Goal: Task Accomplishment & Management: Manage account settings

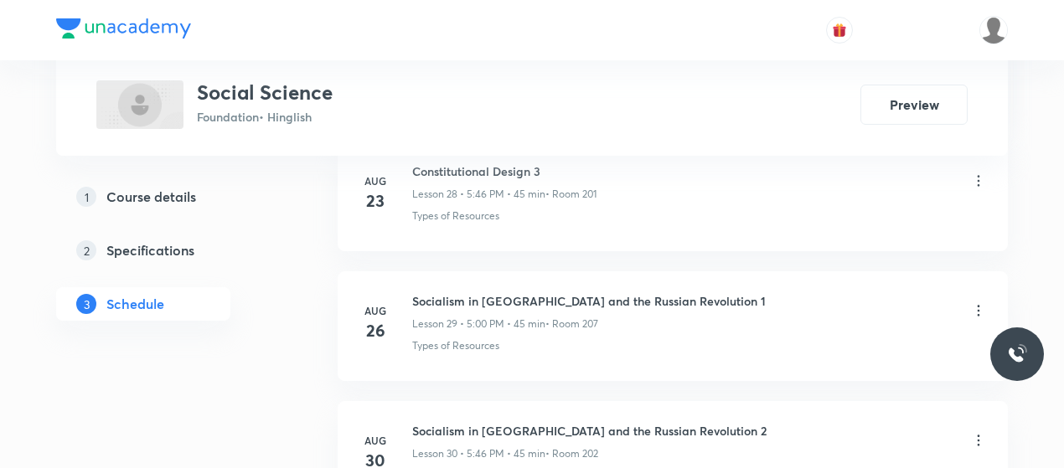
scroll to position [4750, 0]
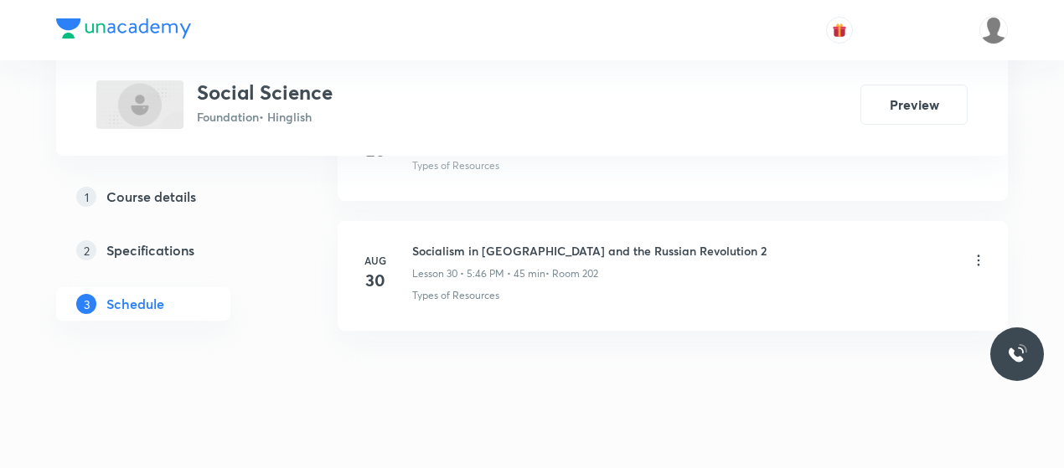
click at [456, 242] on h6 "Socialism in Europe and the Russian Revolution 2" at bounding box center [589, 251] width 354 height 18
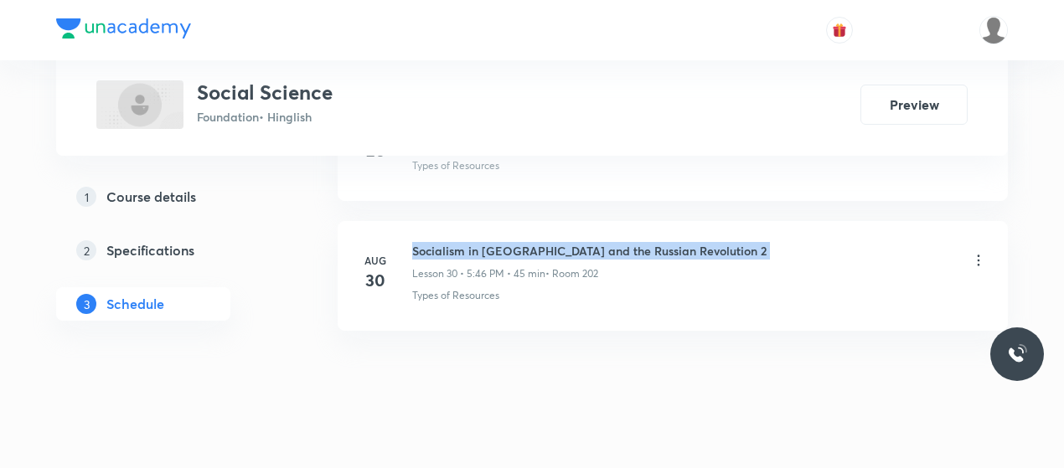
click at [456, 242] on h6 "Socialism in Europe and the Russian Revolution 2" at bounding box center [589, 251] width 354 height 18
copy h6 "Socialism in Europe and the Russian Revolution 2"
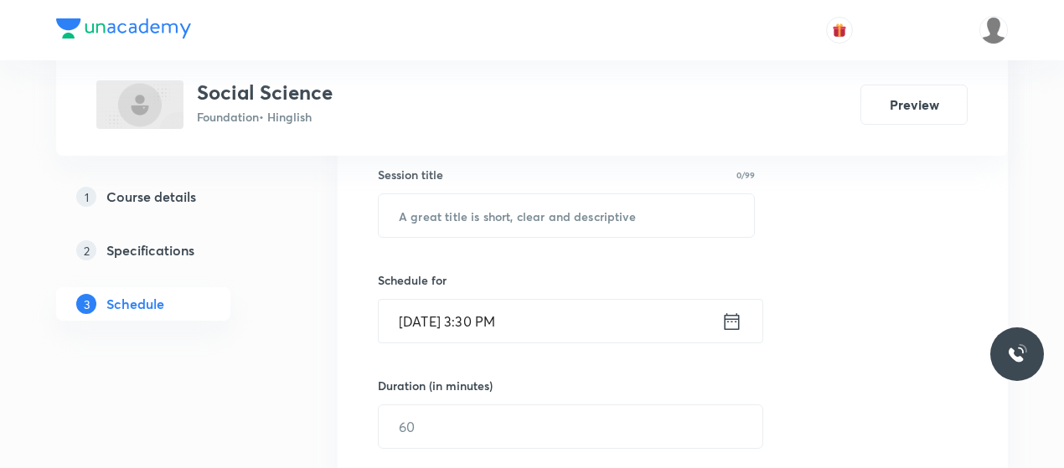
scroll to position [310, 0]
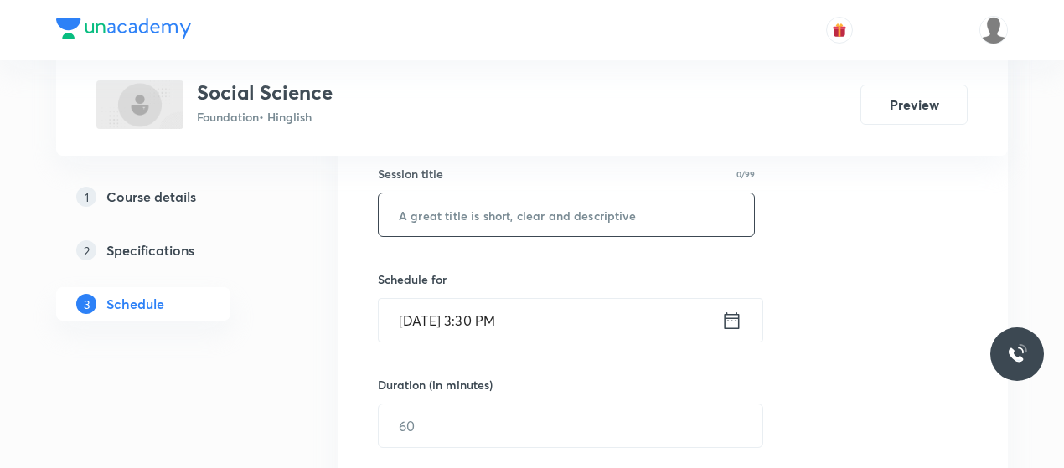
click at [524, 202] on input "text" at bounding box center [566, 215] width 375 height 43
paste input "Socialism in Europe and the Russian Revolution 2"
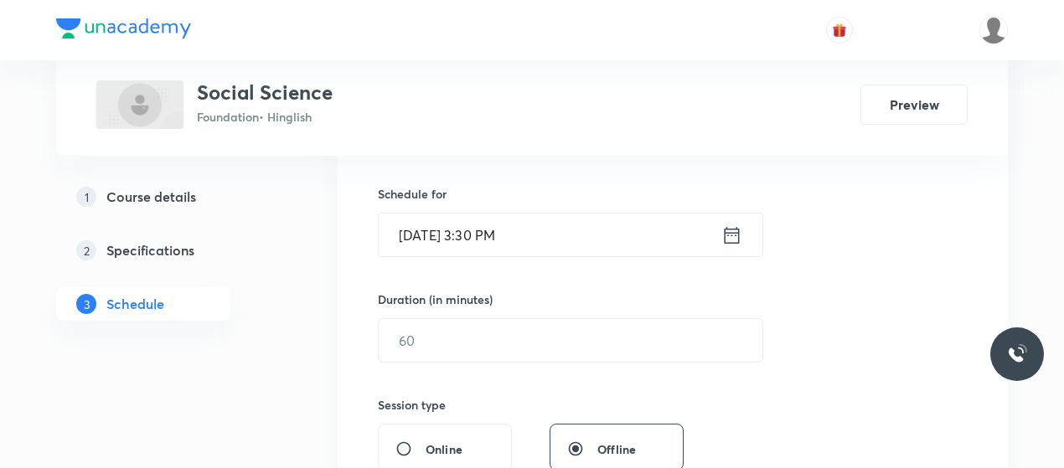
scroll to position [422, 0]
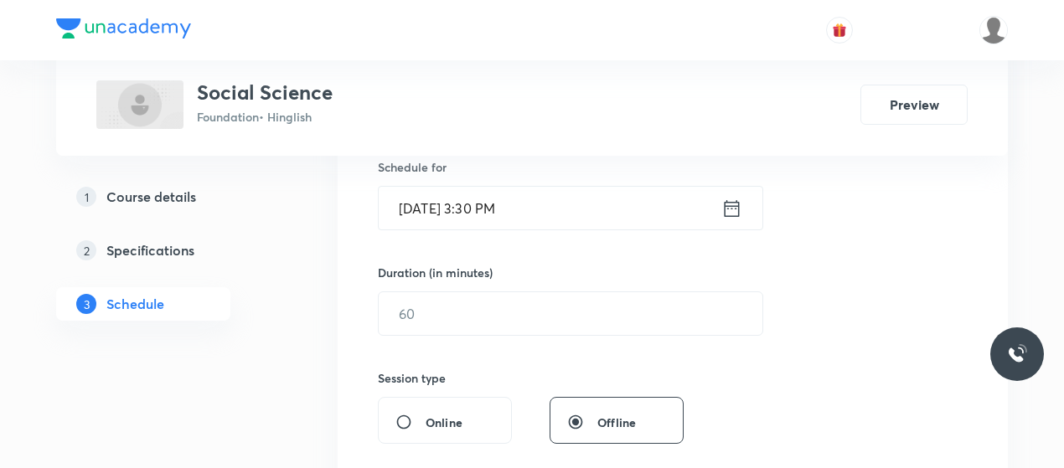
type input "Socialism in Europe and the Russian Revolution 3"
click at [471, 192] on input "Sep 2, 2025, 3:30 PM" at bounding box center [550, 208] width 343 height 43
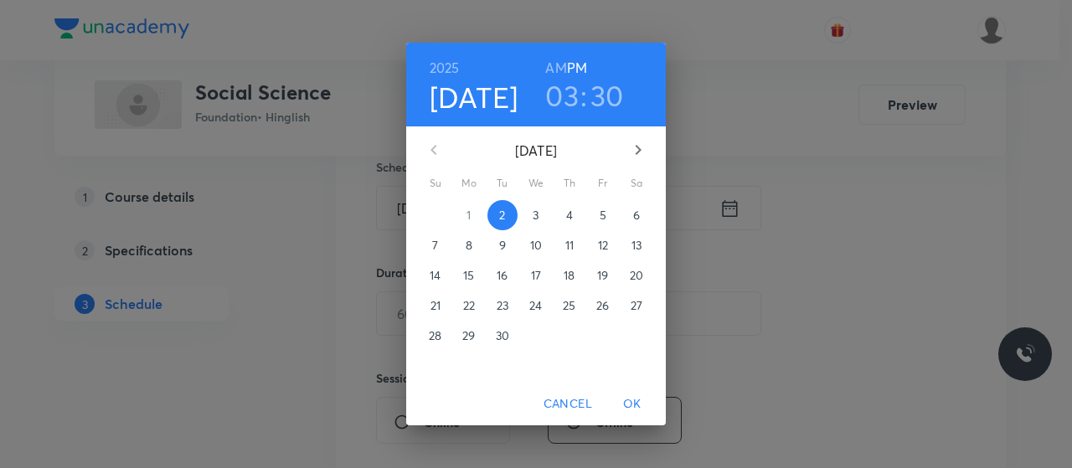
click at [568, 83] on h3 "03" at bounding box center [562, 95] width 34 height 35
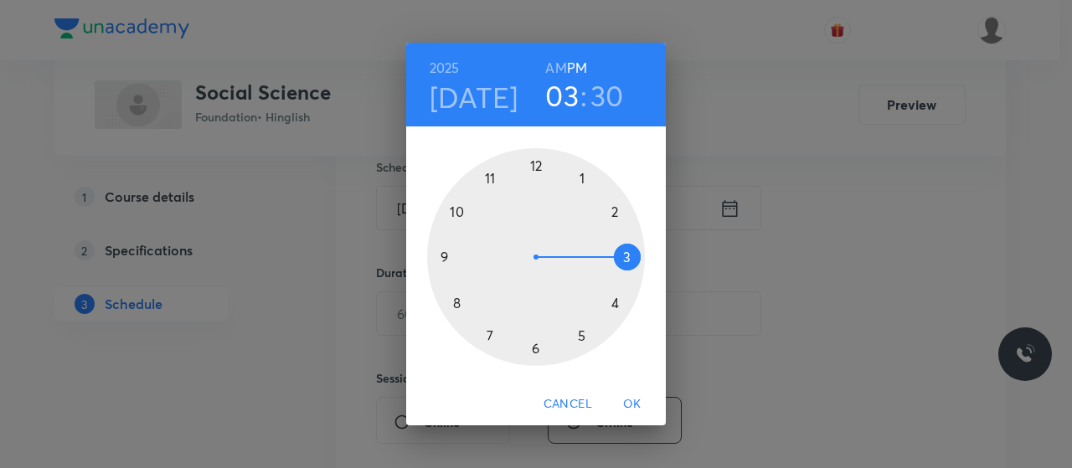
click at [580, 330] on div at bounding box center [536, 257] width 218 height 218
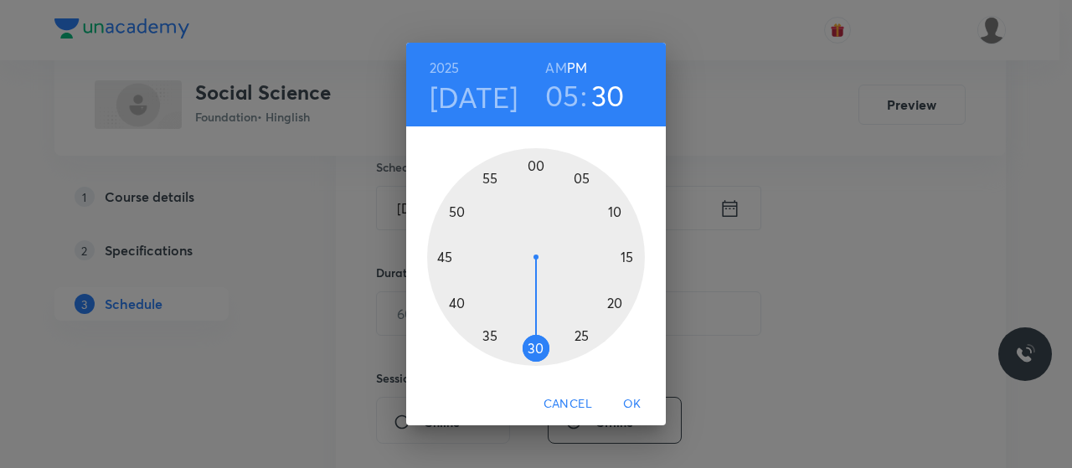
click at [536, 163] on div at bounding box center [536, 257] width 218 height 218
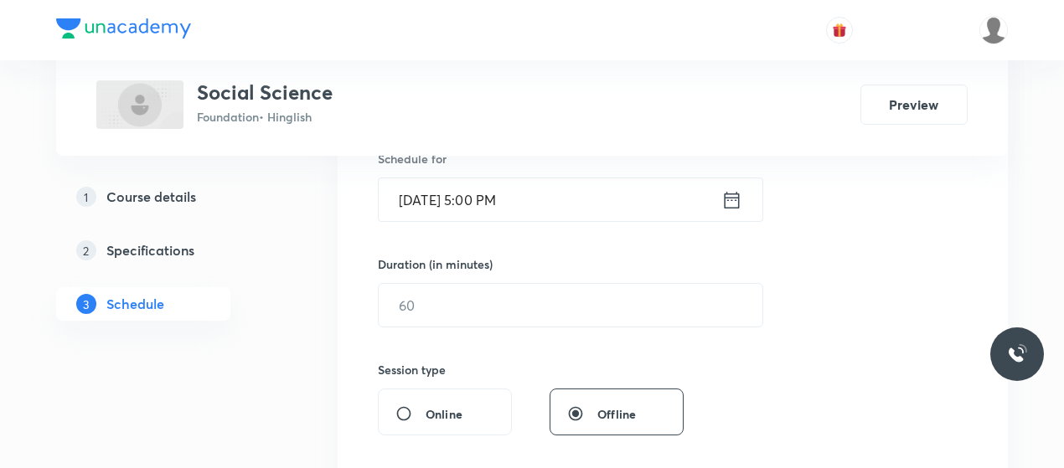
scroll to position [434, 0]
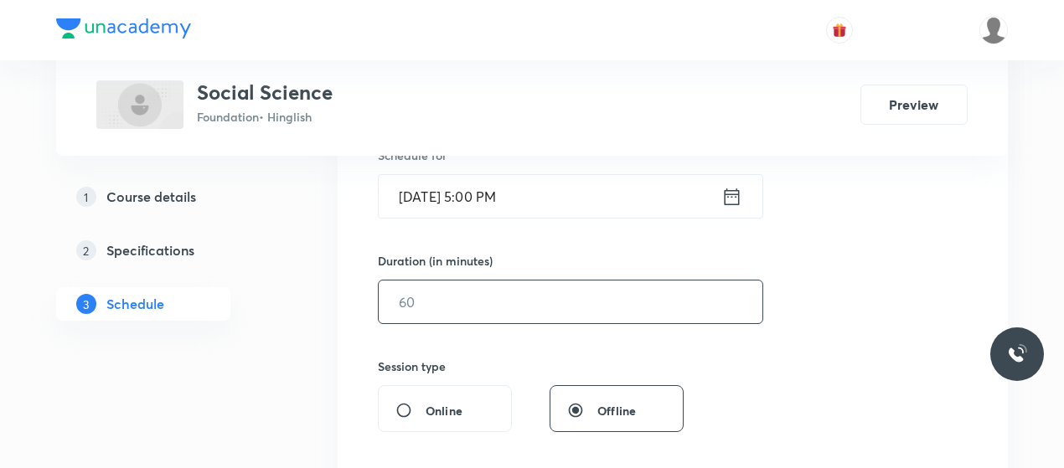
click at [488, 309] on input "text" at bounding box center [571, 302] width 384 height 43
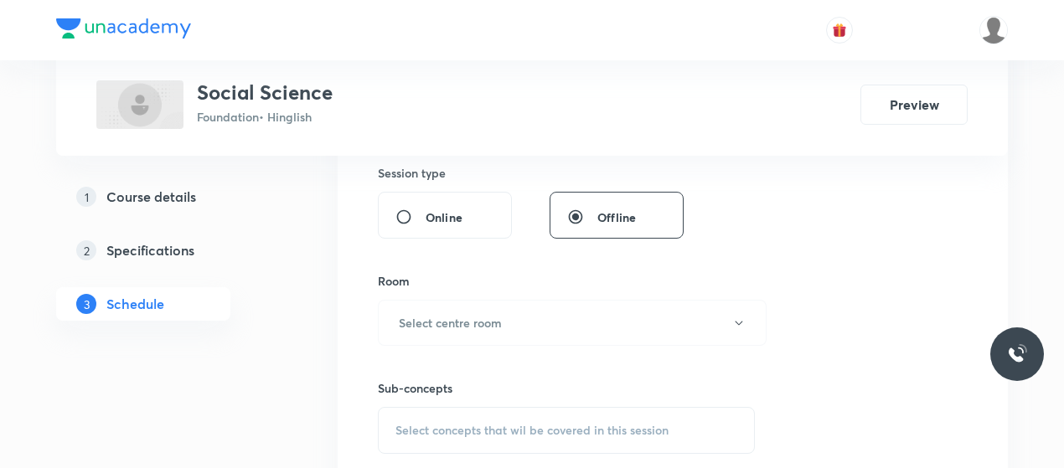
scroll to position [640, 0]
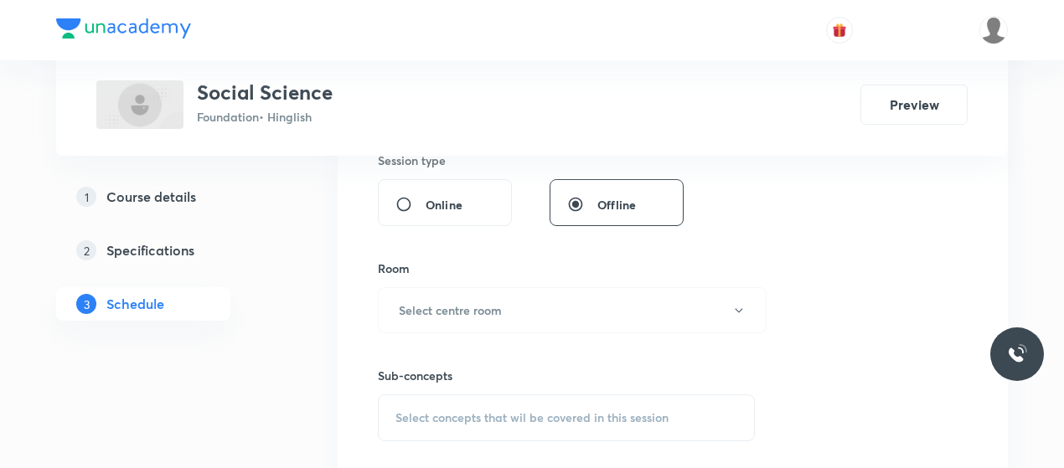
type input "45"
click at [488, 309] on h6 "Select centre room" at bounding box center [450, 311] width 103 height 18
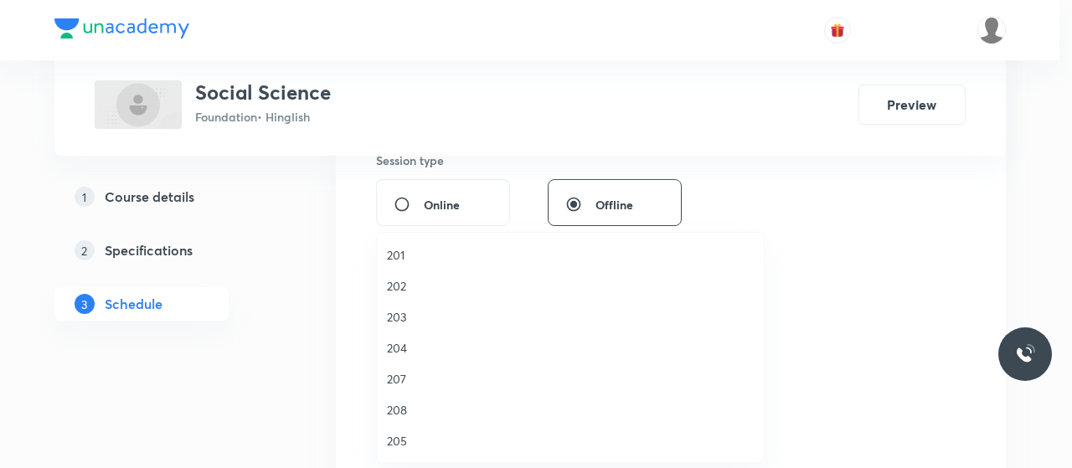
click at [395, 261] on span "201" at bounding box center [570, 255] width 367 height 18
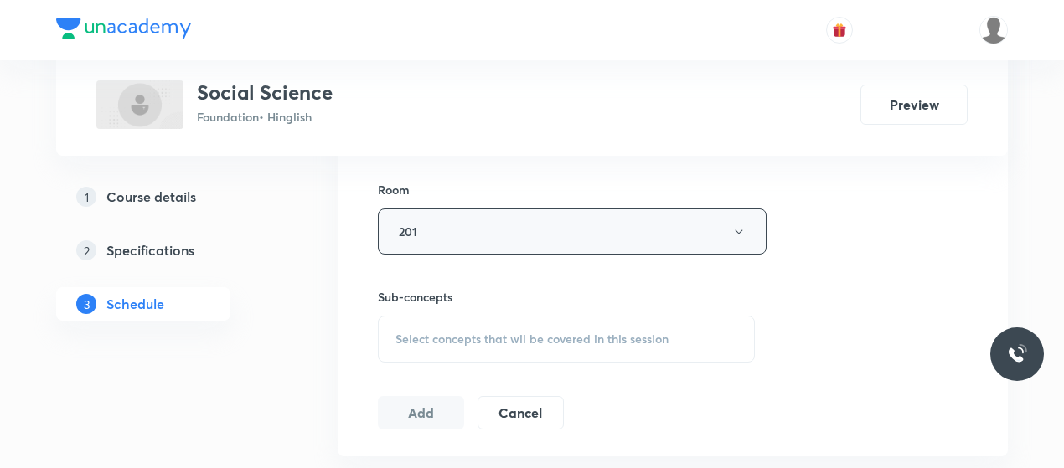
scroll to position [722, 0]
click at [460, 318] on div "Select concepts that wil be covered in this session" at bounding box center [566, 335] width 377 height 47
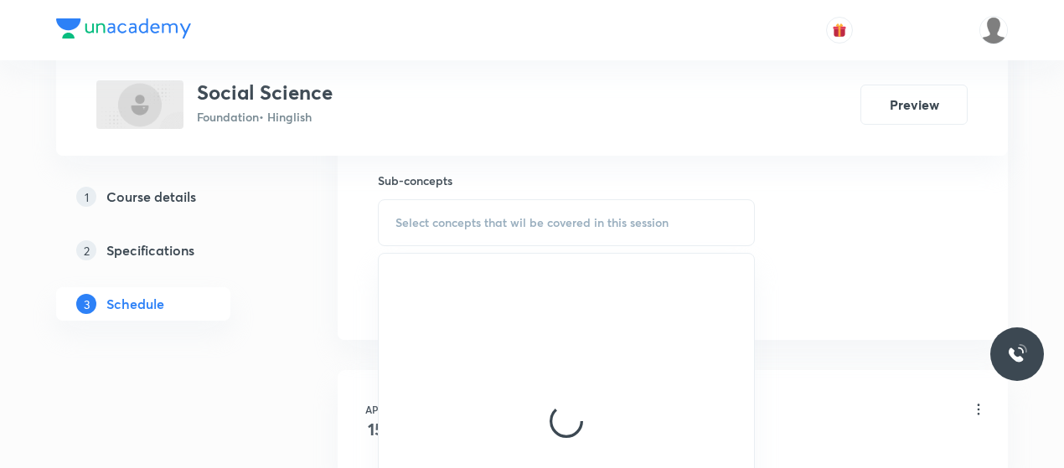
scroll to position [838, 0]
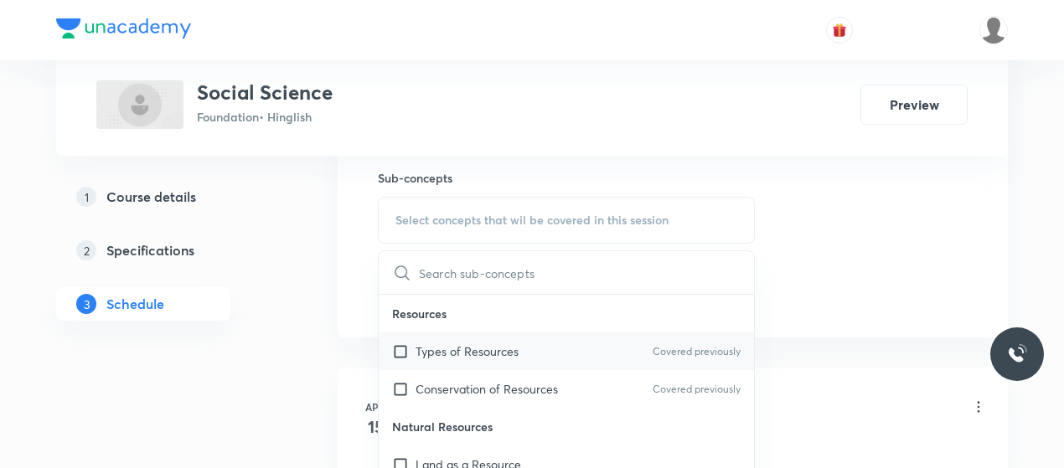
click at [462, 352] on p "Types of Resources" at bounding box center [467, 352] width 103 height 18
checkbox input "true"
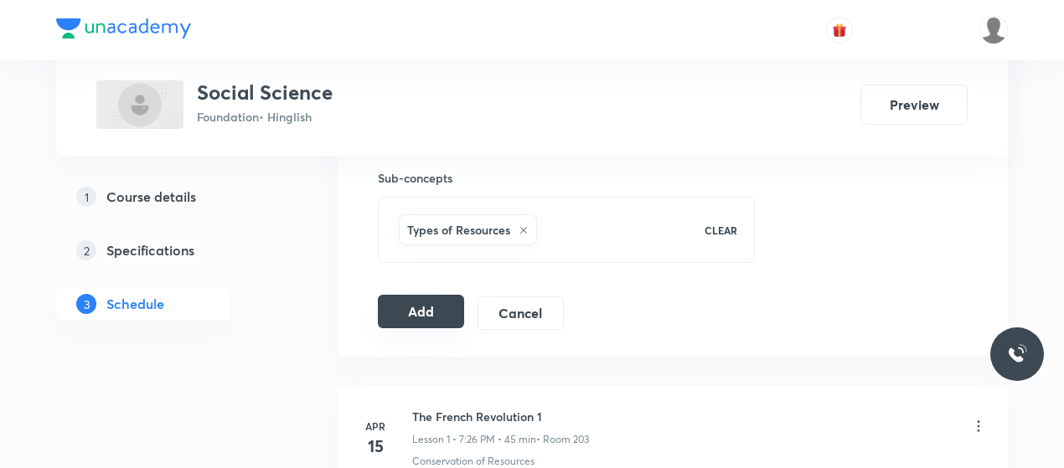
click at [441, 307] on button "Add" at bounding box center [421, 312] width 86 height 34
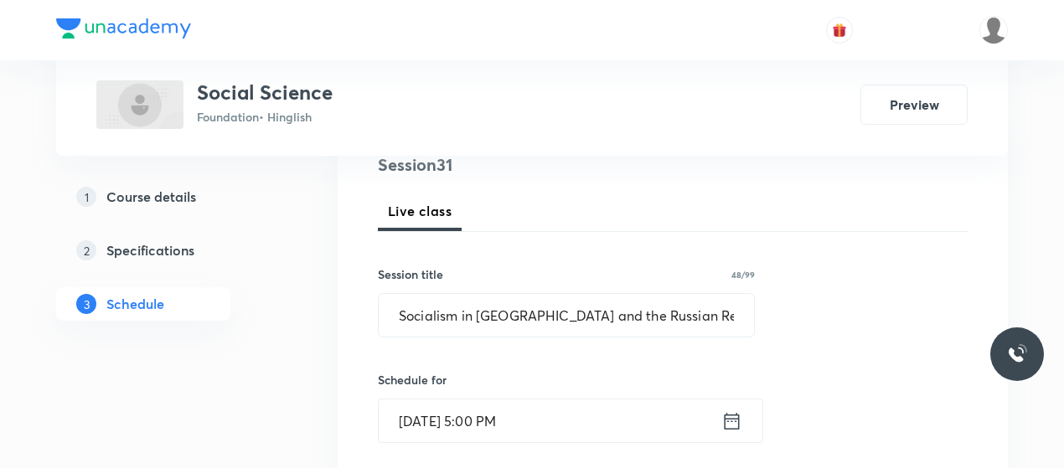
scroll to position [194, 0]
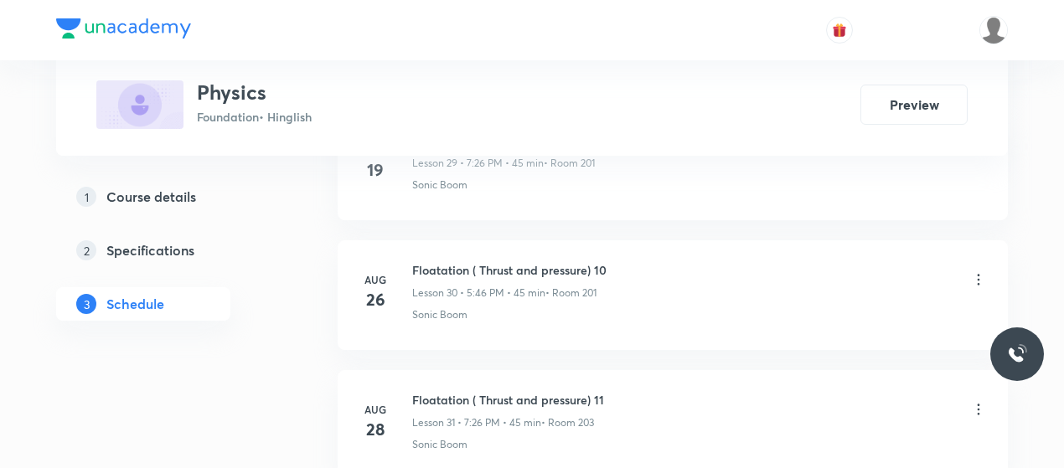
scroll to position [4880, 0]
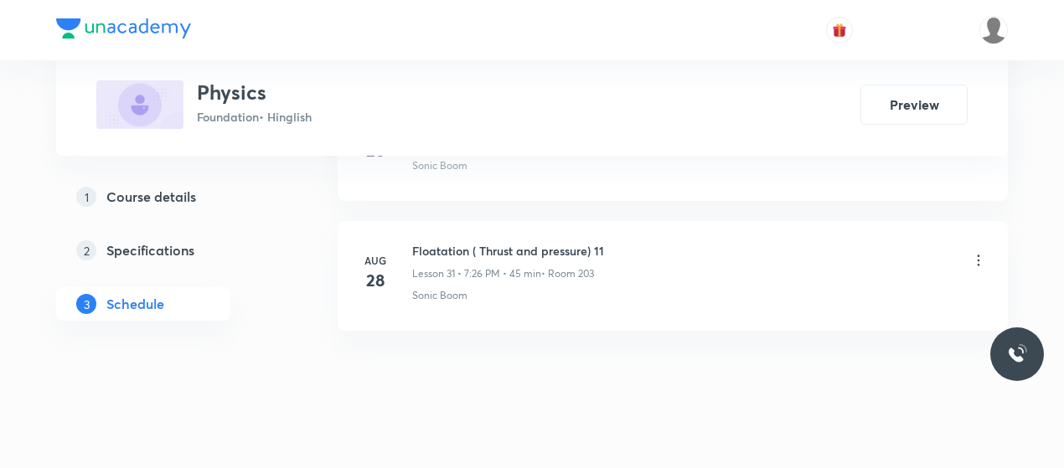
click at [478, 221] on li "[DATE] Floatation ( Thrust and pressure) 11 Lesson 31 • 7:26 PM • 45 min • Room…" at bounding box center [673, 276] width 670 height 110
click at [478, 221] on li "Aug 28 Floatation ( Thrust and pressure) 11 Lesson 31 • 7:26 PM • 45 min • Room…" at bounding box center [673, 276] width 670 height 110
copy h6 "Floatation ( Thrust and pressure) 11"
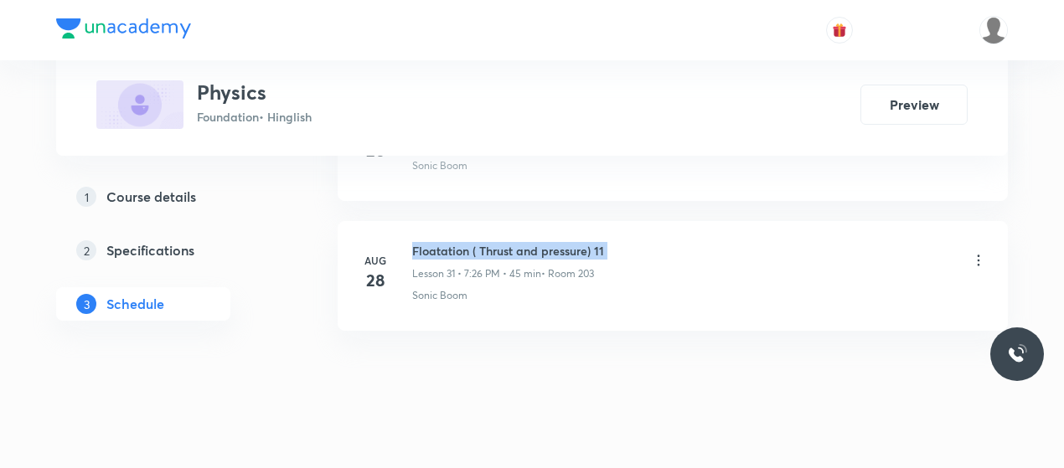
copy h6 "Floatation ( Thrust and pressure) 11"
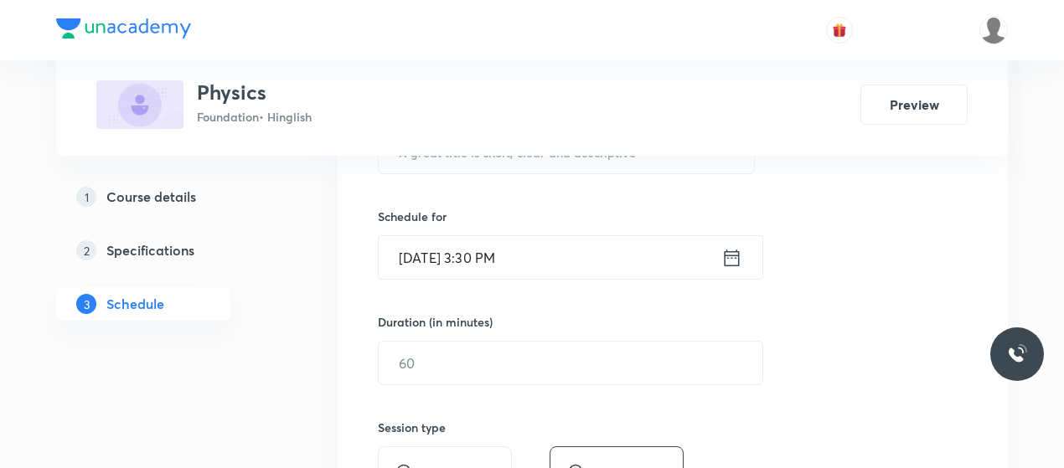
scroll to position [293, 0]
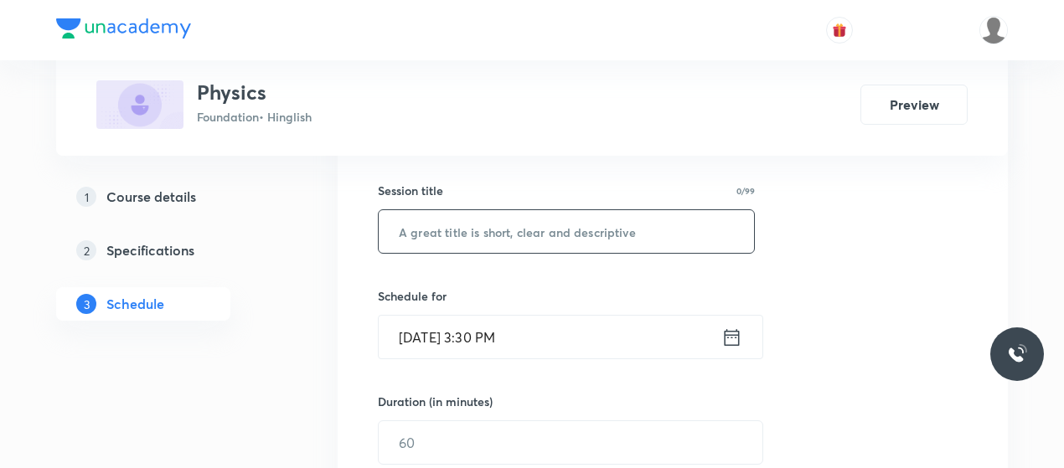
click at [521, 245] on input "text" at bounding box center [566, 231] width 375 height 43
paste input "Floatation ( Thrust and pressure) 11"
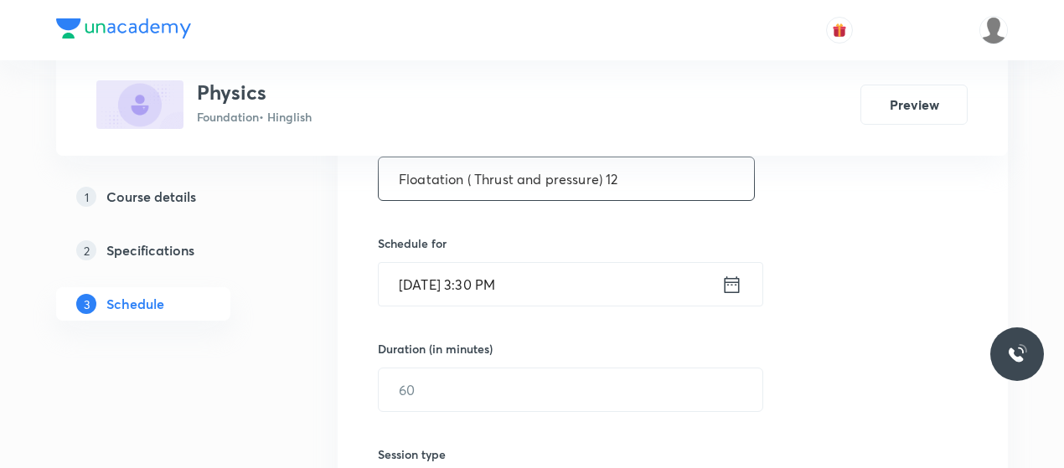
scroll to position [377, 0]
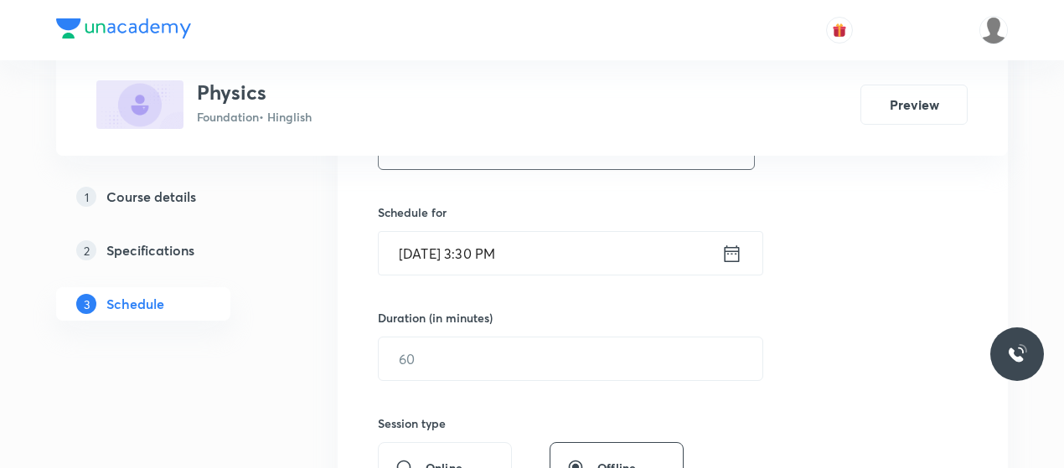
type input "Floatation ( Thrust and pressure) 12"
click at [456, 250] on input "Sep 2, 2025, 3:30 PM" at bounding box center [550, 253] width 343 height 43
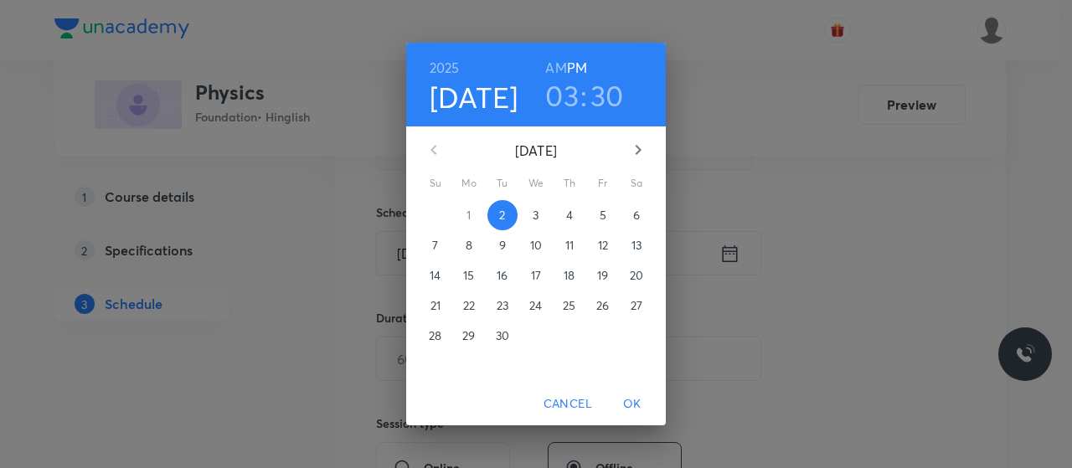
click at [569, 95] on h3 "03" at bounding box center [562, 95] width 34 height 35
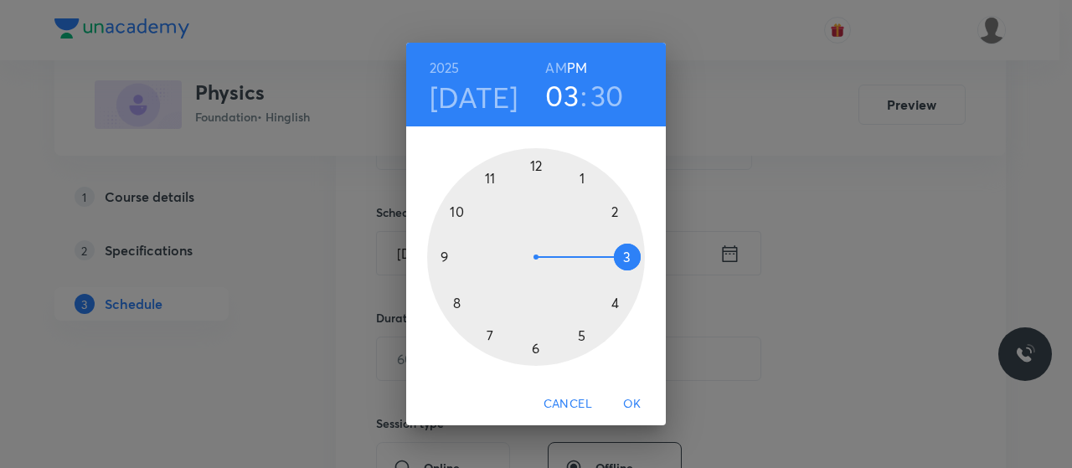
click at [581, 331] on div at bounding box center [536, 257] width 218 height 218
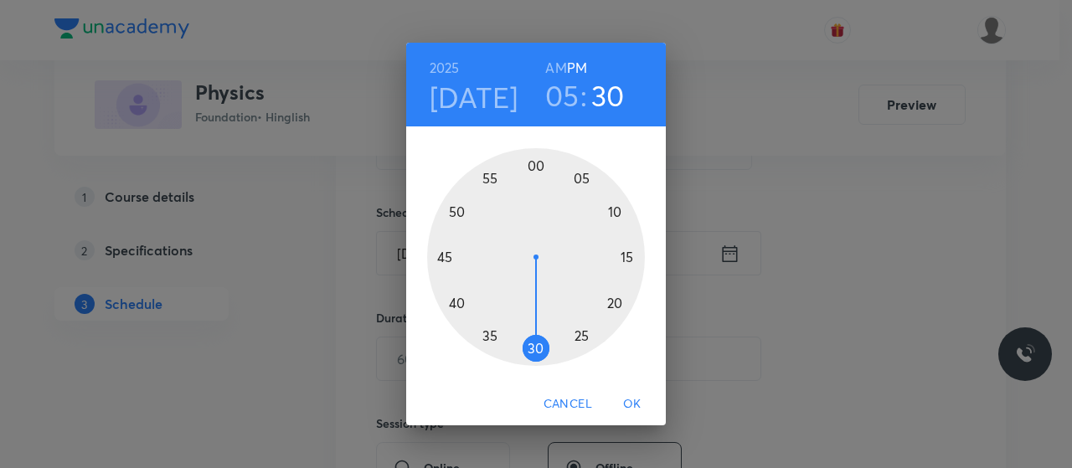
click at [441, 250] on div at bounding box center [536, 257] width 218 height 218
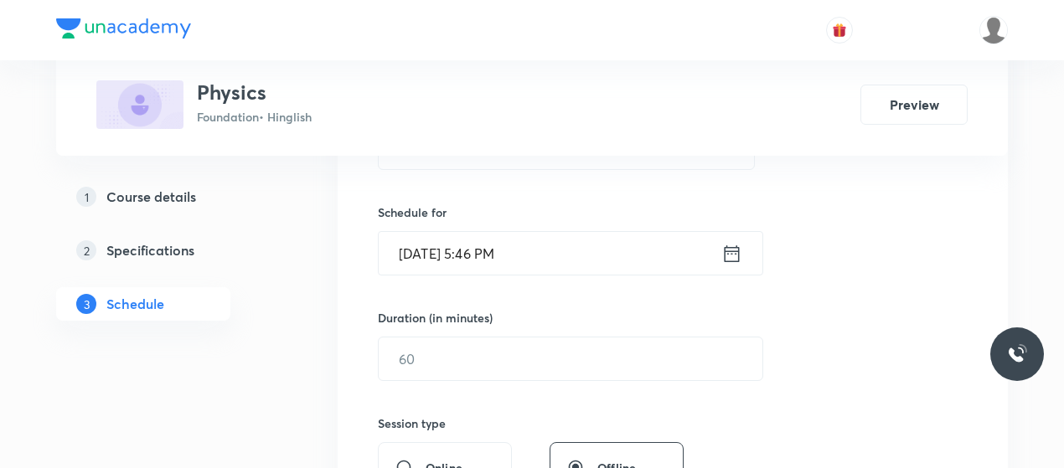
scroll to position [380, 0]
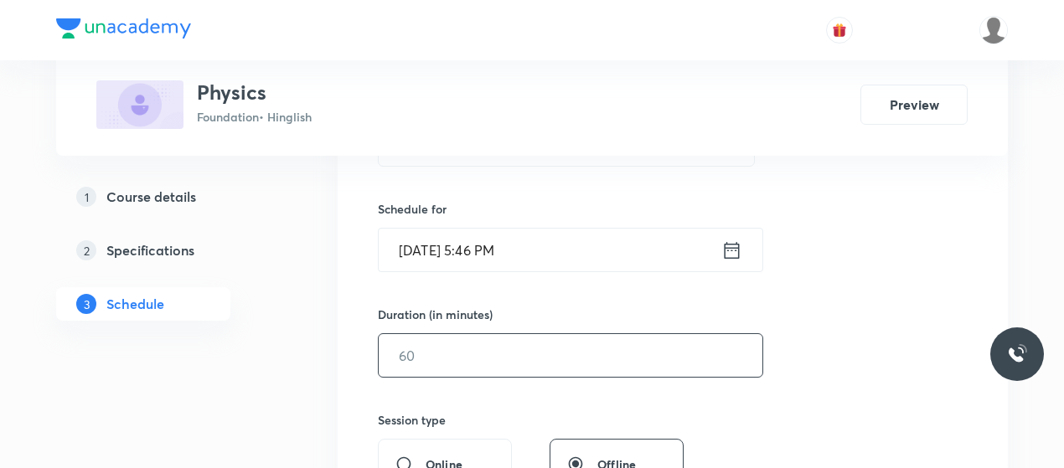
click at [524, 350] on input "text" at bounding box center [571, 355] width 384 height 43
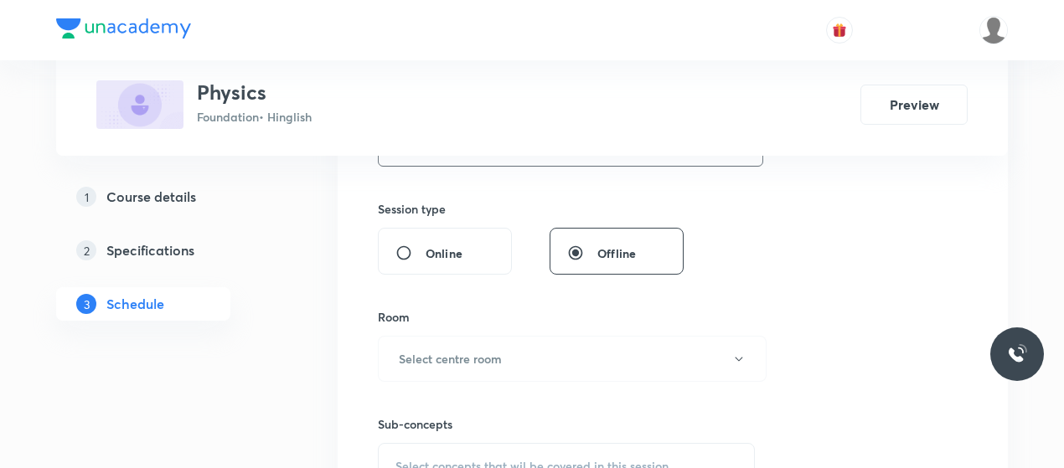
scroll to position [594, 0]
type input "45"
click at [524, 350] on button "Select centre room" at bounding box center [572, 356] width 389 height 46
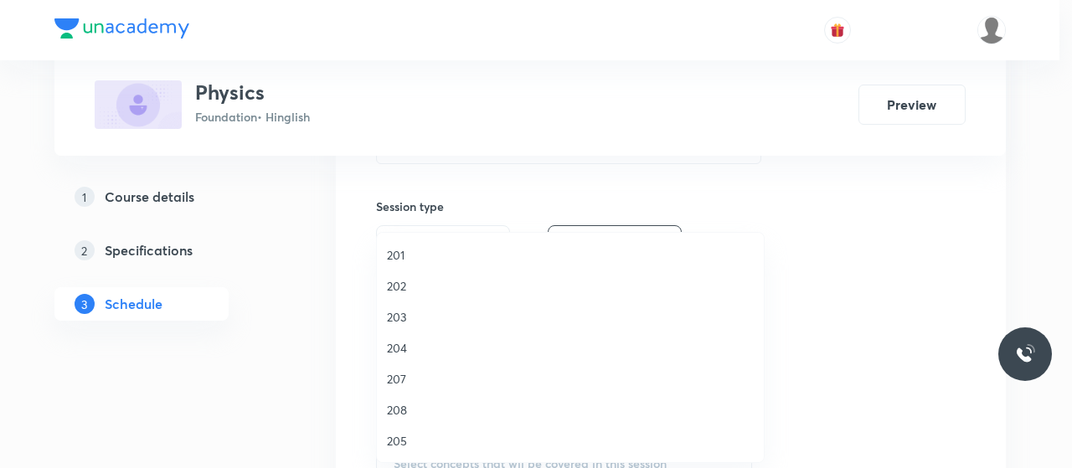
click at [400, 256] on span "201" at bounding box center [570, 255] width 367 height 18
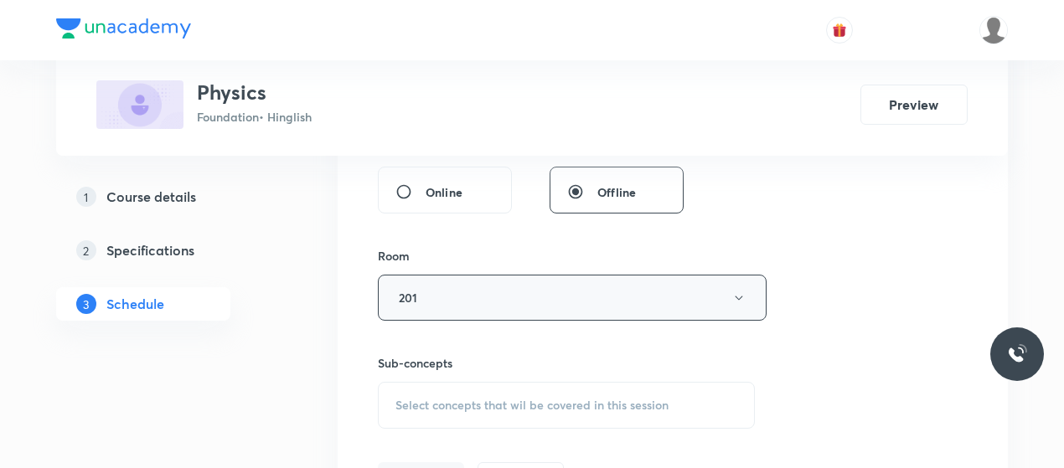
scroll to position [703, 0]
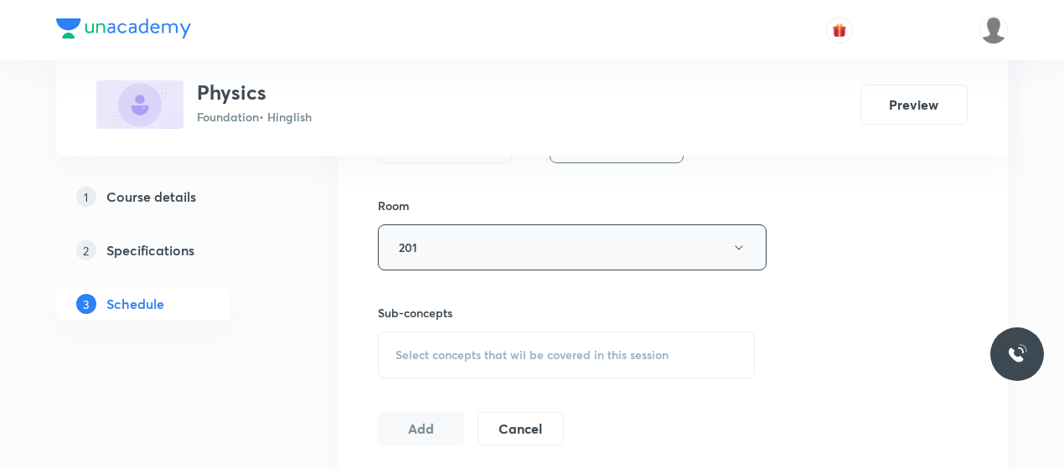
click at [533, 336] on div "Select concepts that wil be covered in this session" at bounding box center [566, 355] width 377 height 47
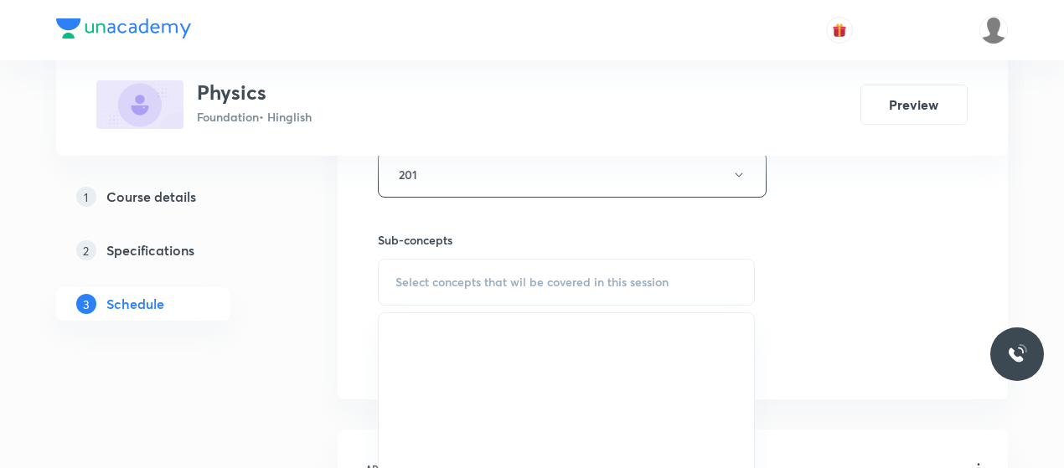
scroll to position [797, 0]
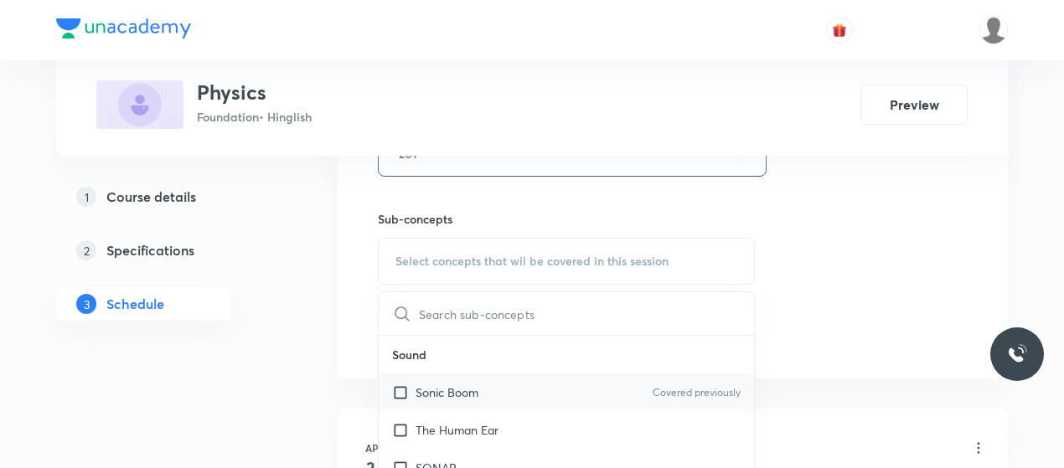
click at [491, 379] on div "Sonic Boom Covered previously" at bounding box center [566, 393] width 375 height 38
checkbox input "true"
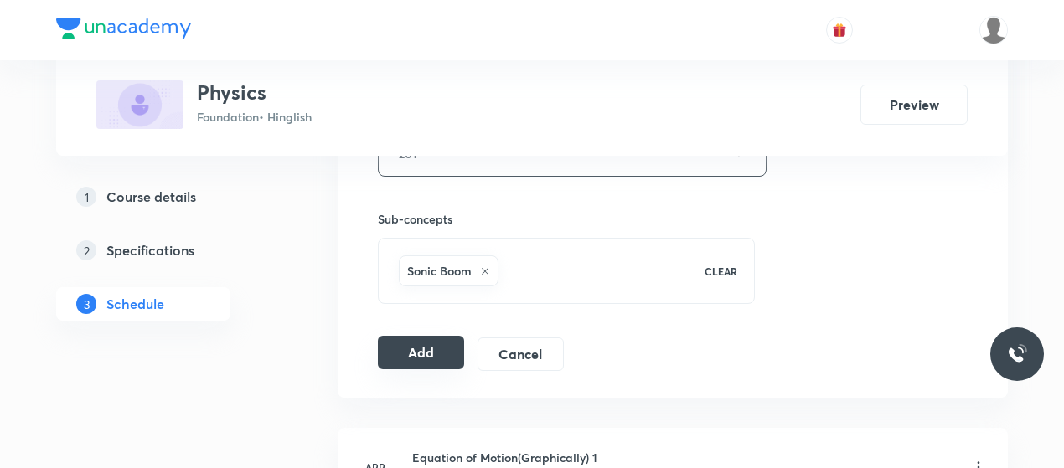
click at [436, 351] on button "Add" at bounding box center [421, 353] width 86 height 34
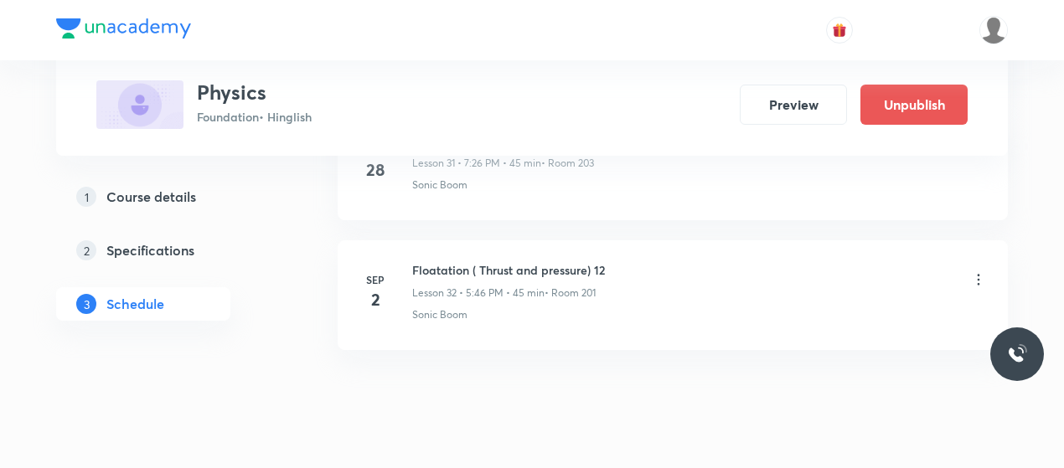
scroll to position [4200, 0]
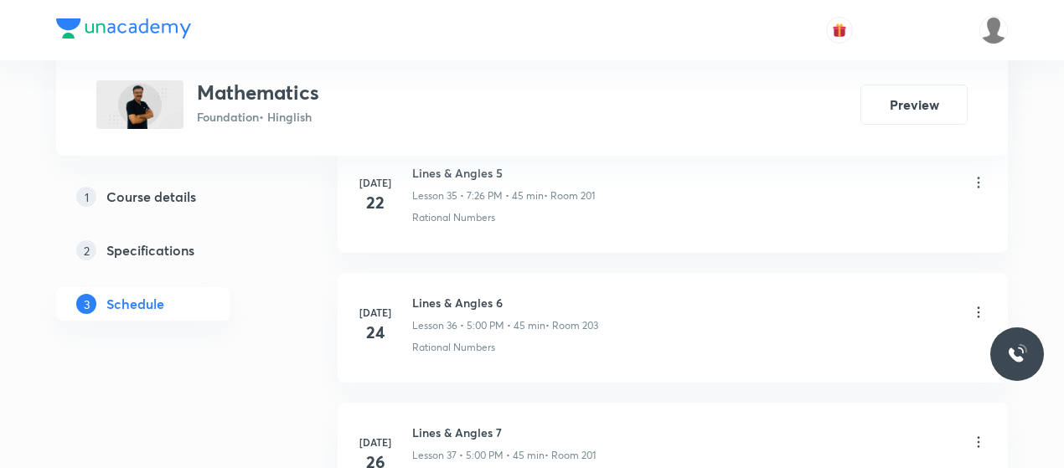
scroll to position [7077, 0]
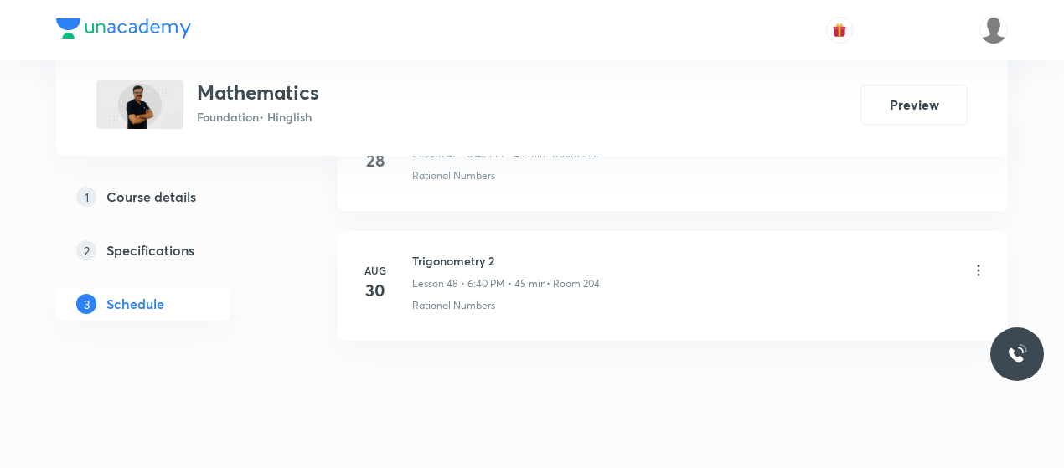
click at [479, 252] on h6 "Trigonometry 2" at bounding box center [506, 261] width 188 height 18
copy h6 "Trigonometry 2"
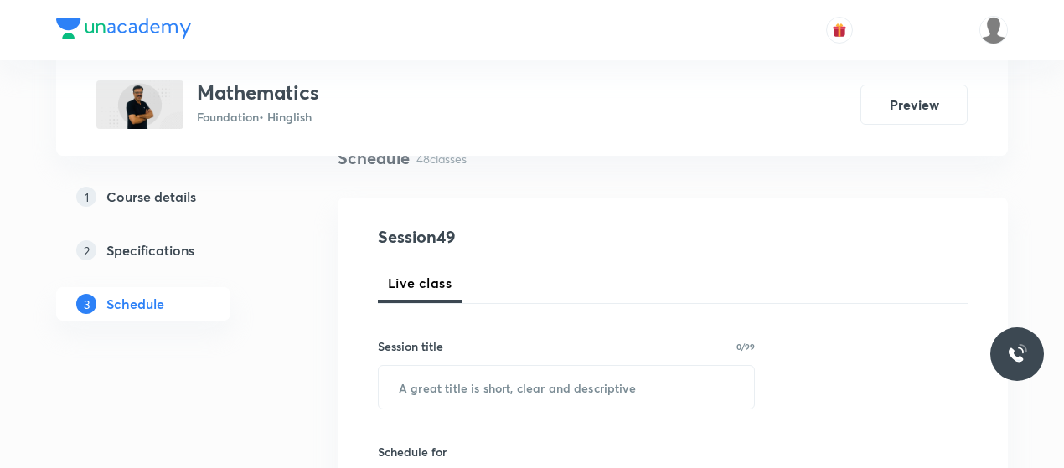
scroll to position [141, 0]
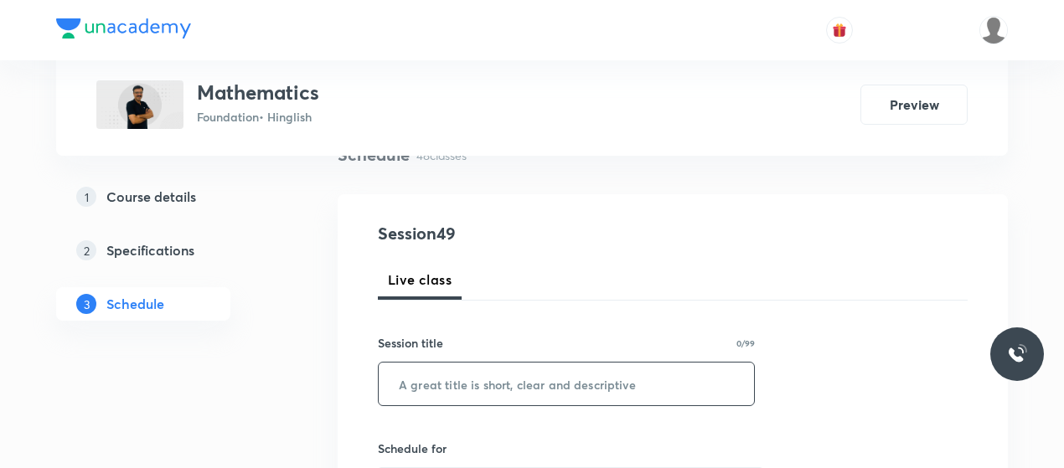
click at [459, 372] on input "text" at bounding box center [566, 384] width 375 height 43
paste input "Trigonometry 2"
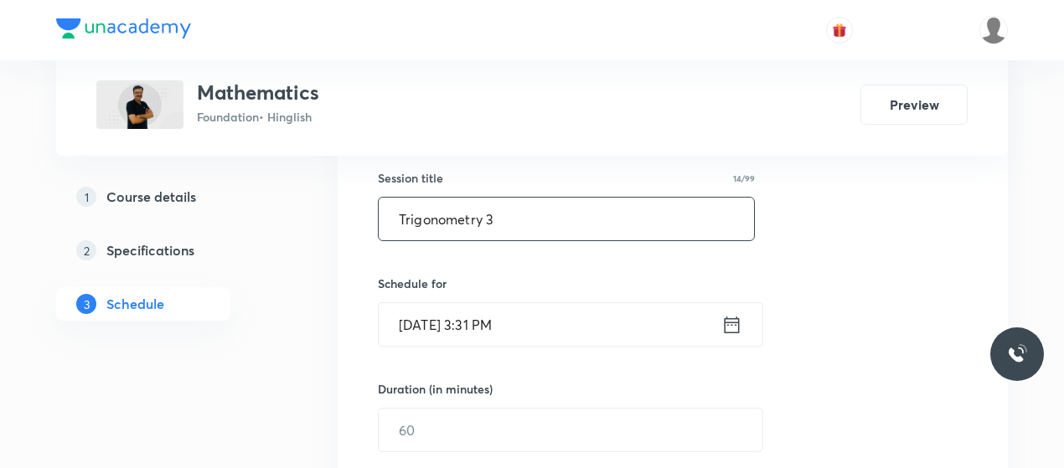
scroll to position [307, 0]
type input "Trigonometry 3"
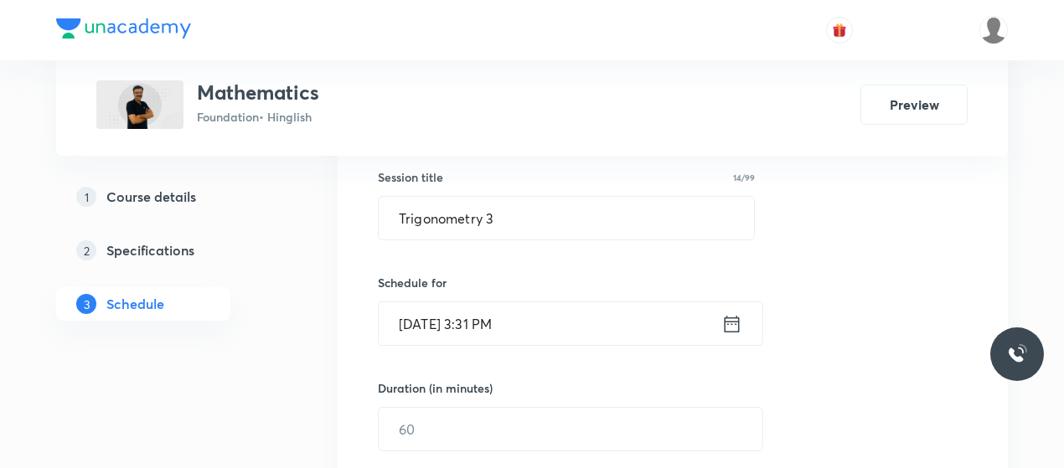
click at [478, 316] on input "Sep 2, 2025, 3:31 PM" at bounding box center [550, 323] width 343 height 43
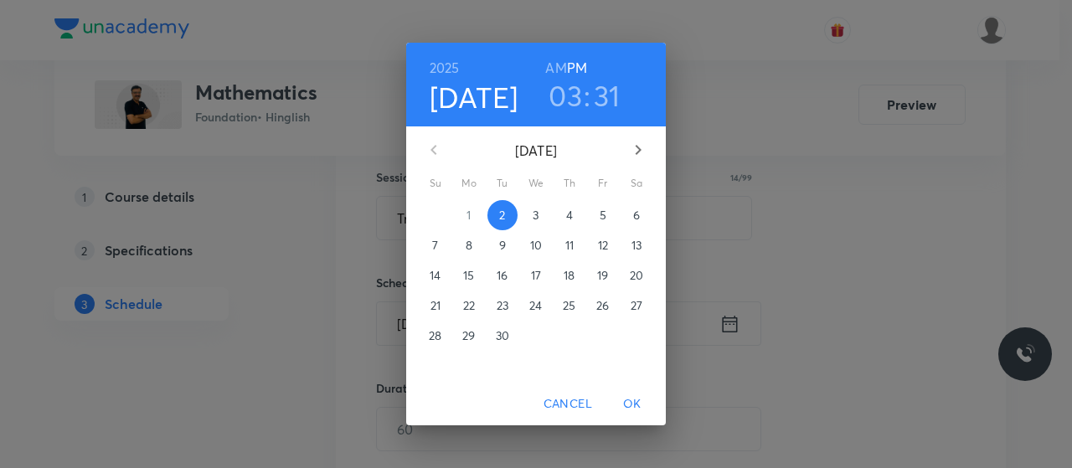
click at [575, 95] on h3 "03" at bounding box center [566, 95] width 34 height 35
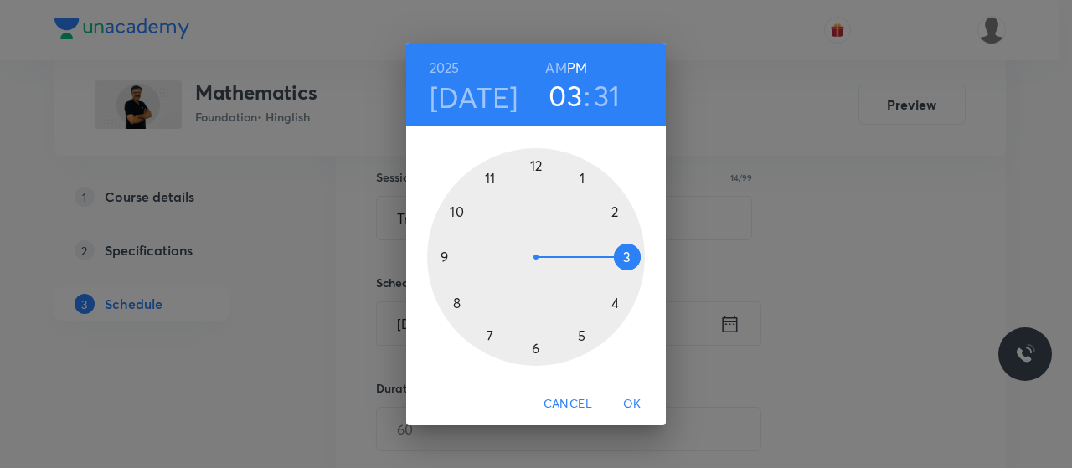
click at [533, 349] on div at bounding box center [536, 257] width 218 height 218
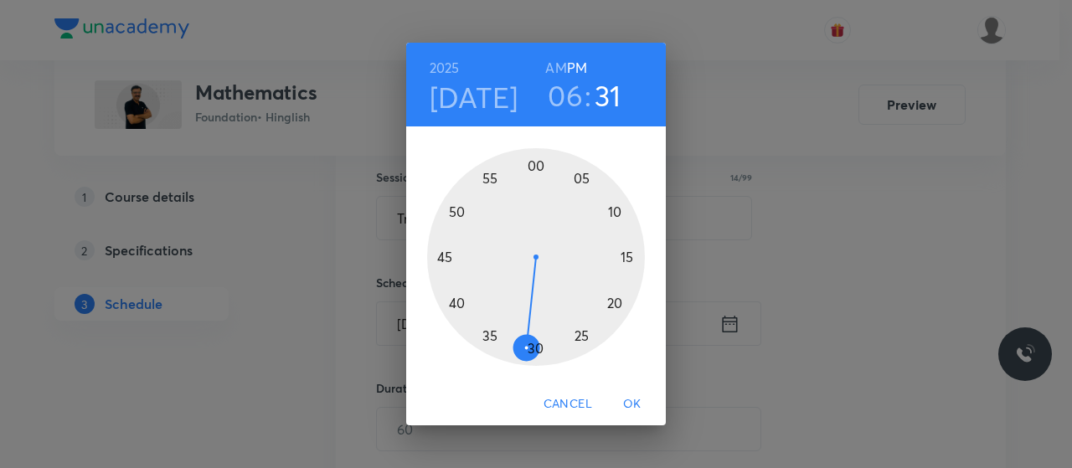
click at [456, 302] on div at bounding box center [536, 257] width 218 height 218
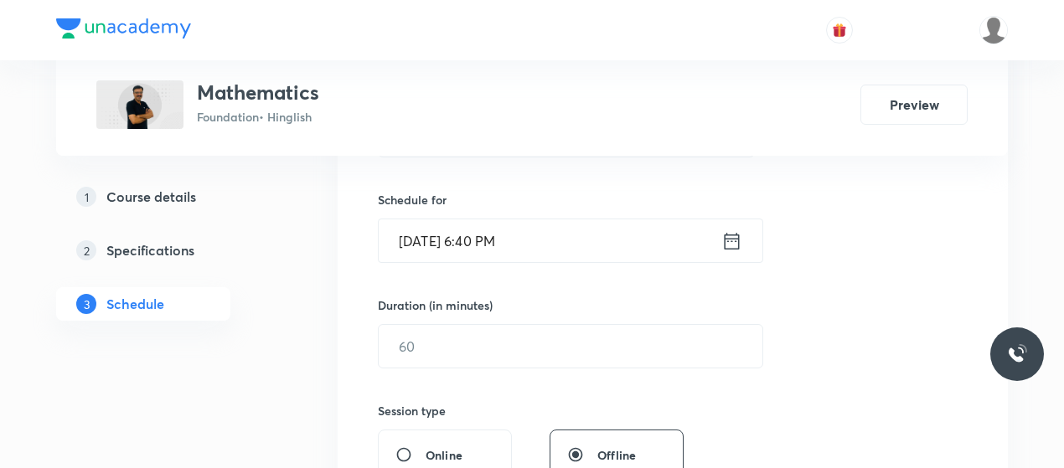
scroll to position [390, 0]
click at [482, 348] on input "text" at bounding box center [571, 345] width 384 height 43
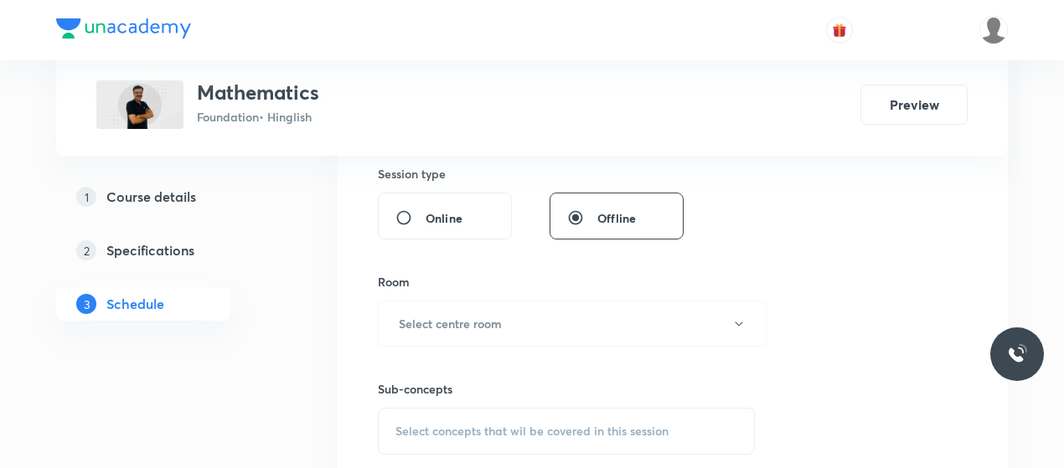
scroll to position [627, 0]
type input "45"
click at [491, 318] on h6 "Select centre room" at bounding box center [450, 323] width 103 height 18
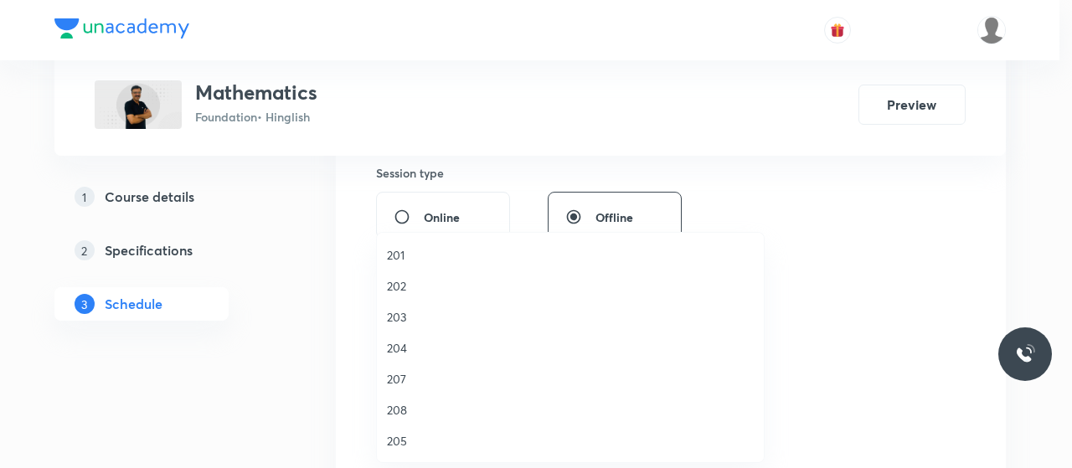
click at [391, 258] on span "201" at bounding box center [570, 255] width 367 height 18
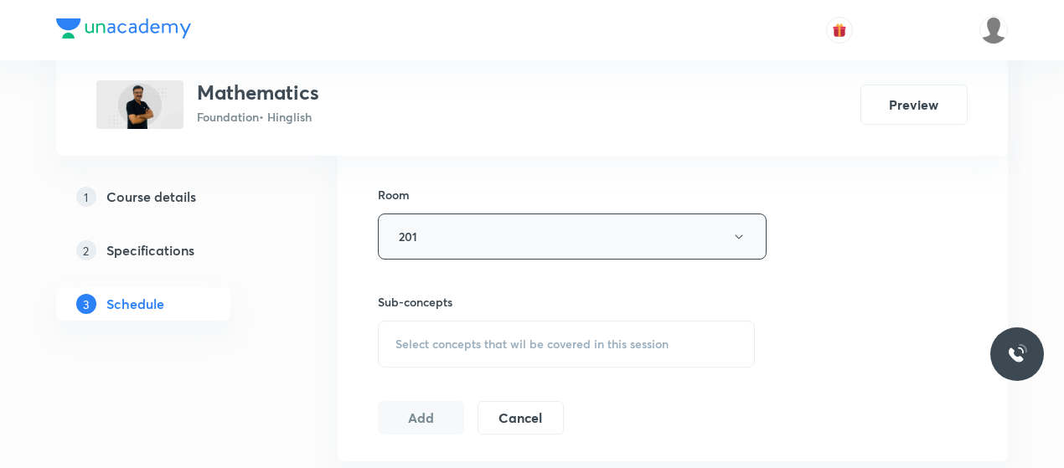
scroll to position [721, 0]
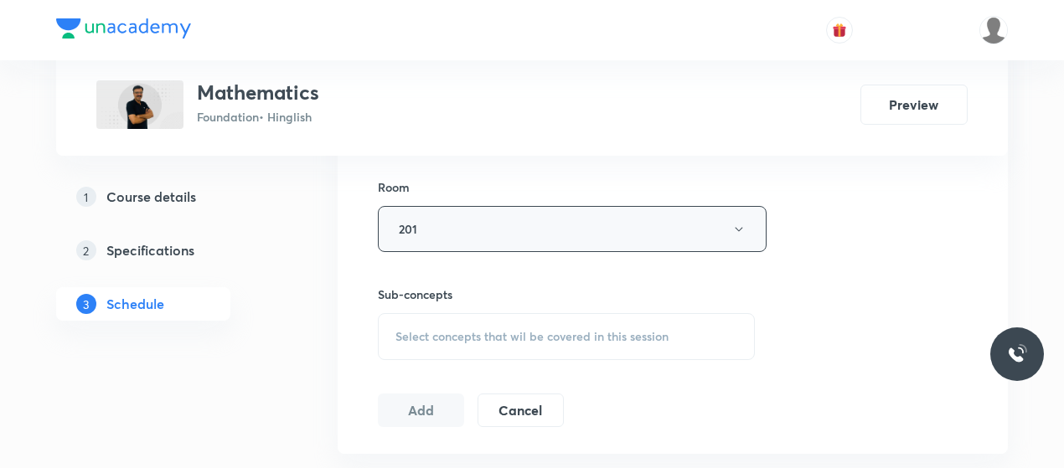
click at [457, 306] on div "Sub-concepts Select concepts that wil be covered in this session" at bounding box center [566, 323] width 377 height 75
click at [449, 331] on span "Select concepts that wil be covered in this session" at bounding box center [531, 336] width 273 height 13
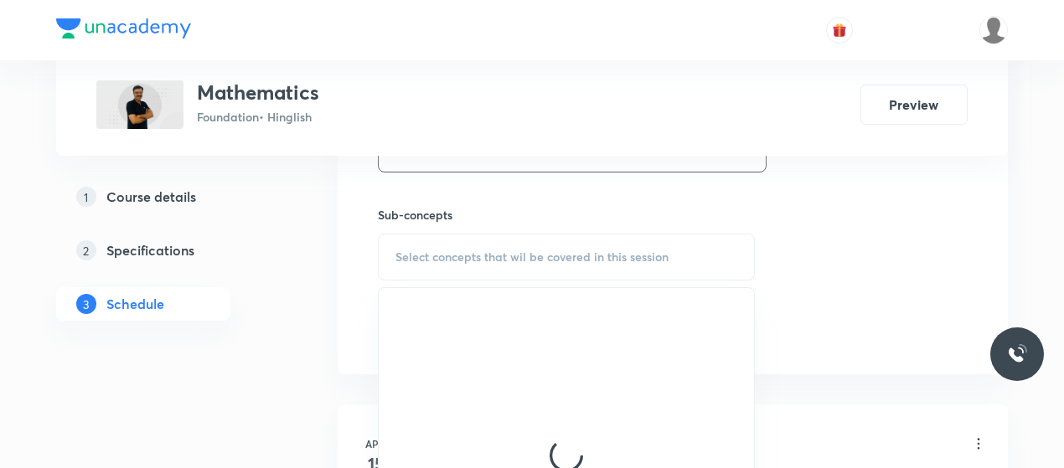
scroll to position [812, 0]
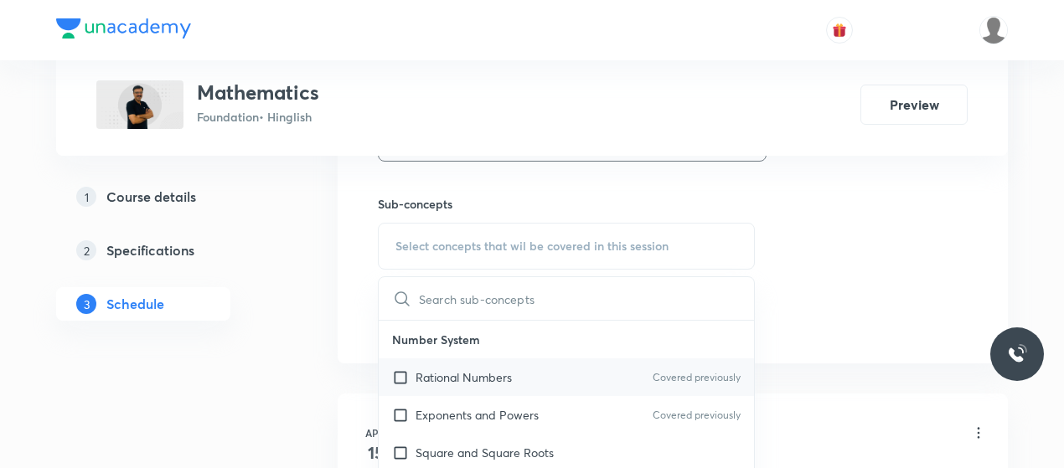
click at [447, 374] on p "Rational Numbers" at bounding box center [464, 378] width 96 height 18
checkbox input "true"
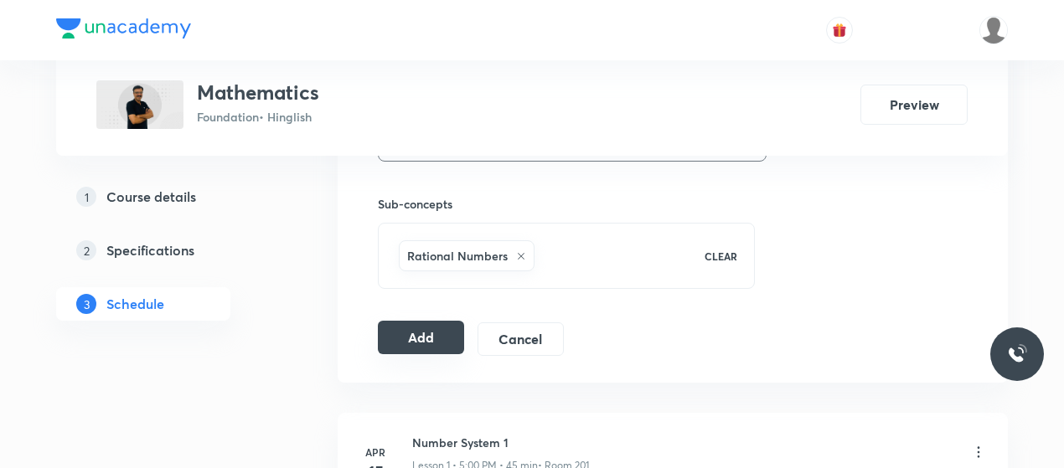
click at [437, 328] on button "Add" at bounding box center [421, 338] width 86 height 34
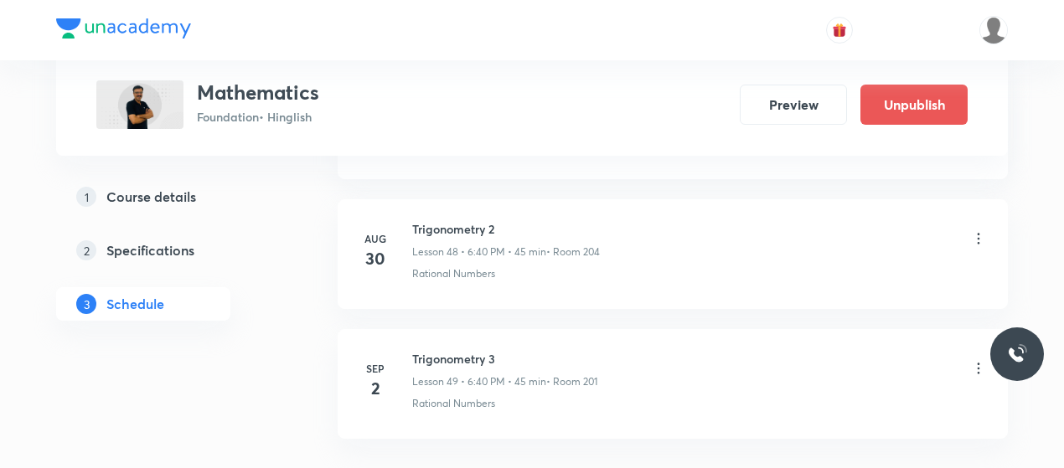
scroll to position [6440, 0]
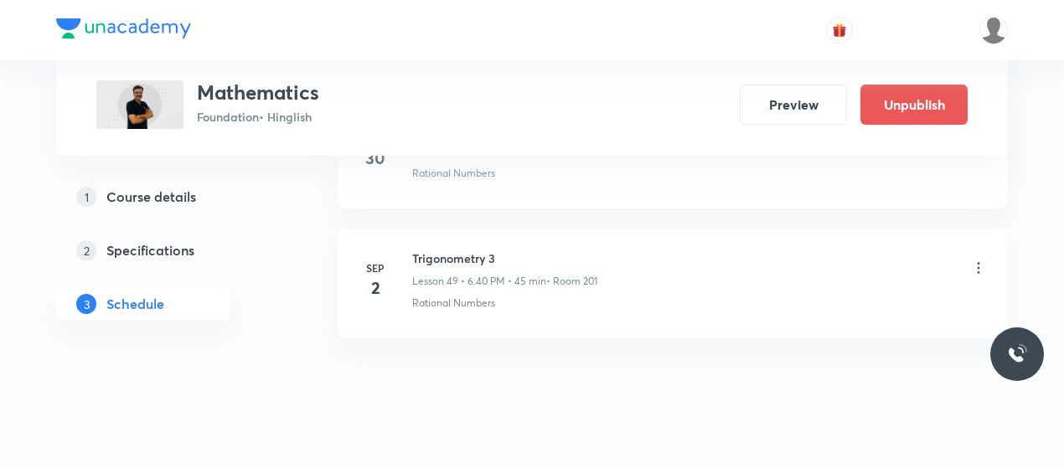
click at [977, 260] on icon at bounding box center [978, 268] width 17 height 17
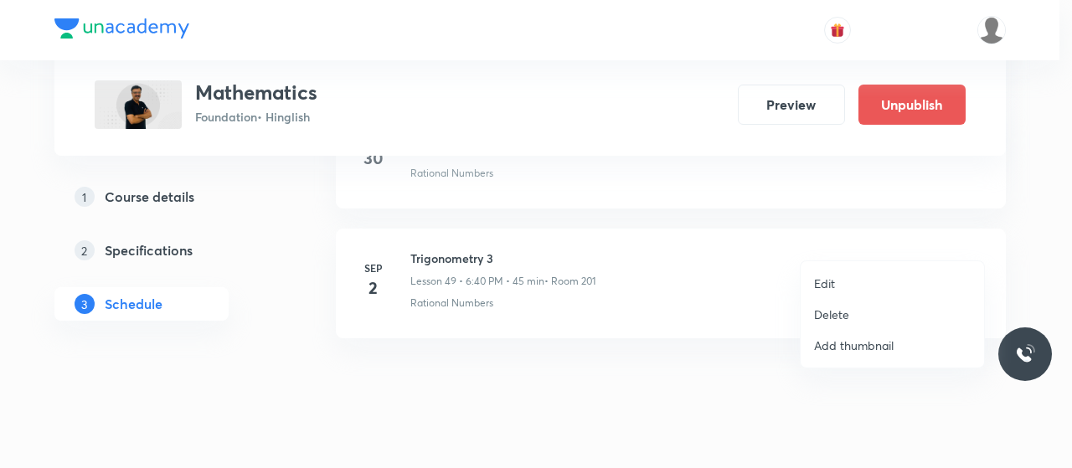
click at [733, 310] on div at bounding box center [536, 234] width 1072 height 468
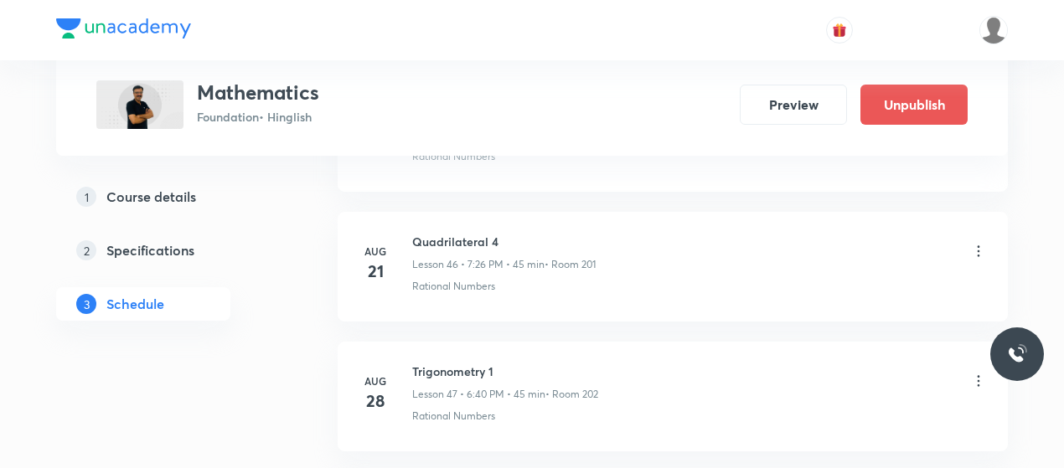
scroll to position [6068, 0]
click at [462, 232] on h6 "Quadrilateral 4" at bounding box center [503, 241] width 183 height 18
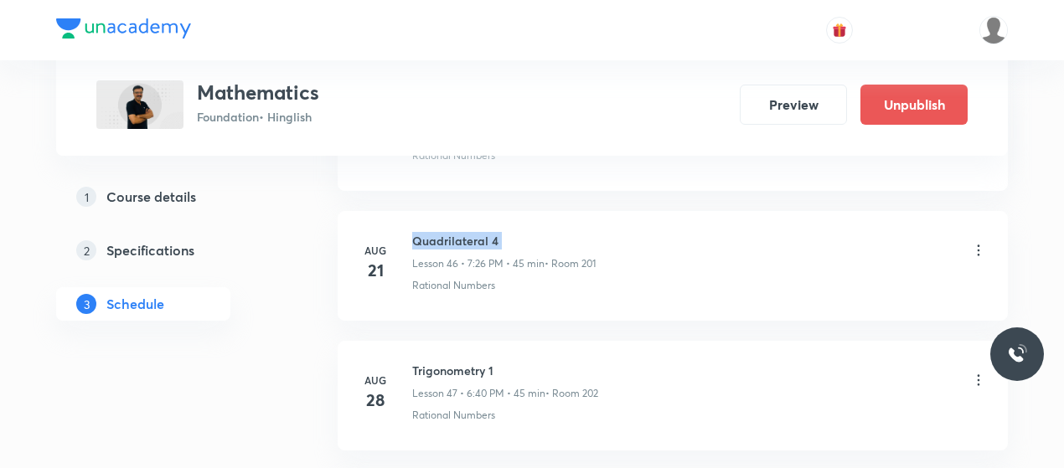
copy h6 "Quadrilateral 4"
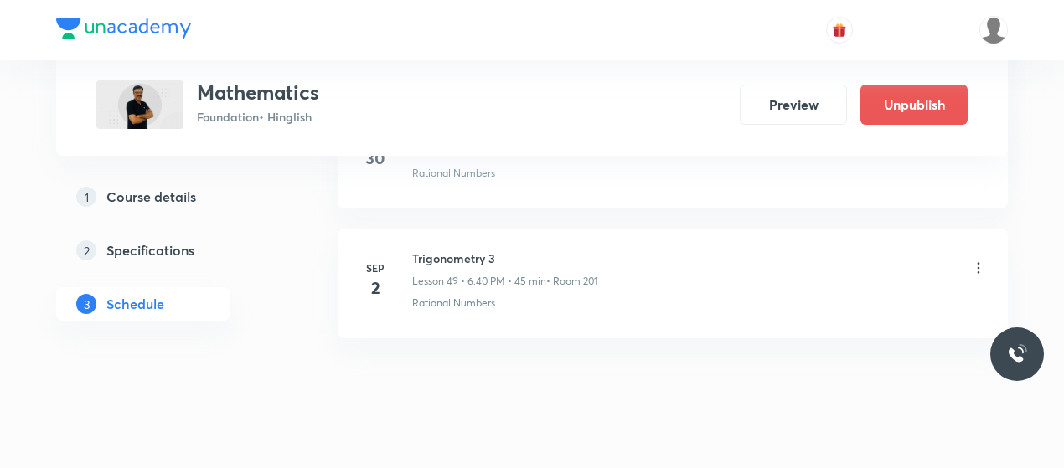
click at [981, 260] on icon at bounding box center [978, 268] width 17 height 17
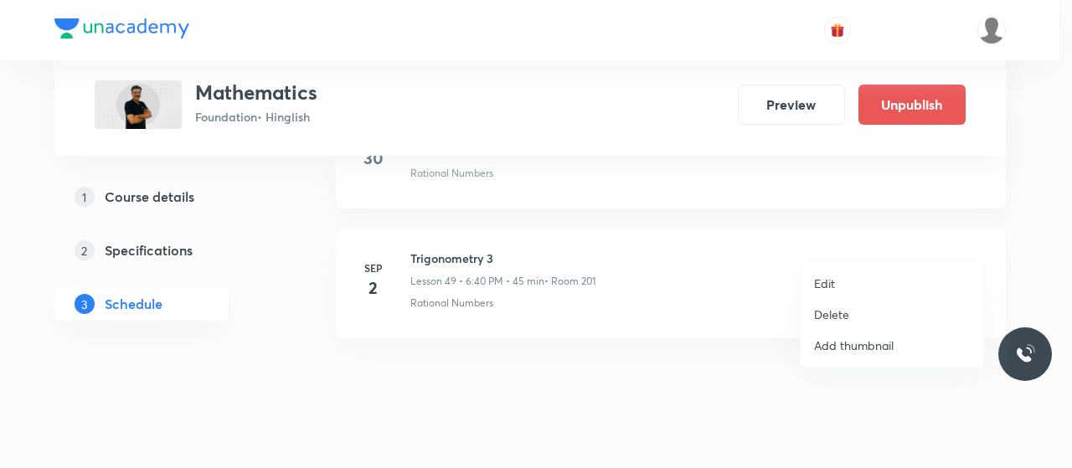
click at [825, 282] on p "Edit" at bounding box center [824, 284] width 21 height 18
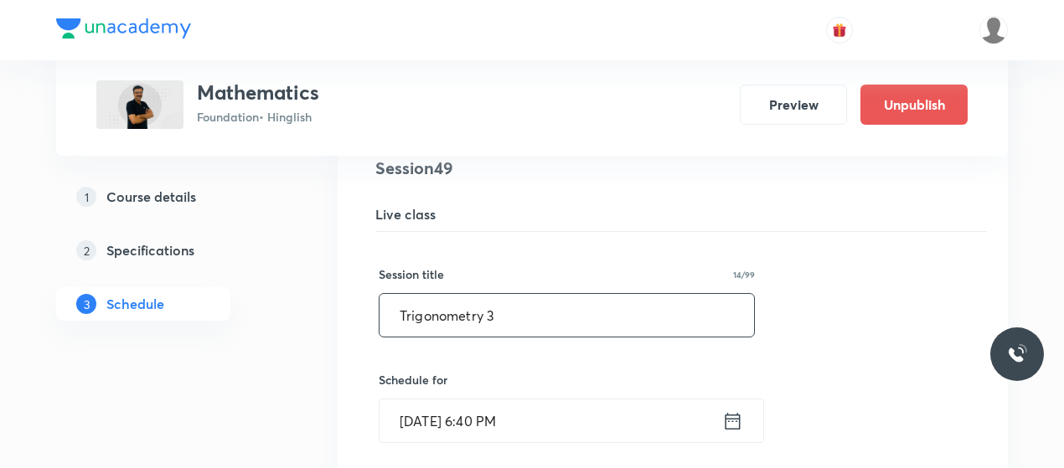
click at [449, 294] on input "Trigonometry 3" at bounding box center [566, 315] width 374 height 43
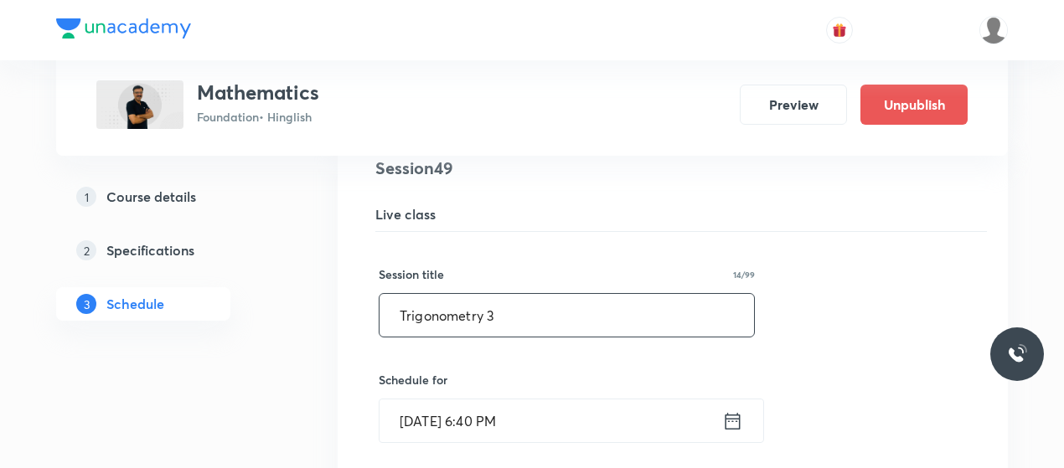
click at [449, 294] on input "Trigonometry 3" at bounding box center [566, 315] width 374 height 43
paste input "Quadrilateral 4"
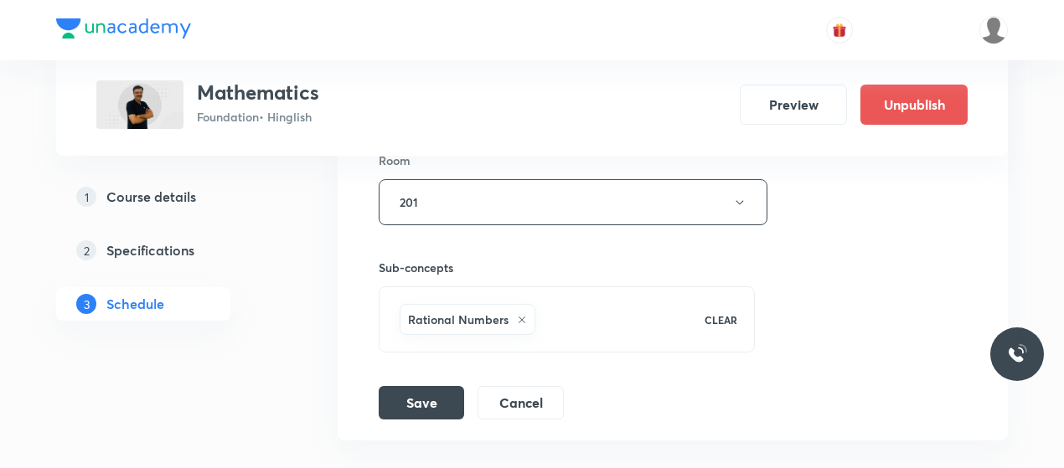
scroll to position [7018, 0]
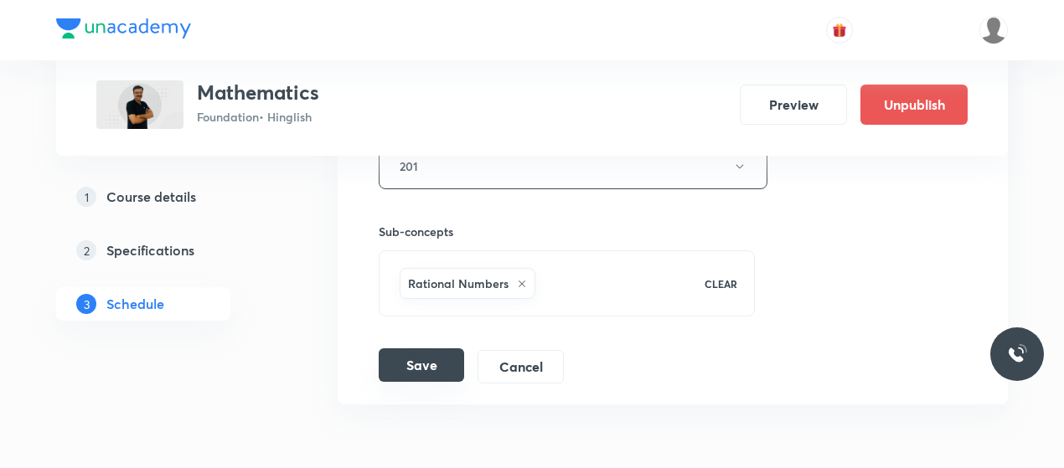
type input "Quadrilateral 5"
click at [426, 349] on button "Save" at bounding box center [421, 366] width 85 height 34
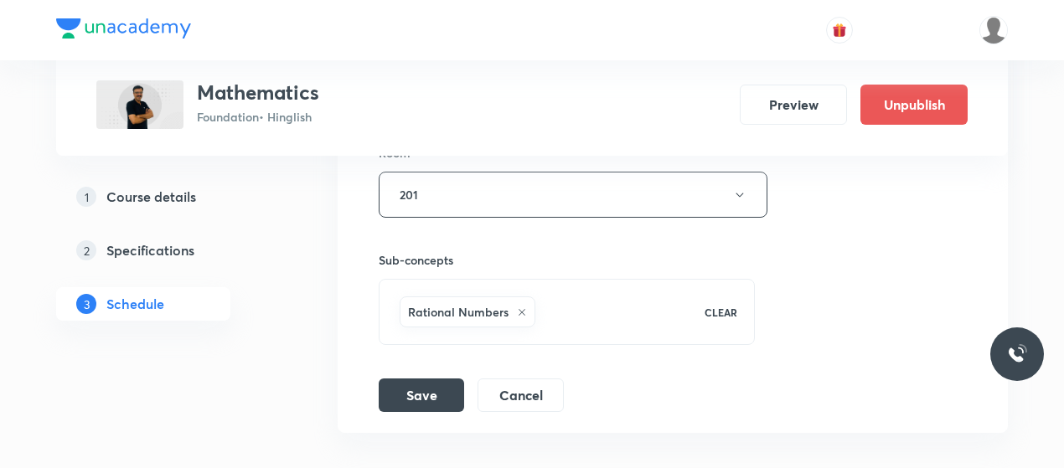
click at [426, 321] on div "Session title 15/99 Quadrilateral 5 ​ Schedule for Sep 2, 2025, 6:40 PM ​ Room …" at bounding box center [673, 33] width 588 height 758
click at [401, 377] on button "Save" at bounding box center [421, 394] width 85 height 34
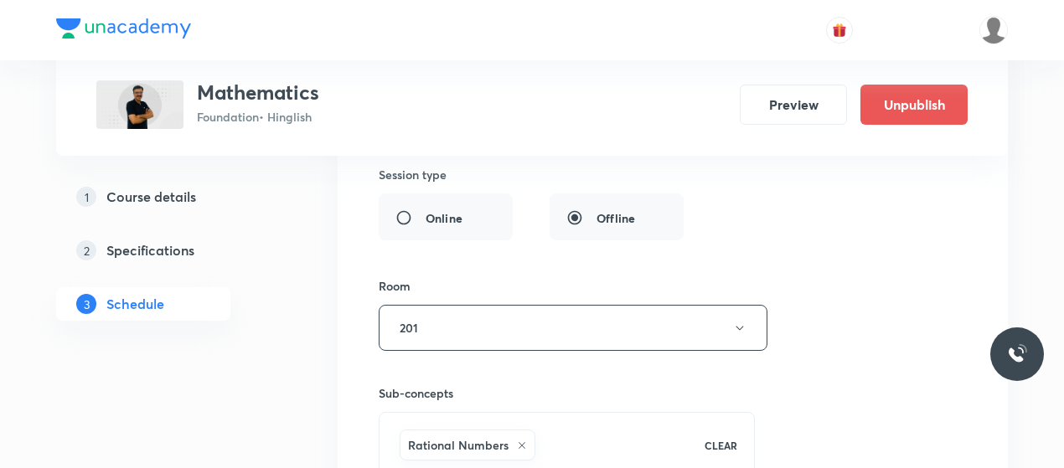
scroll to position [6880, 0]
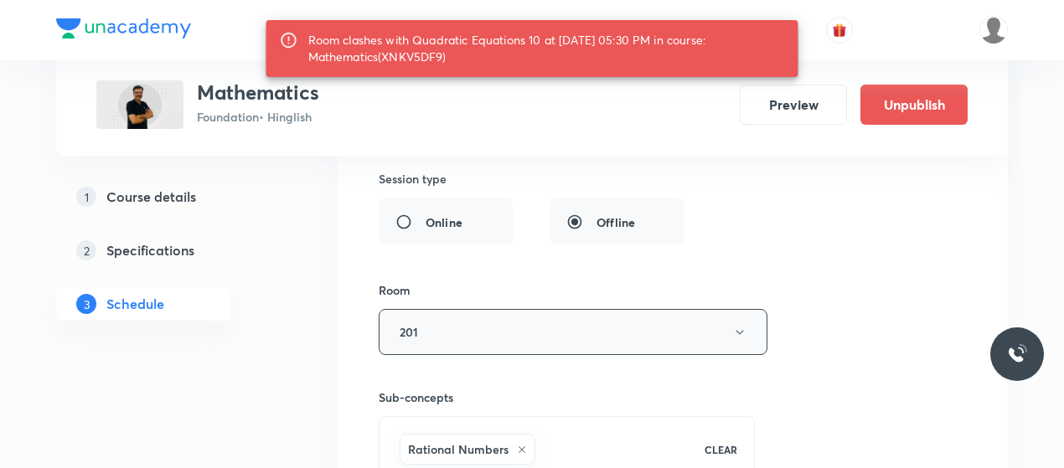
click at [497, 309] on button "201" at bounding box center [573, 332] width 389 height 46
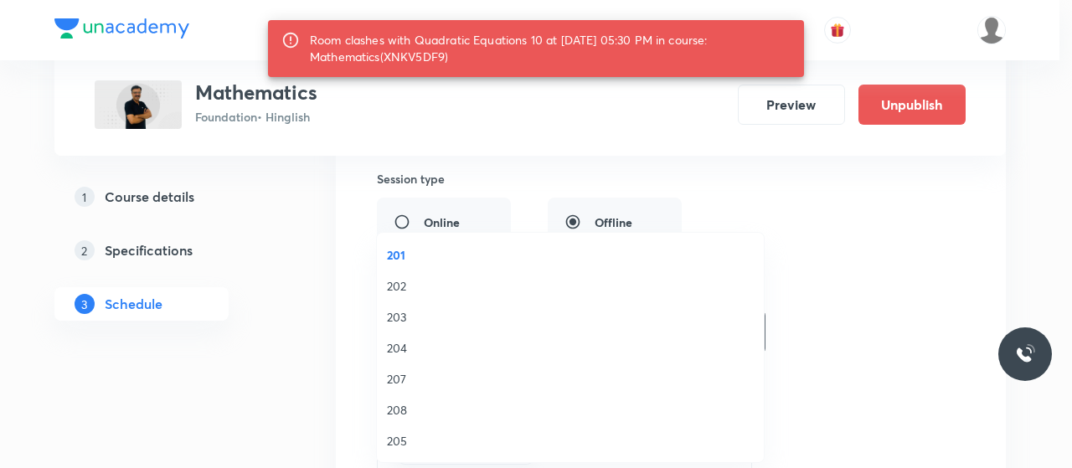
click at [414, 342] on span "204" at bounding box center [570, 348] width 367 height 18
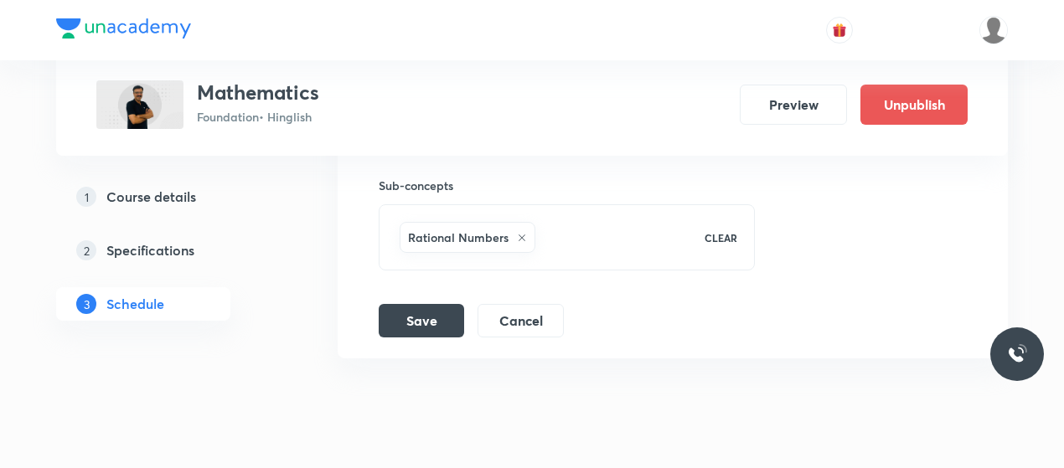
scroll to position [7093, 0]
click at [427, 302] on button "Save" at bounding box center [421, 319] width 85 height 34
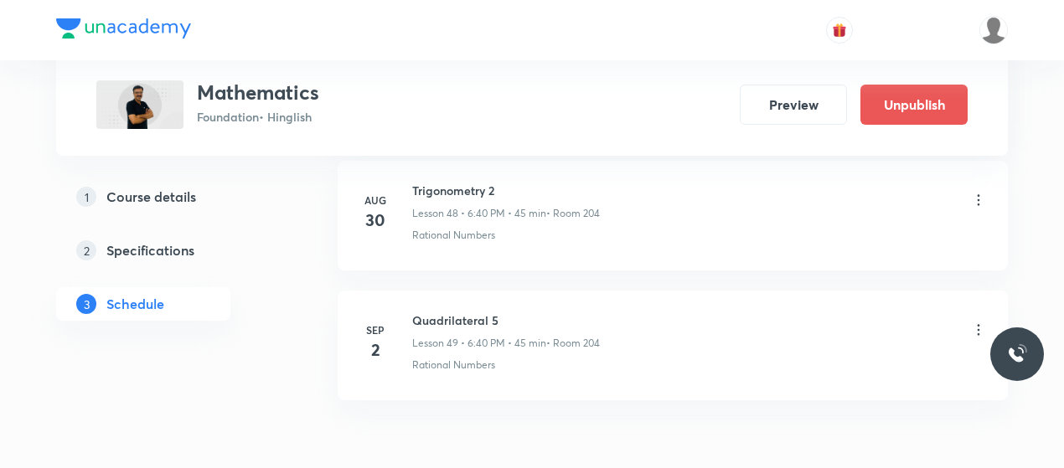
scroll to position [6440, 0]
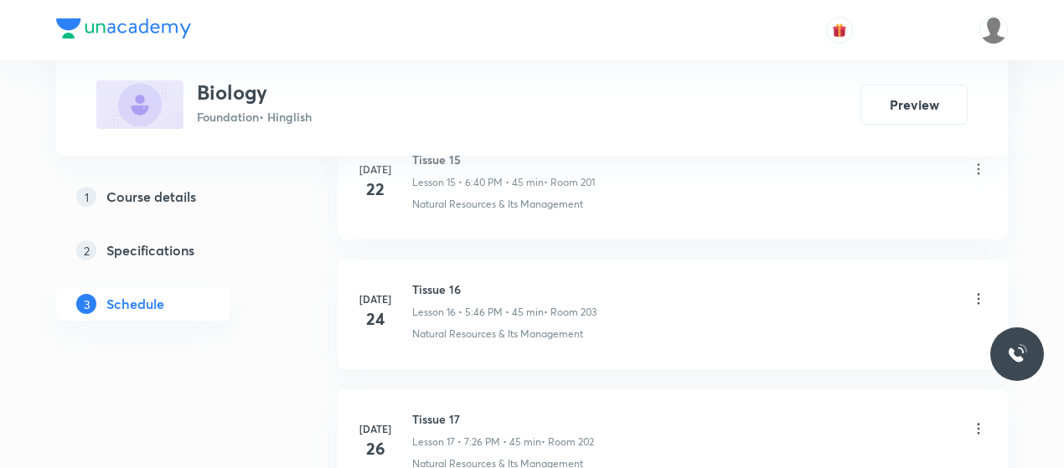
scroll to position [4104, 0]
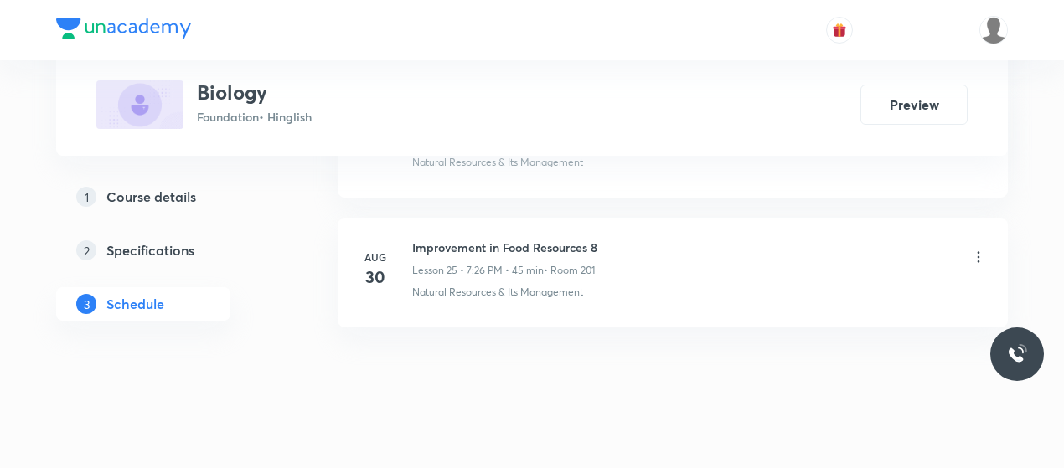
click at [474, 239] on h6 "Improvement in Food Resources 8" at bounding box center [504, 248] width 185 height 18
copy h6 "Improvement in Food Resources 8"
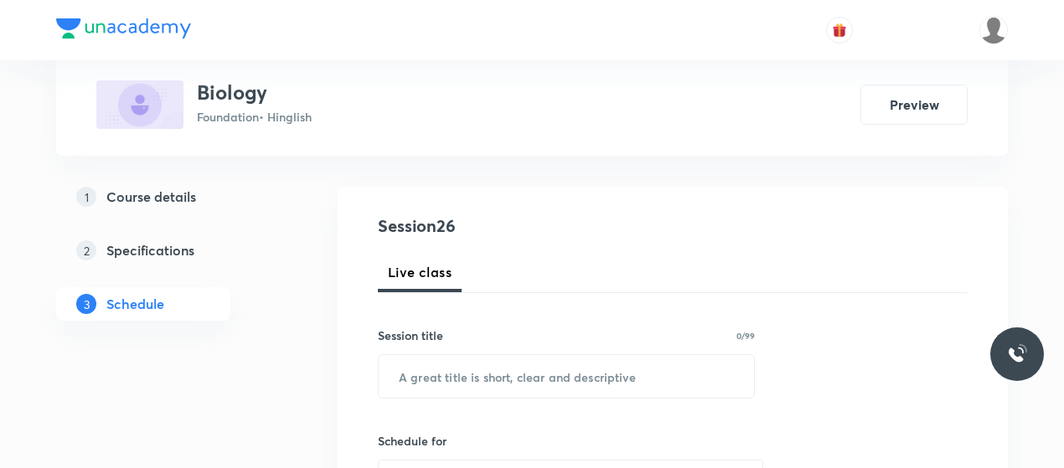
scroll to position [149, 0]
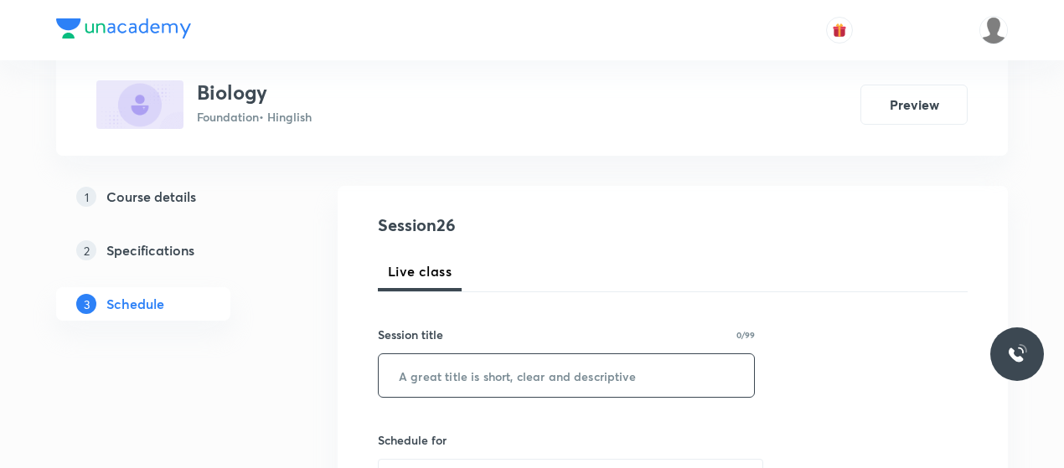
click at [455, 356] on input "text" at bounding box center [566, 375] width 375 height 43
paste input "Improvement in Food Resources 8"
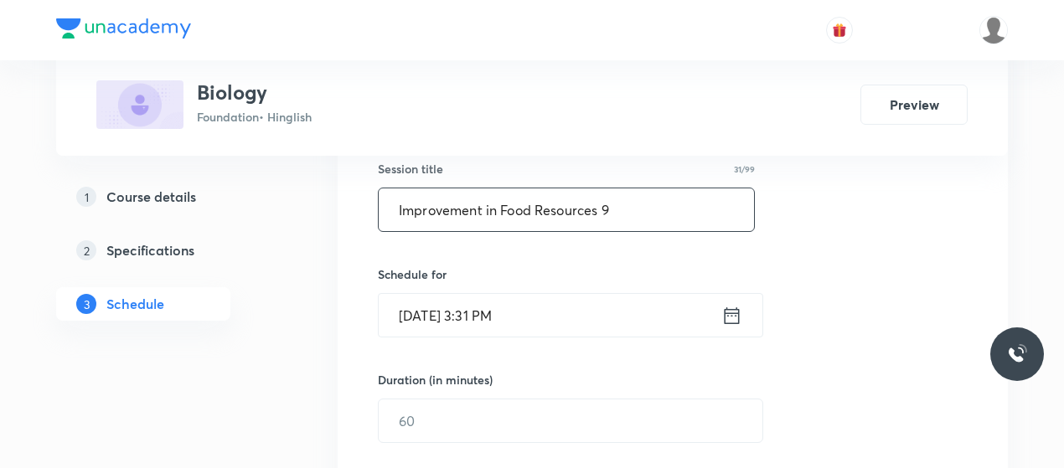
scroll to position [317, 0]
type input "Improvement in Food Resources 9"
click at [482, 295] on input "Sep 2, 2025, 3:31 PM" at bounding box center [550, 313] width 343 height 43
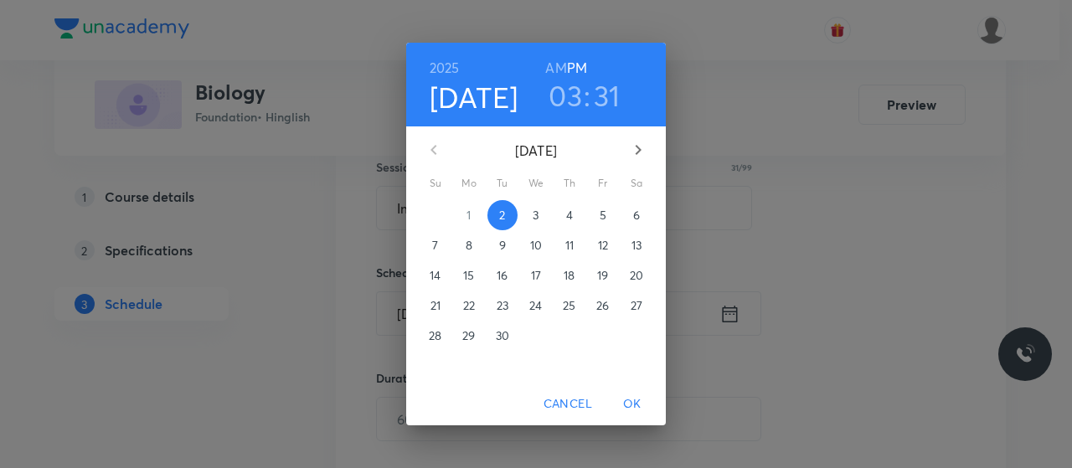
click at [575, 94] on h3 "03" at bounding box center [566, 95] width 34 height 35
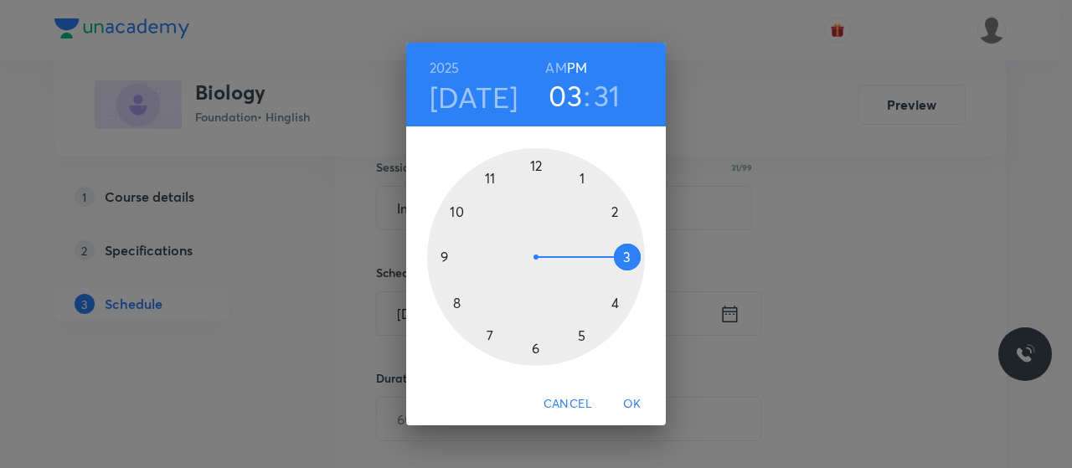
click at [491, 329] on div at bounding box center [536, 257] width 218 height 218
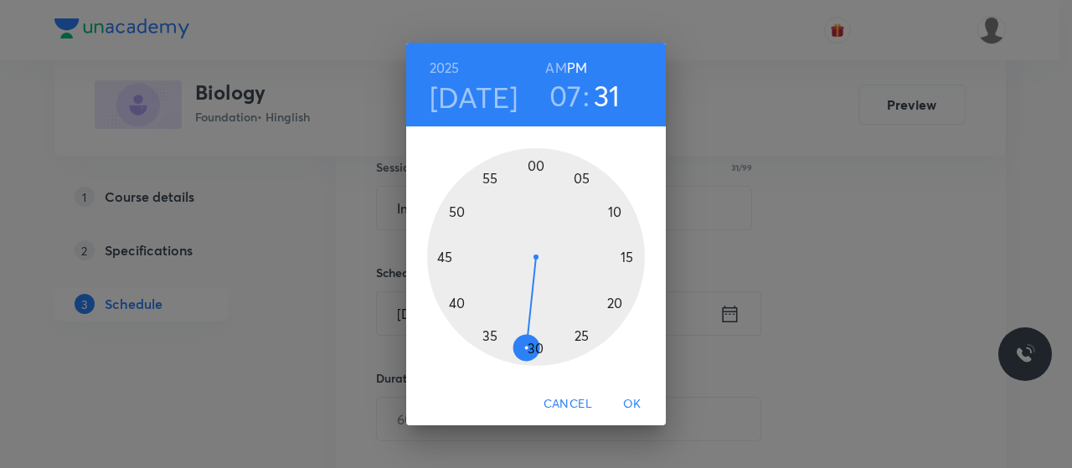
click at [575, 338] on div at bounding box center [536, 257] width 218 height 218
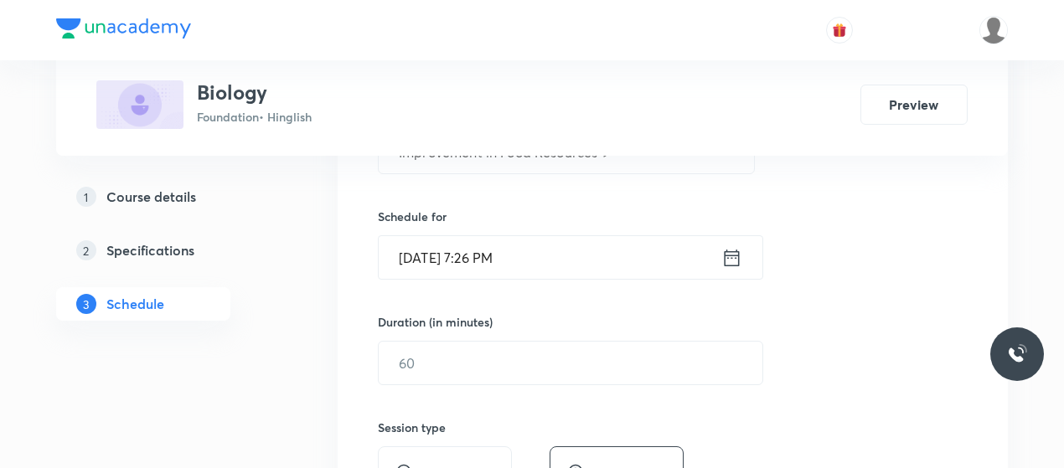
scroll to position [389, 0]
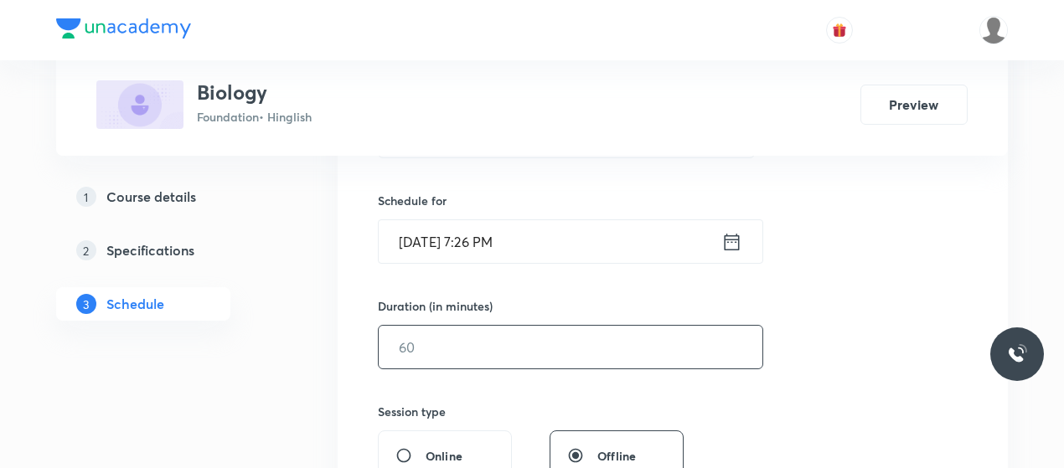
click at [534, 344] on input "text" at bounding box center [571, 347] width 384 height 43
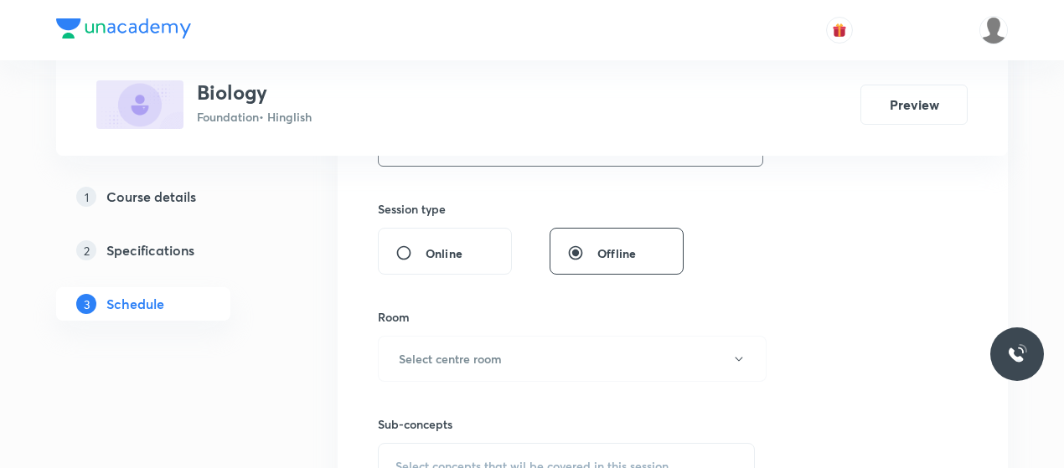
scroll to position [593, 0]
type input "45"
click at [534, 344] on button "Select centre room" at bounding box center [572, 357] width 389 height 46
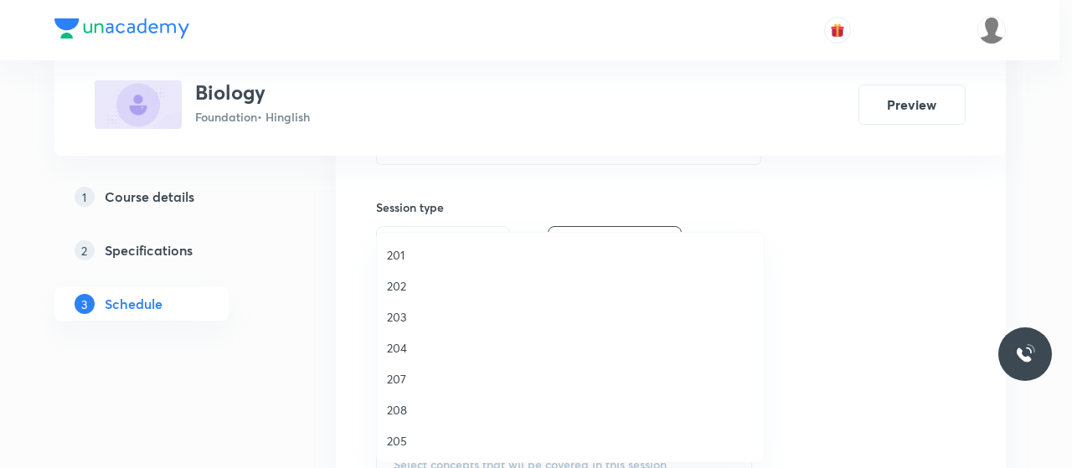
click at [395, 256] on span "201" at bounding box center [570, 255] width 367 height 18
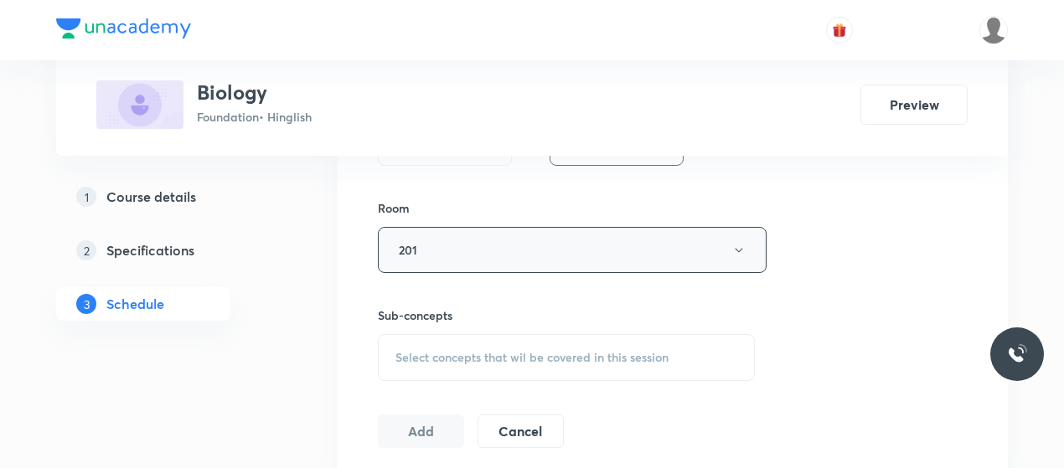
scroll to position [702, 0]
click at [501, 245] on button "201" at bounding box center [572, 248] width 389 height 46
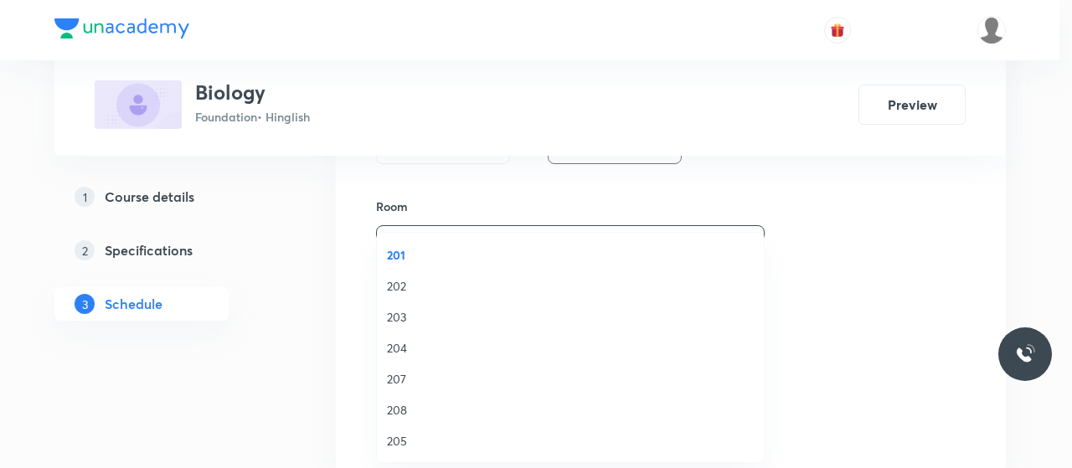
click at [397, 289] on span "202" at bounding box center [570, 286] width 367 height 18
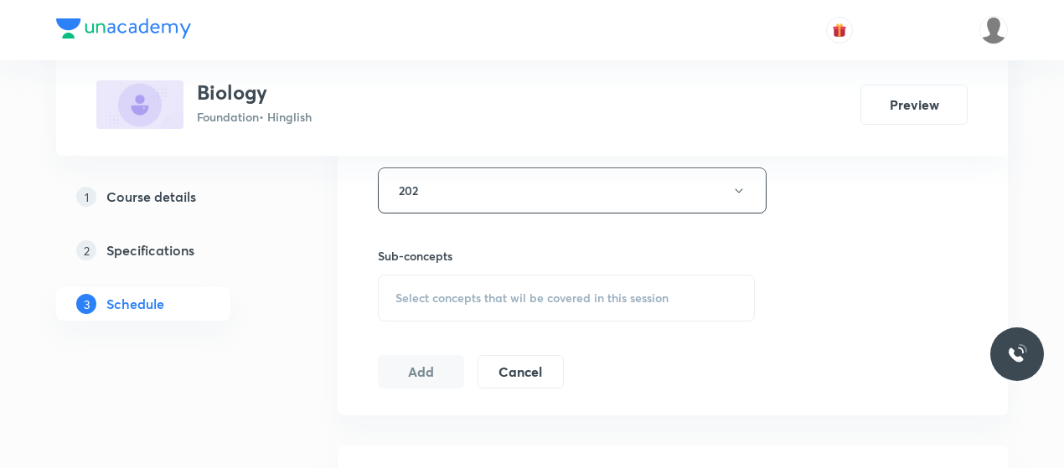
scroll to position [761, 0]
click at [459, 303] on div "Select concepts that wil be covered in this session" at bounding box center [566, 297] width 377 height 47
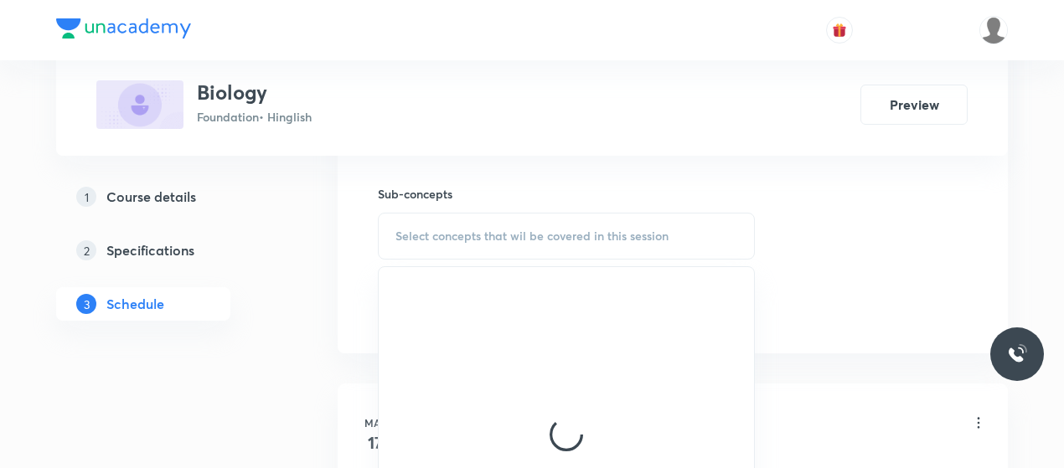
scroll to position [823, 0]
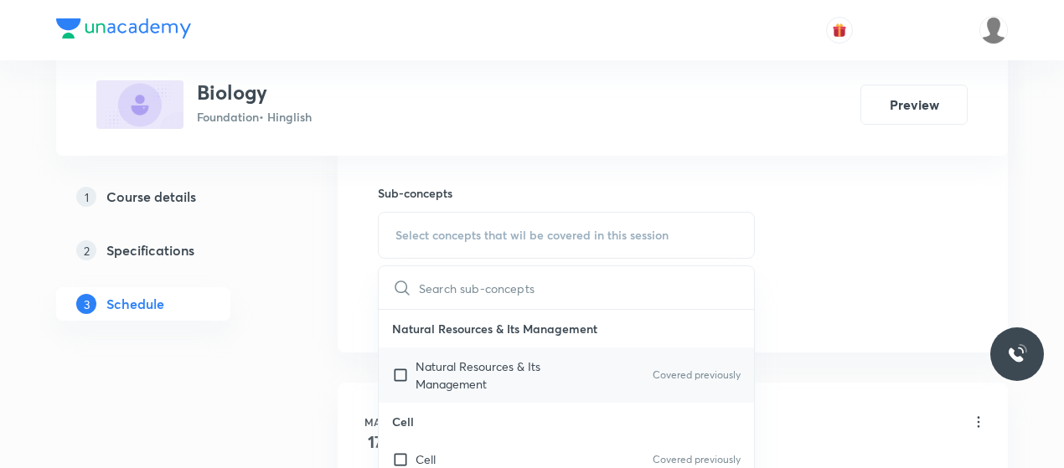
click at [452, 376] on p "Natural Resources & Its Management" at bounding box center [500, 375] width 169 height 35
checkbox input "true"
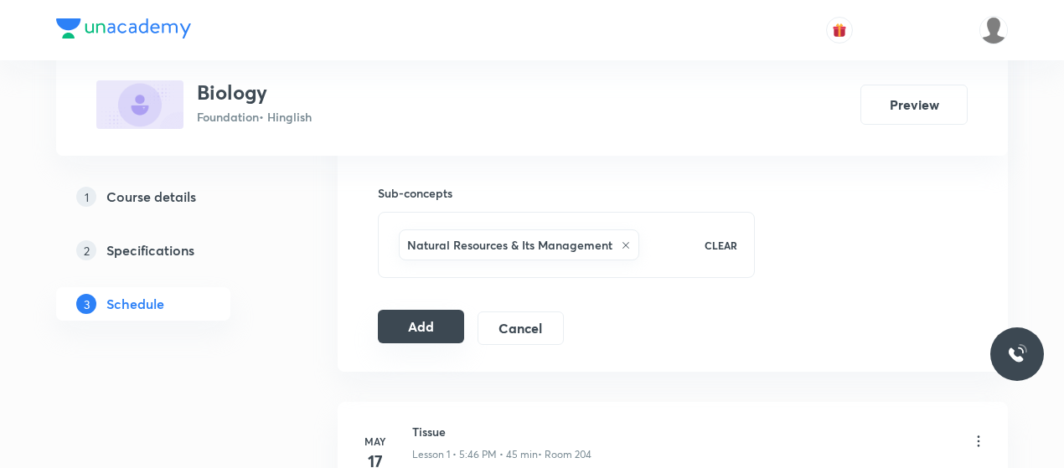
click at [425, 332] on button "Add" at bounding box center [421, 327] width 86 height 34
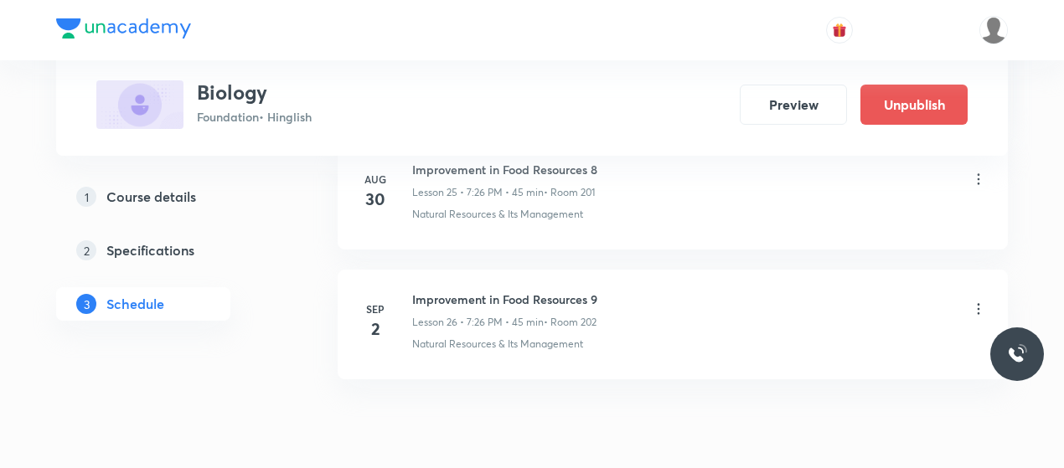
scroll to position [3466, 0]
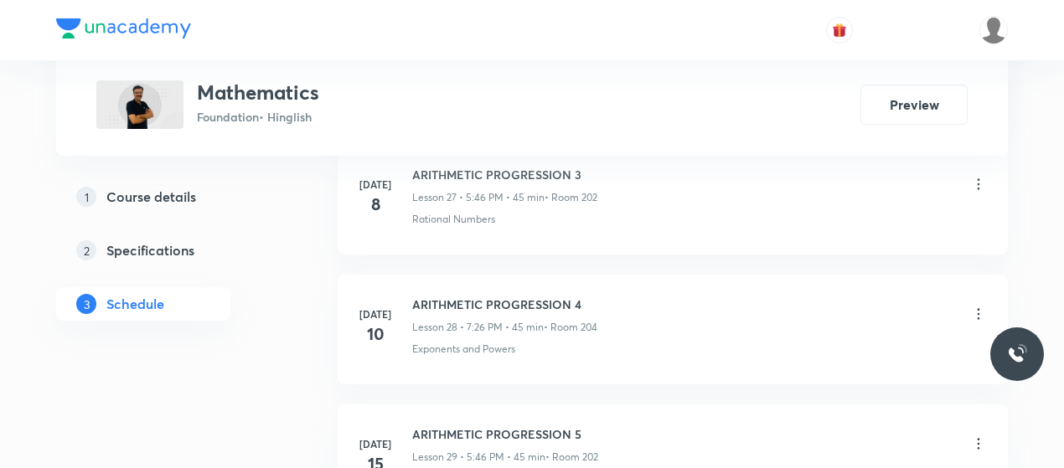
scroll to position [6690, 0]
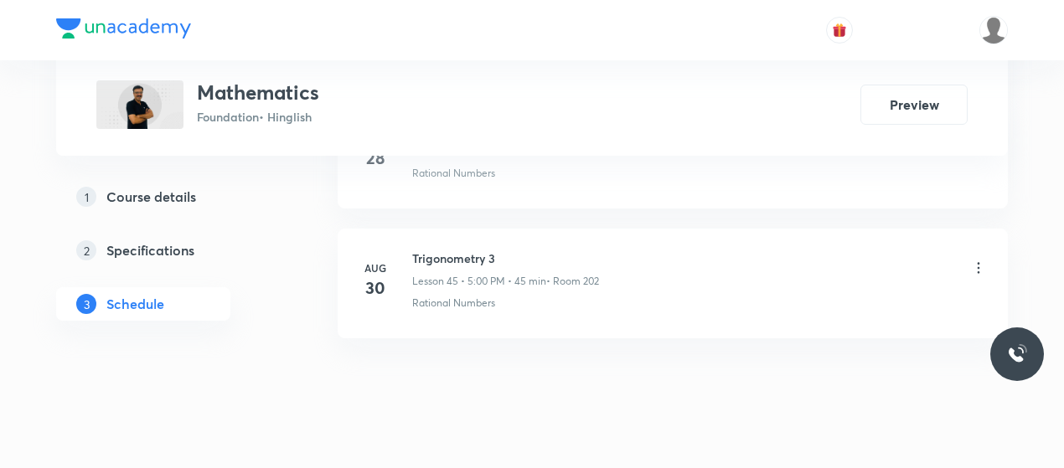
click at [459, 250] on h6 "Trigonometry 3" at bounding box center [505, 259] width 187 height 18
copy h6 "Trigonometry 3"
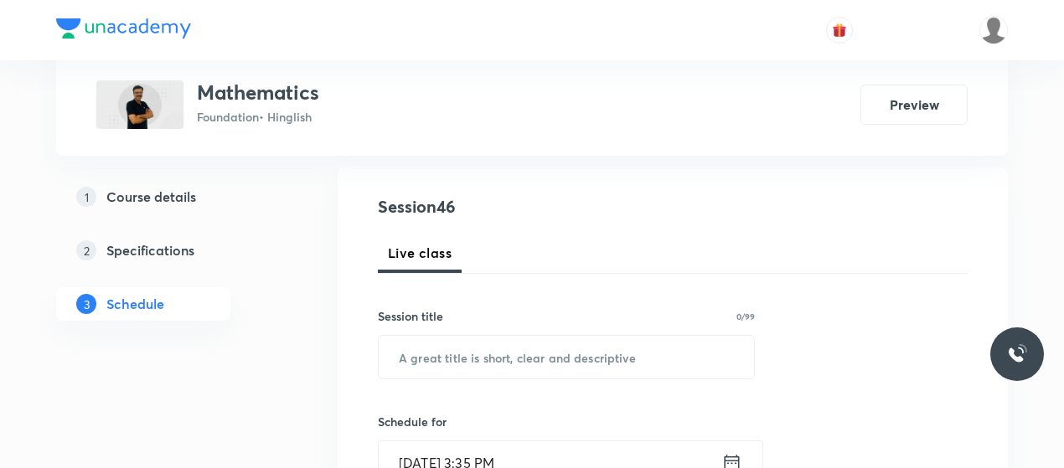
scroll to position [183, 0]
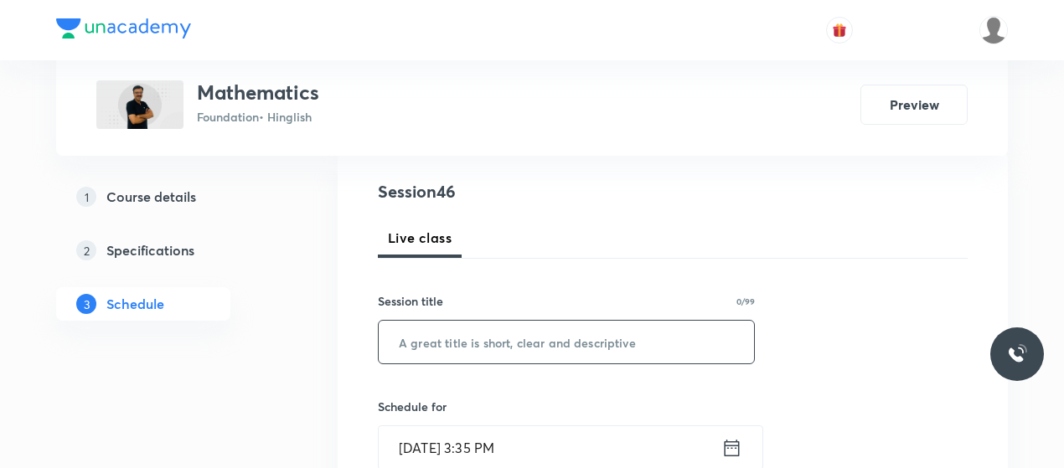
click at [483, 338] on input "text" at bounding box center [566, 342] width 375 height 43
paste input "Trigonometry 3"
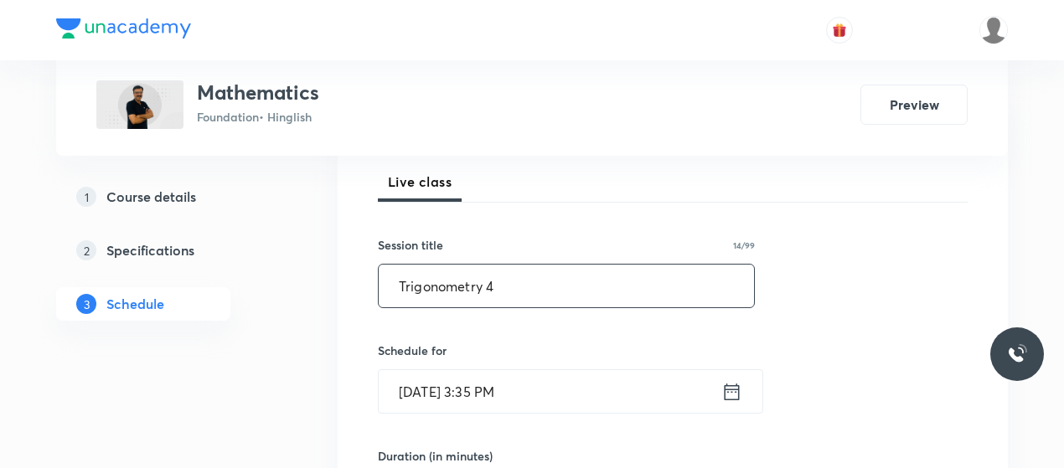
scroll to position [262, 0]
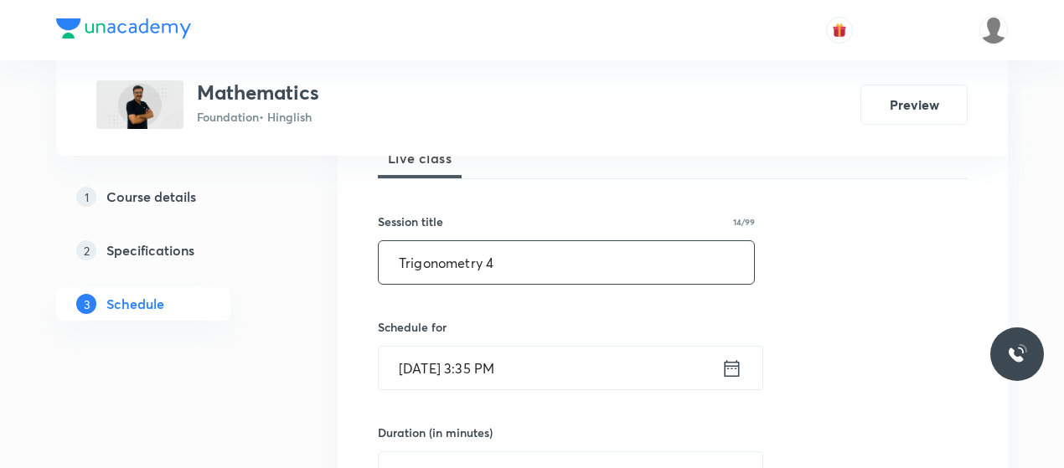
type input "Trigonometry 4"
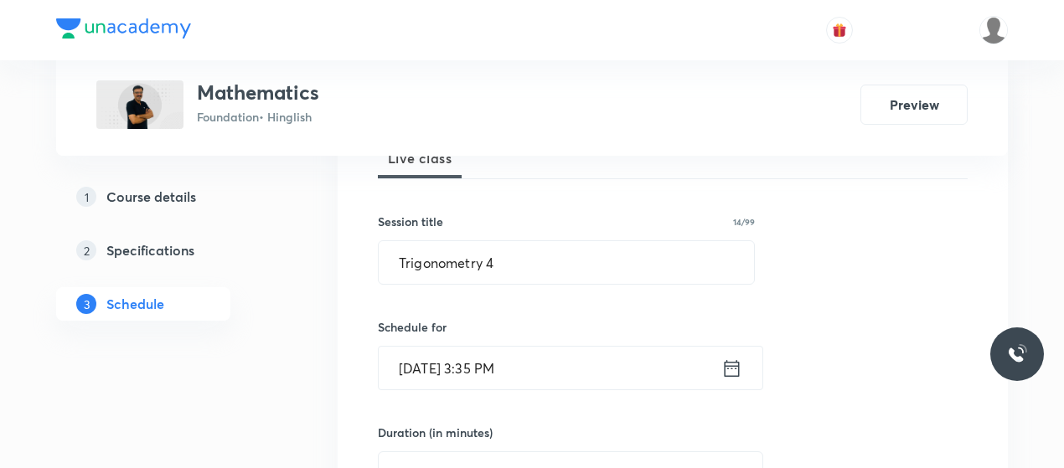
click at [488, 361] on input "[DATE] 3:35 PM" at bounding box center [550, 368] width 343 height 43
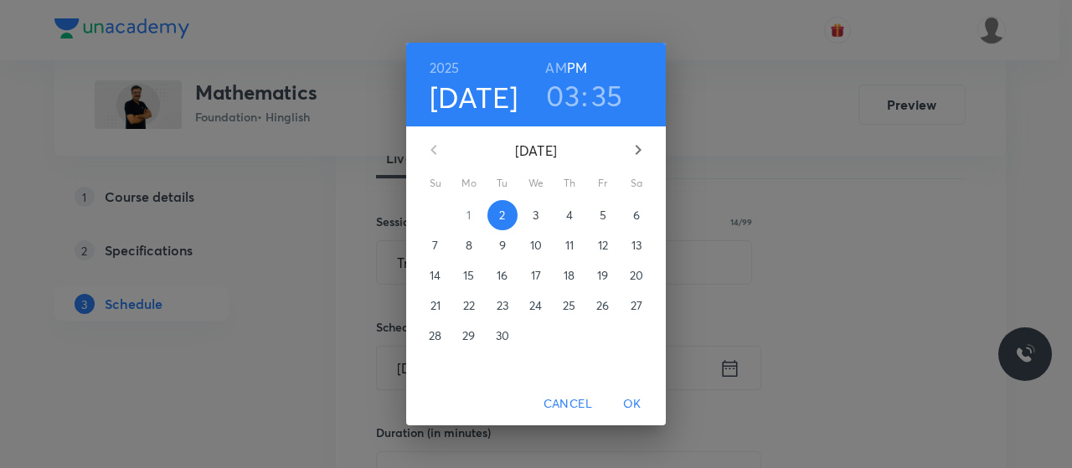
click at [580, 96] on div "03 : 35" at bounding box center [584, 95] width 116 height 35
click at [571, 101] on h3 "03" at bounding box center [563, 95] width 34 height 35
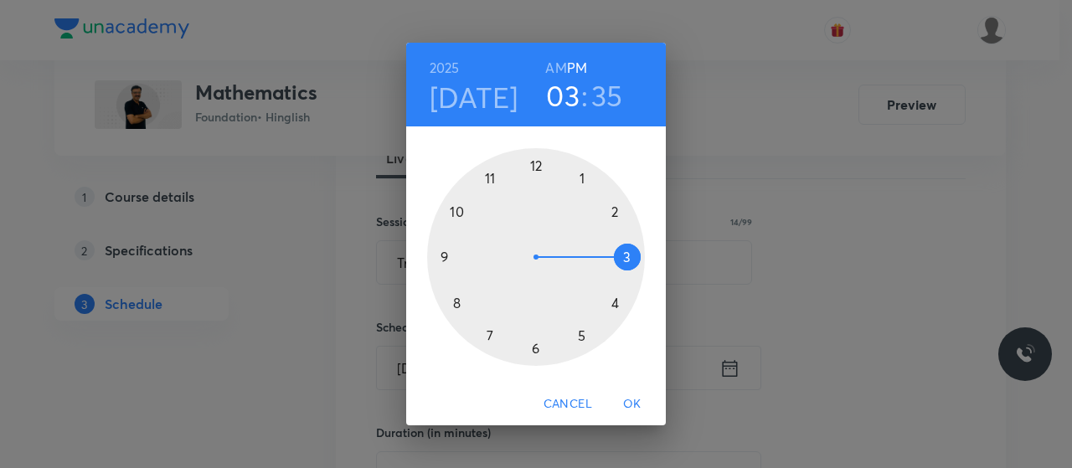
click at [583, 334] on div at bounding box center [536, 257] width 218 height 218
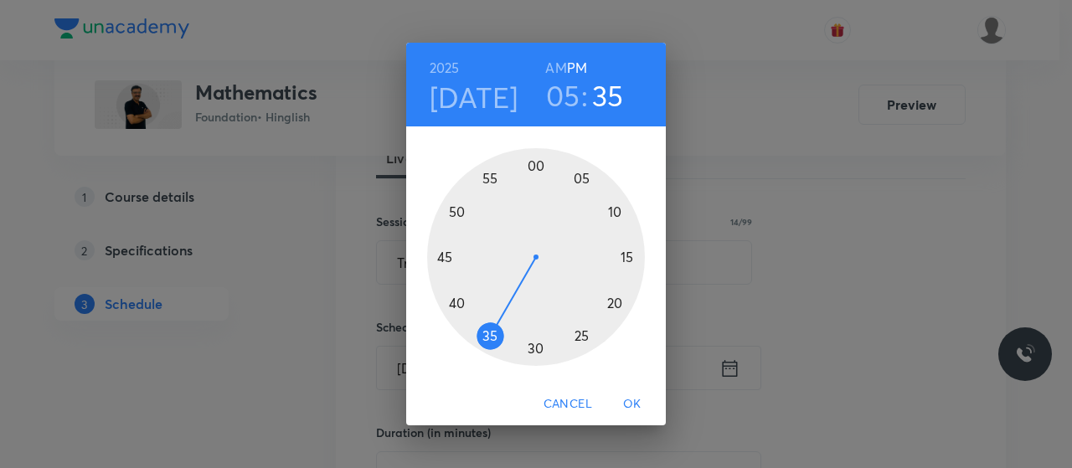
click at [533, 166] on div at bounding box center [536, 257] width 218 height 218
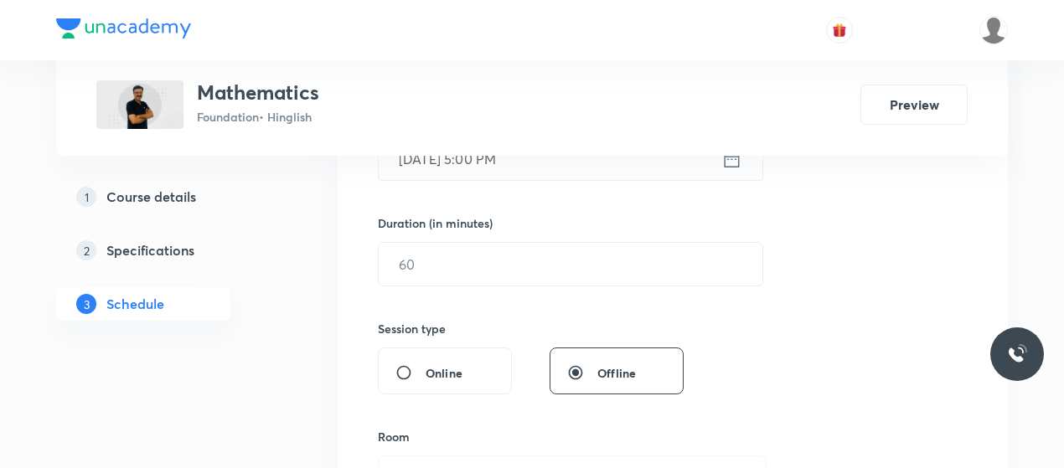
scroll to position [474, 0]
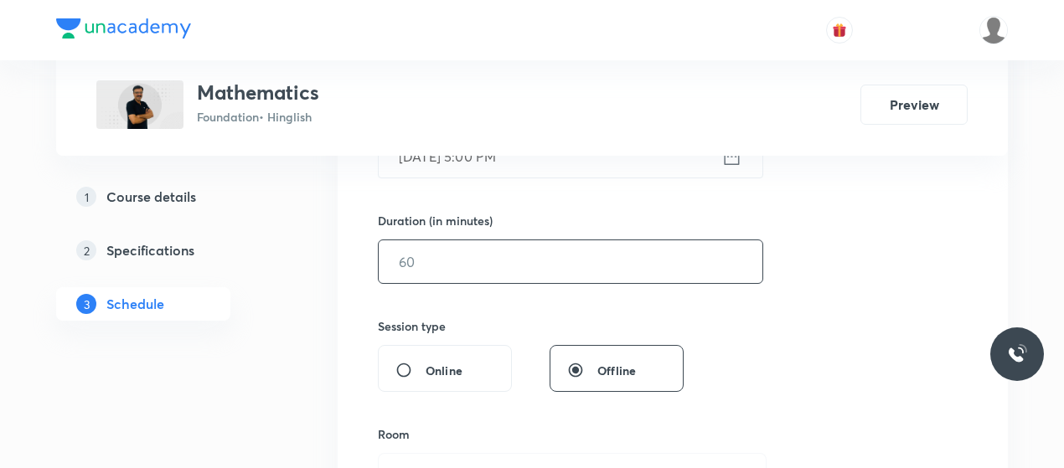
click at [509, 247] on input "text" at bounding box center [571, 261] width 384 height 43
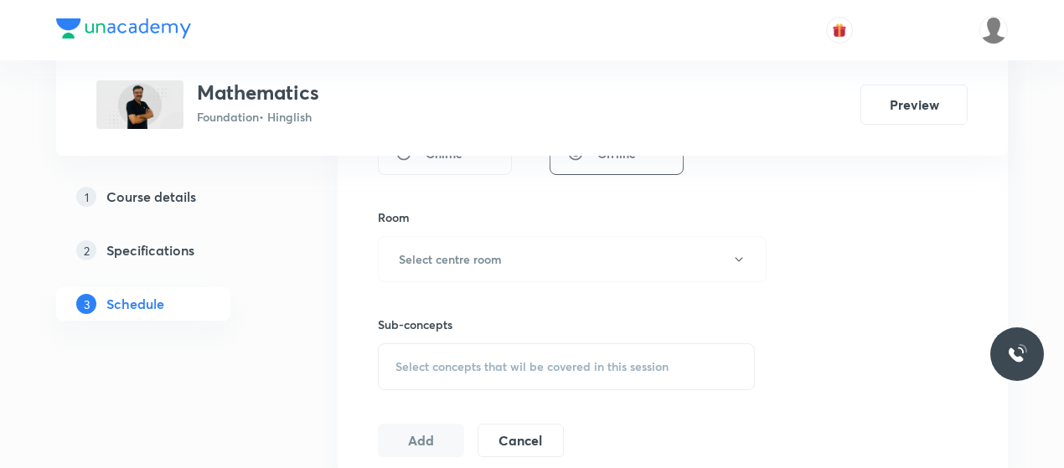
scroll to position [692, 0]
type input "45"
click at [509, 247] on button "Select centre room" at bounding box center [572, 258] width 389 height 46
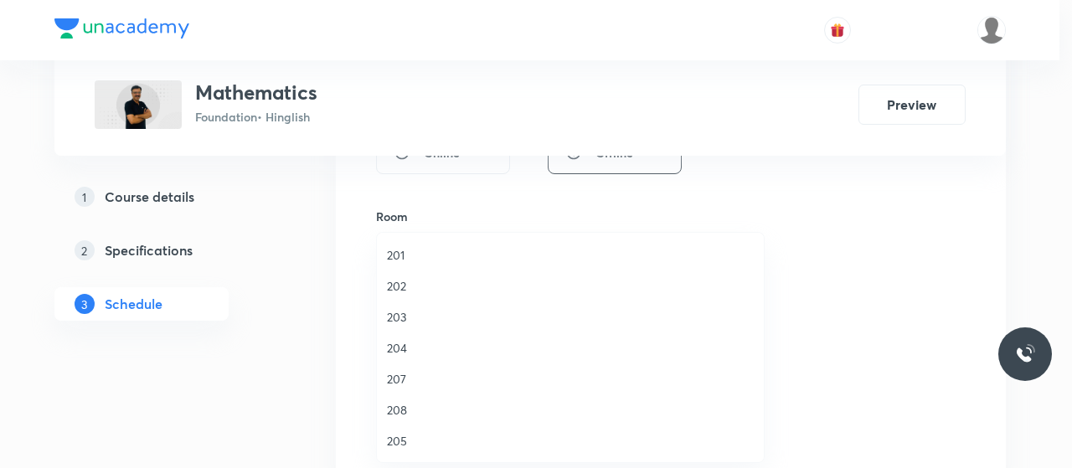
click at [398, 277] on span "202" at bounding box center [570, 286] width 367 height 18
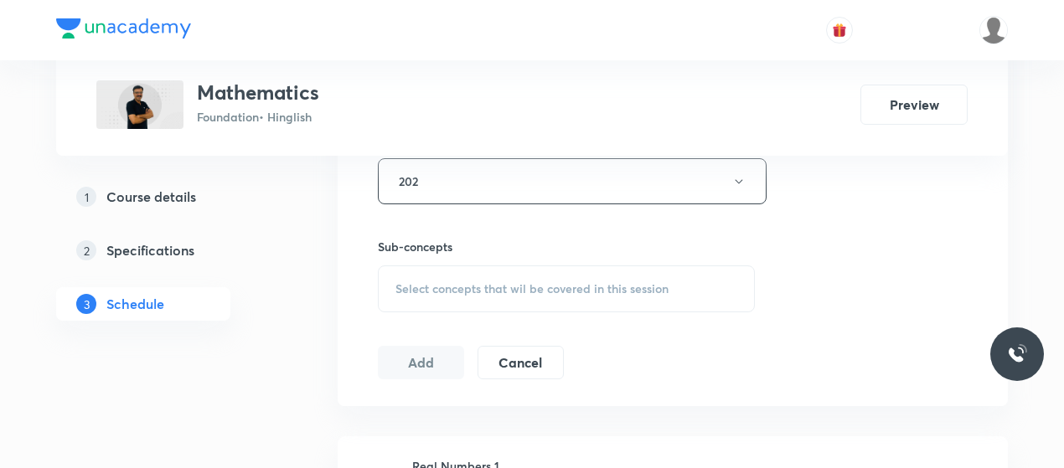
scroll to position [776, 0]
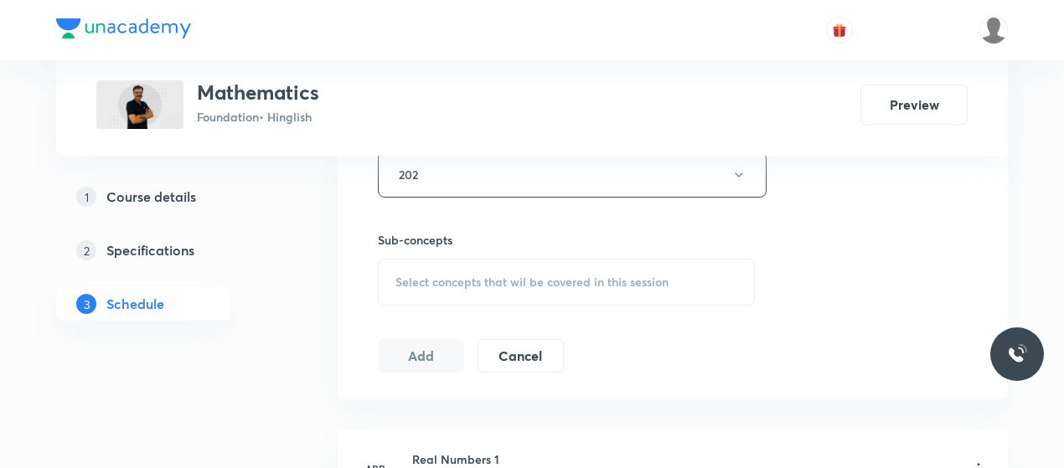
click at [467, 266] on div "Select concepts that wil be covered in this session" at bounding box center [566, 282] width 377 height 47
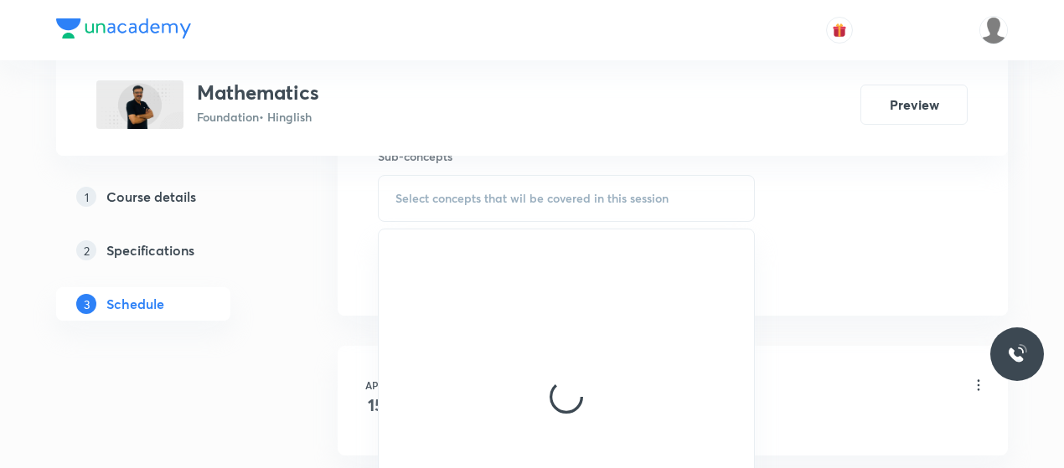
scroll to position [863, 0]
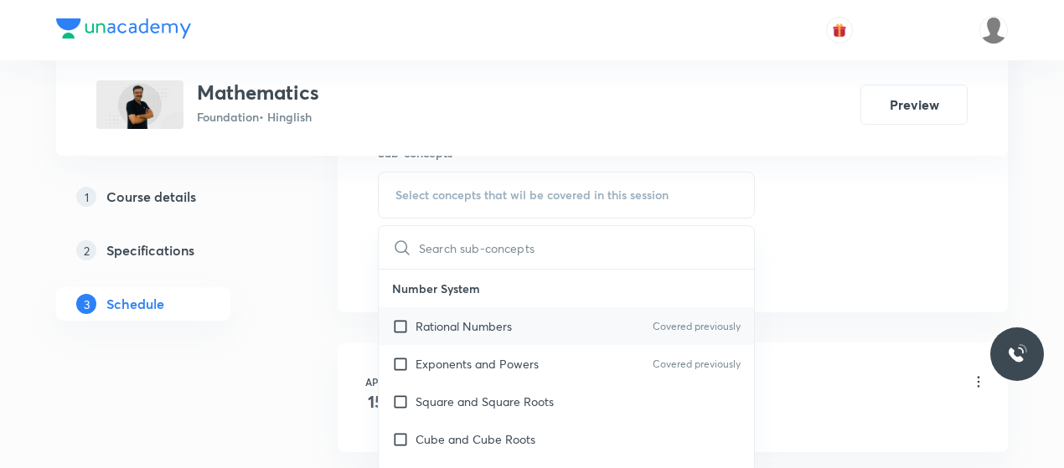
click at [434, 338] on div "Rational Numbers Covered previously" at bounding box center [566, 326] width 375 height 38
checkbox input "true"
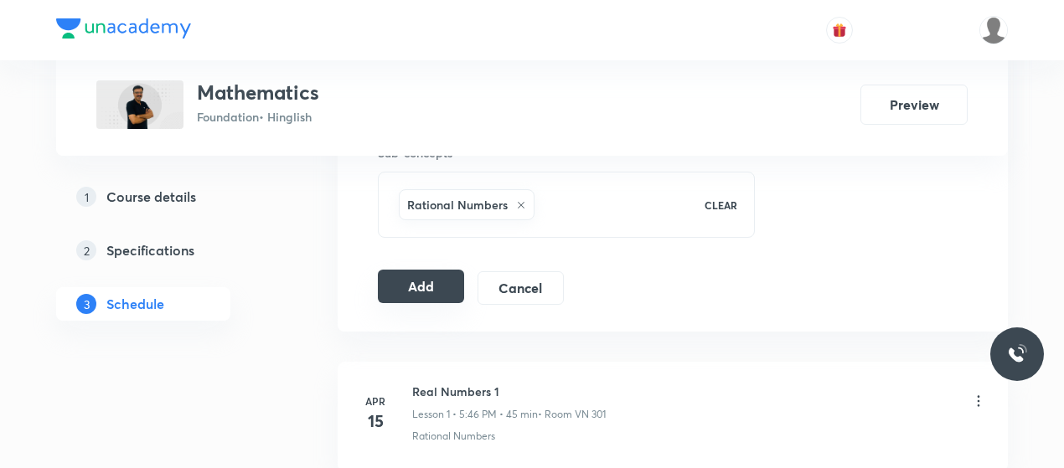
click at [441, 289] on button "Add" at bounding box center [421, 287] width 86 height 34
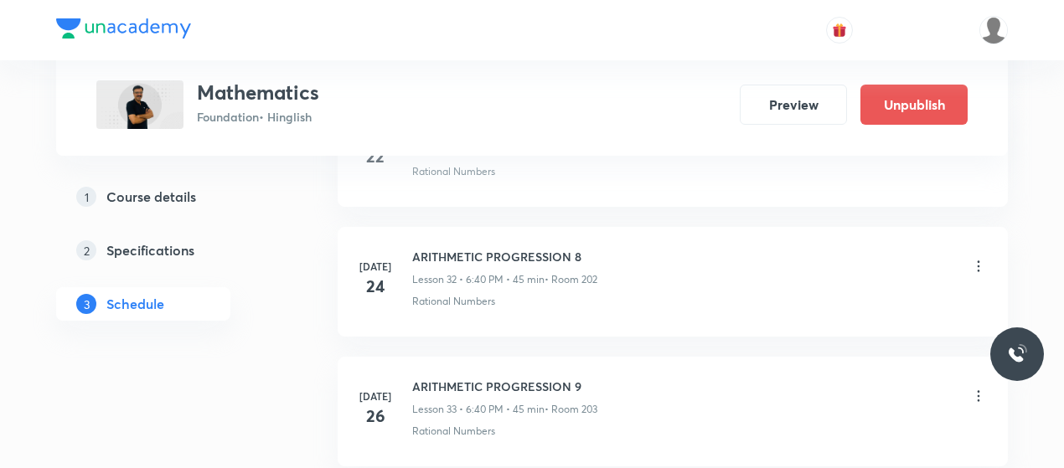
scroll to position [6052, 0]
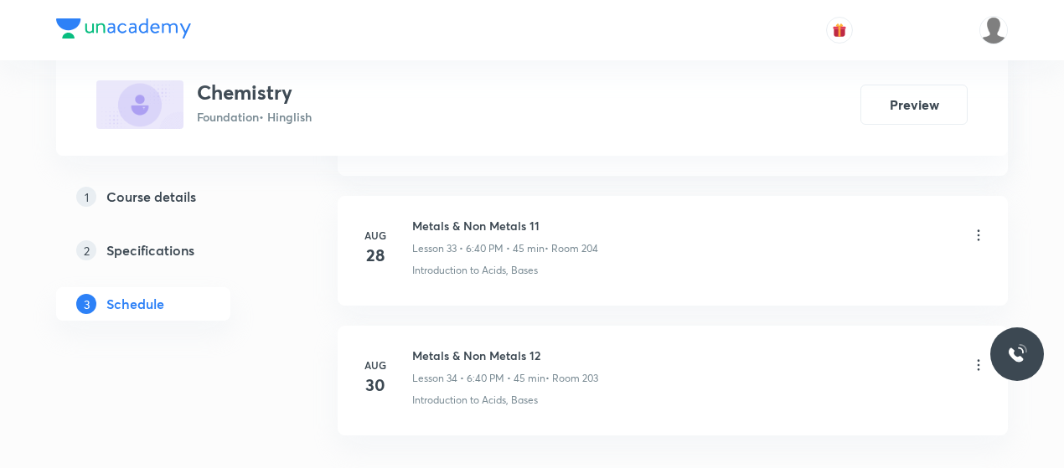
scroll to position [5268, 0]
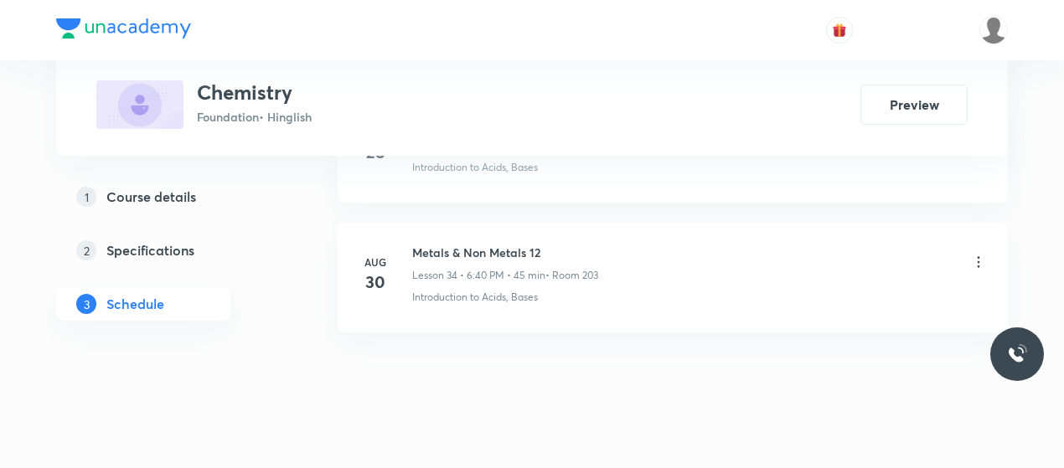
click at [437, 244] on h6 "Metals & Non Metals 12" at bounding box center [505, 253] width 186 height 18
copy h6 "Metals & Non Metals 12"
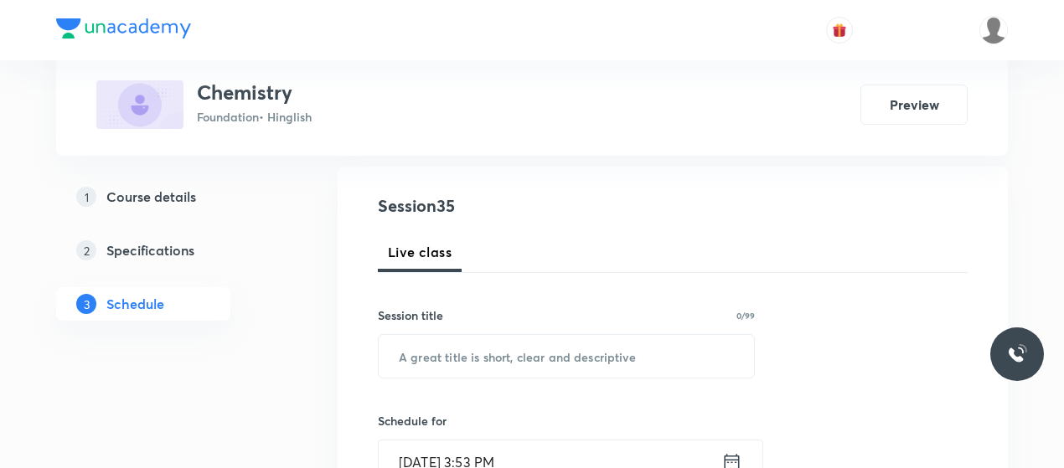
scroll to position [177, 0]
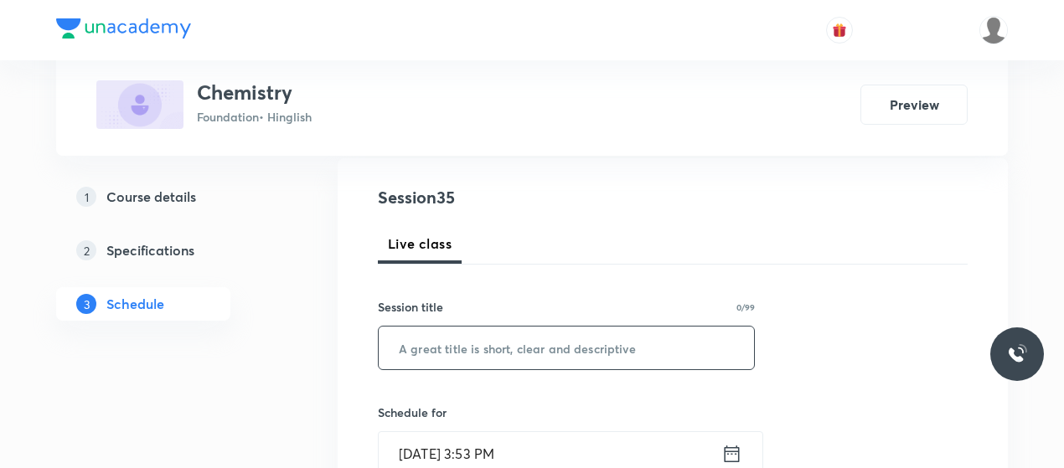
click at [495, 338] on input "text" at bounding box center [566, 348] width 375 height 43
paste input "Metals & Non Metals 12"
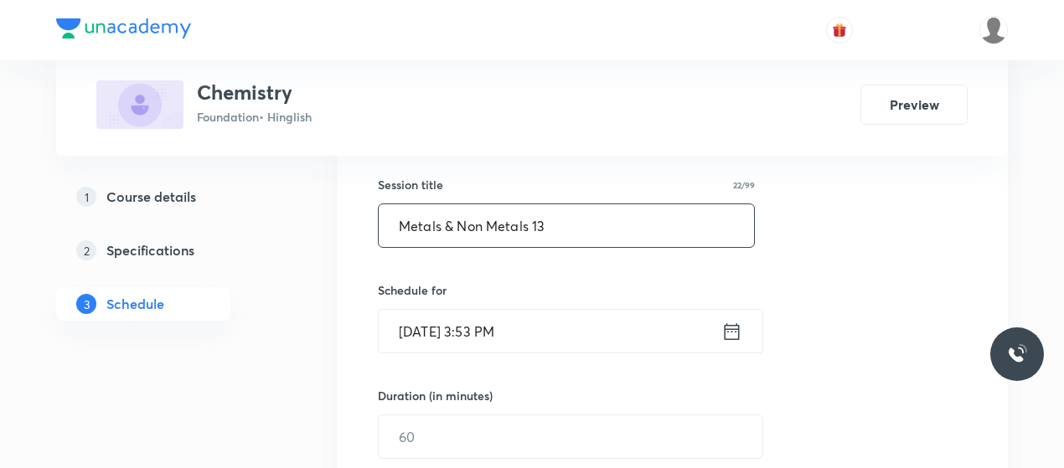
scroll to position [313, 0]
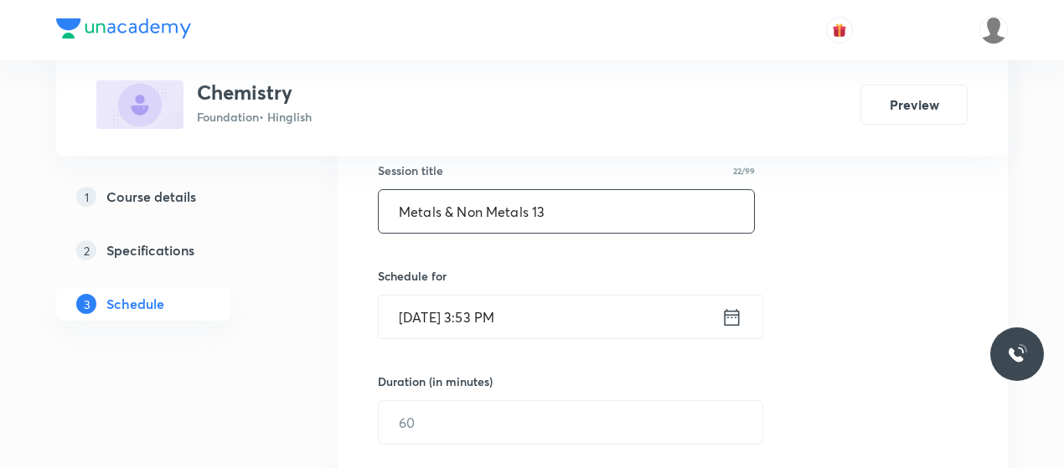
type input "Metals & Non Metals 13"
click at [479, 309] on input "[DATE] 3:53 PM" at bounding box center [550, 317] width 343 height 43
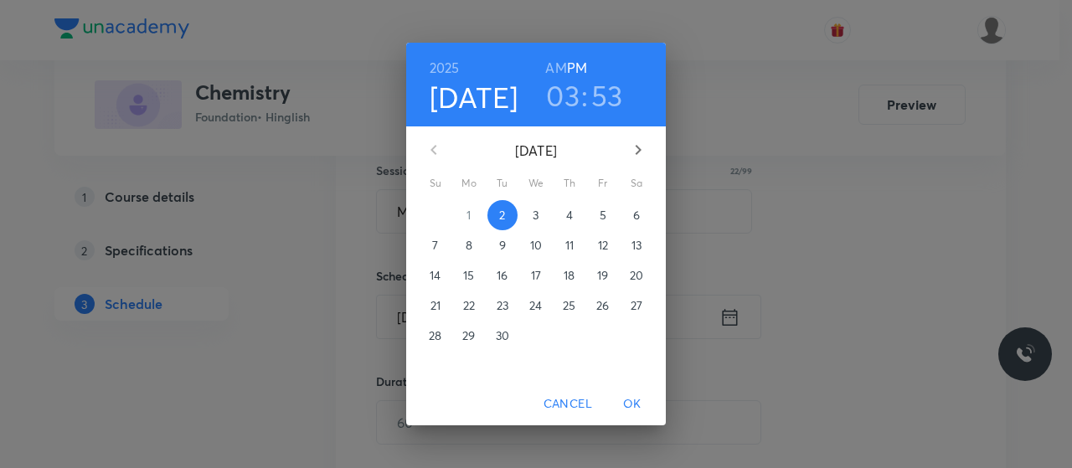
click at [571, 99] on h3 "03" at bounding box center [563, 95] width 34 height 35
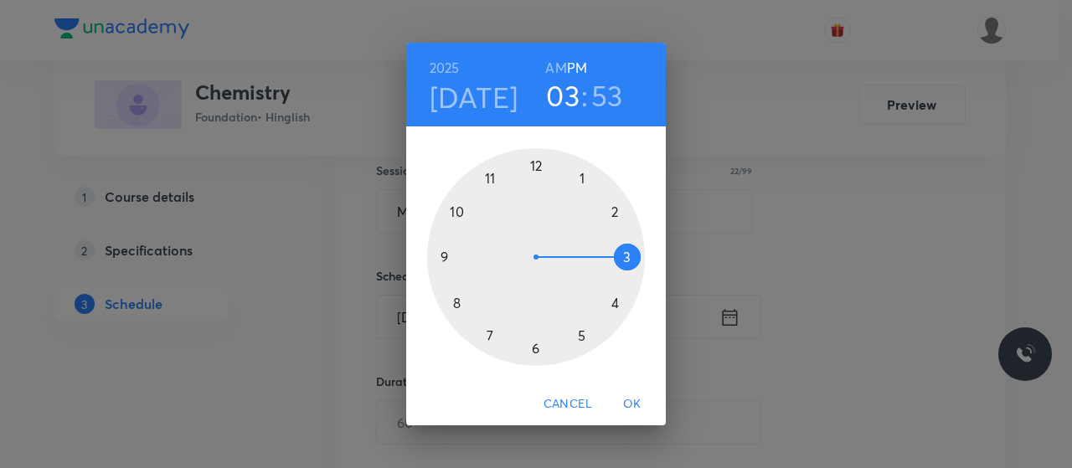
click at [581, 334] on div at bounding box center [536, 257] width 218 height 218
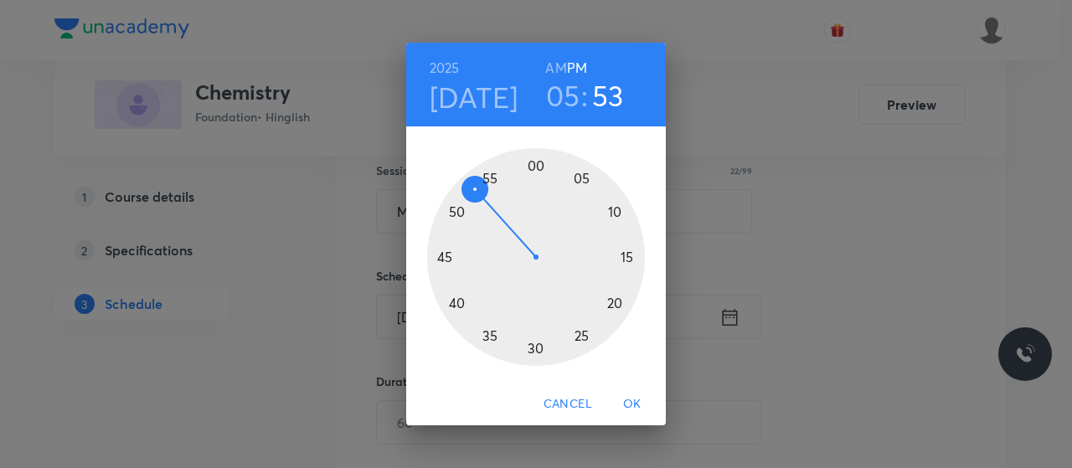
click at [444, 250] on div at bounding box center [536, 257] width 218 height 218
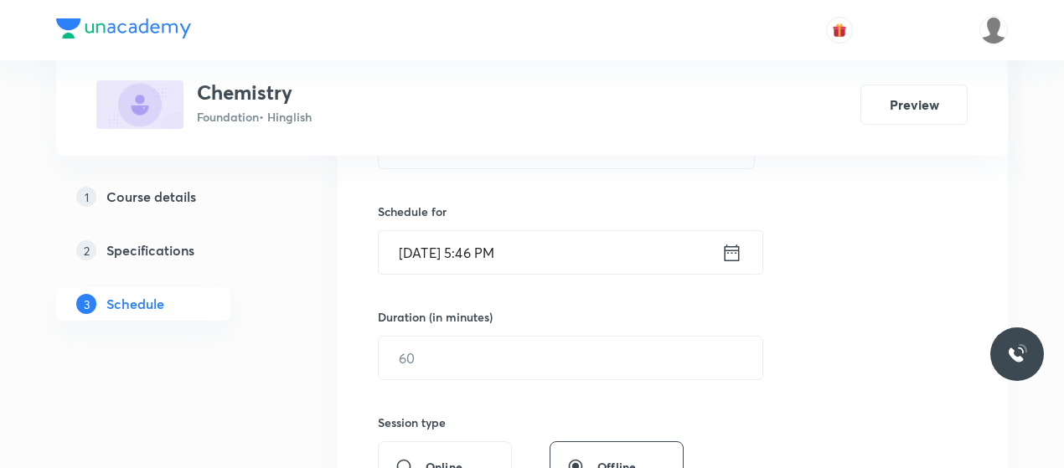
scroll to position [384, 0]
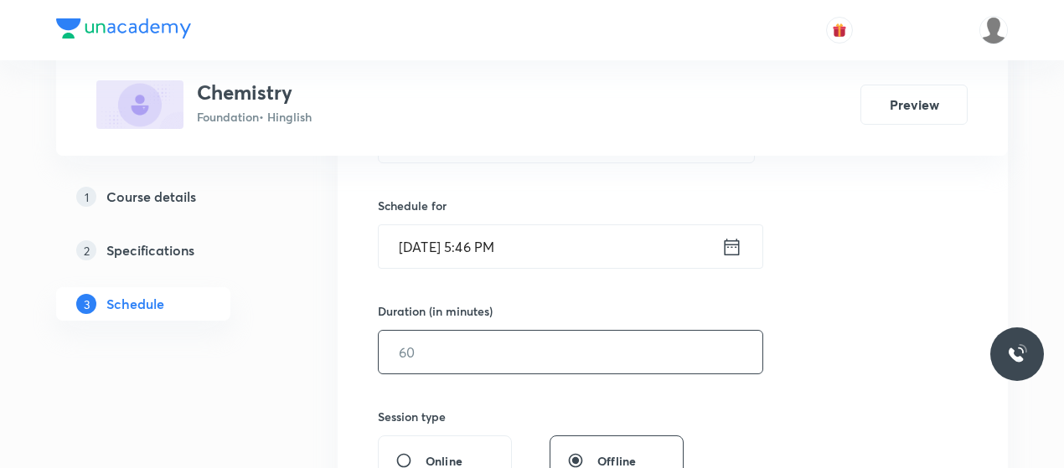
click at [441, 358] on input "text" at bounding box center [571, 352] width 384 height 43
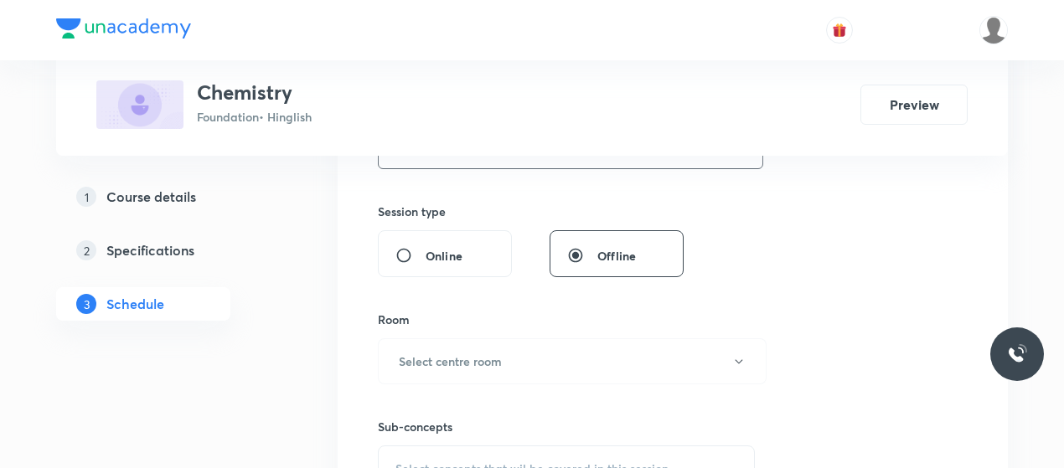
type input "45"
click at [441, 358] on h6 "Select centre room" at bounding box center [450, 361] width 103 height 18
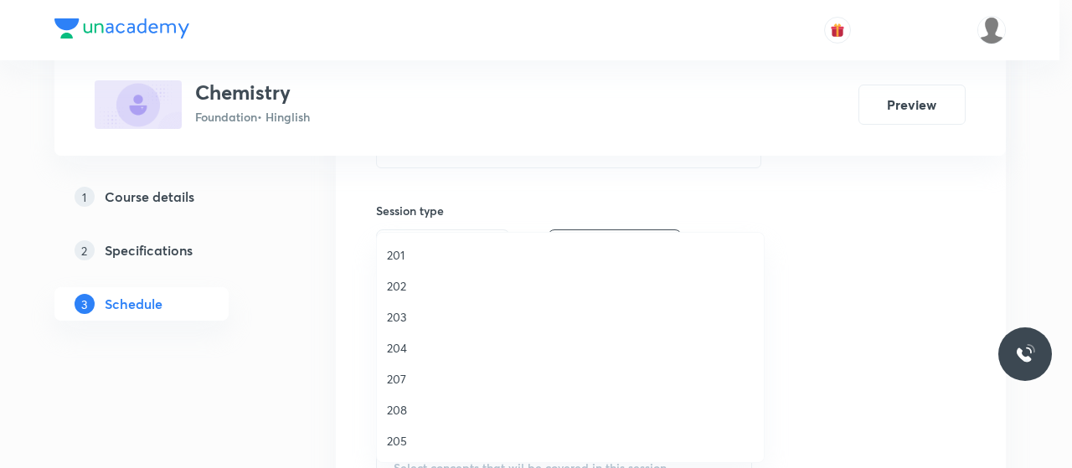
click at [395, 282] on span "202" at bounding box center [570, 286] width 367 height 18
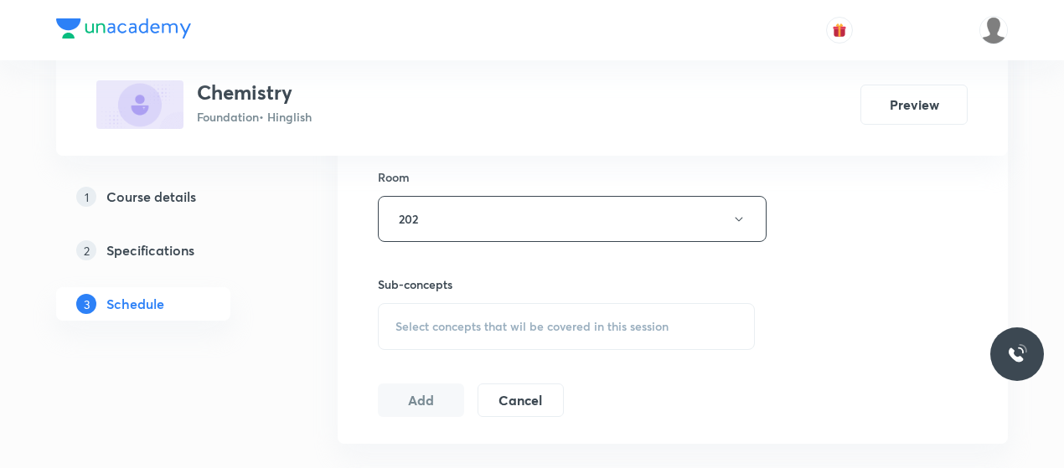
scroll to position [736, 0]
click at [432, 316] on span "Select concepts that wil be covered in this session" at bounding box center [531, 322] width 273 height 13
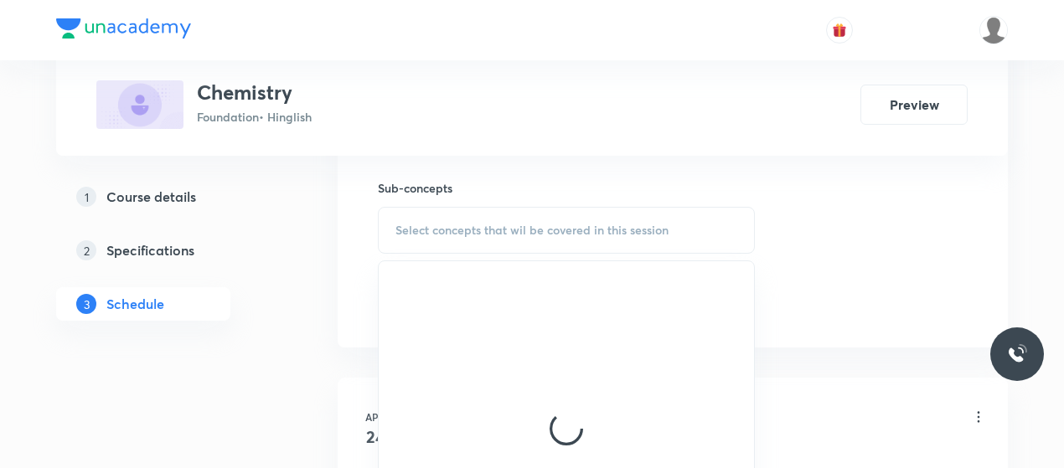
scroll to position [833, 0]
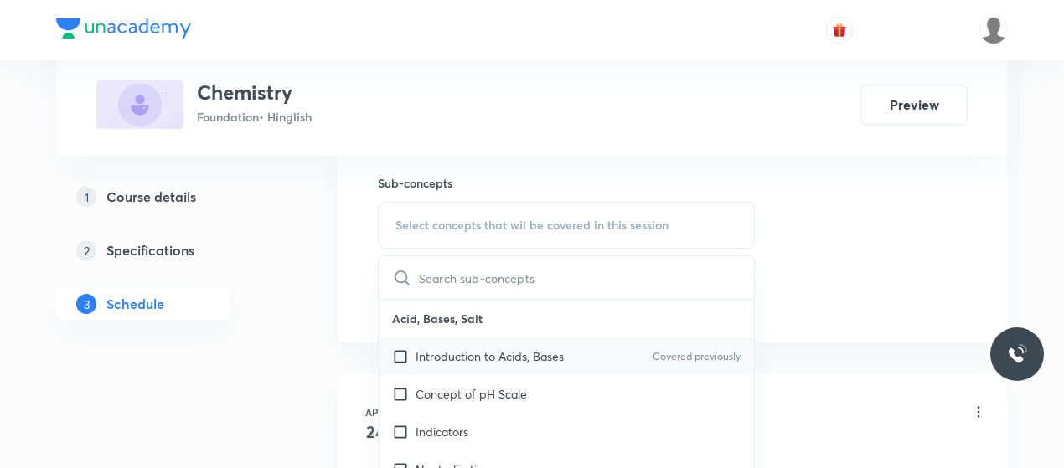
click at [457, 348] on p "Introduction to Acids, Bases" at bounding box center [490, 357] width 148 height 18
checkbox input "true"
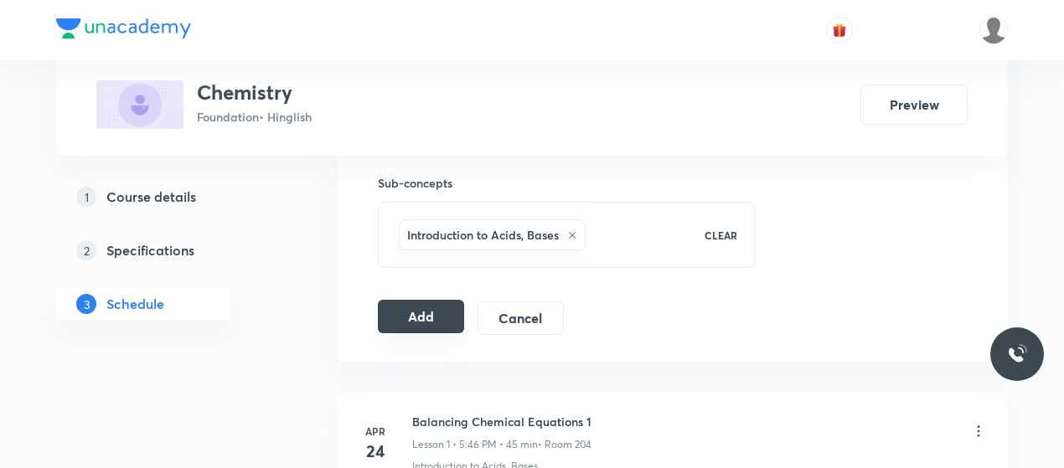
click at [417, 322] on button "Add" at bounding box center [421, 317] width 86 height 34
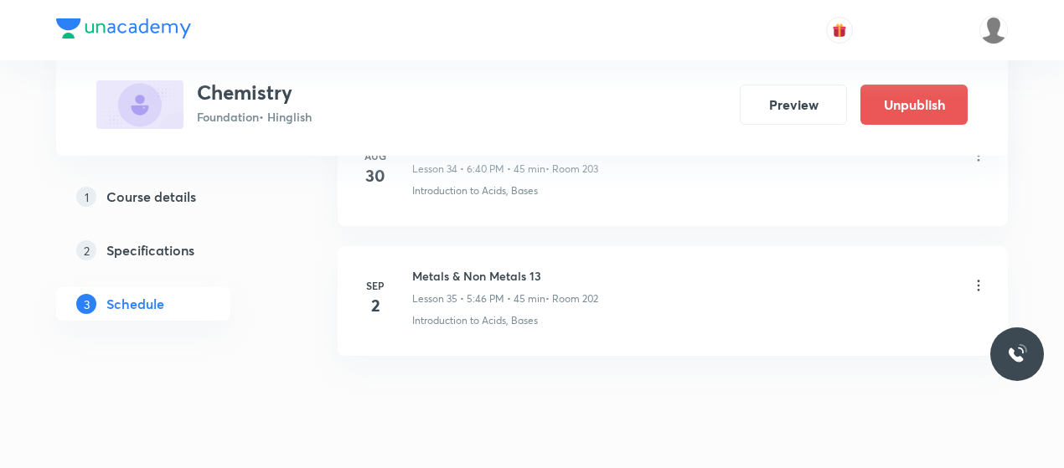
scroll to position [4629, 0]
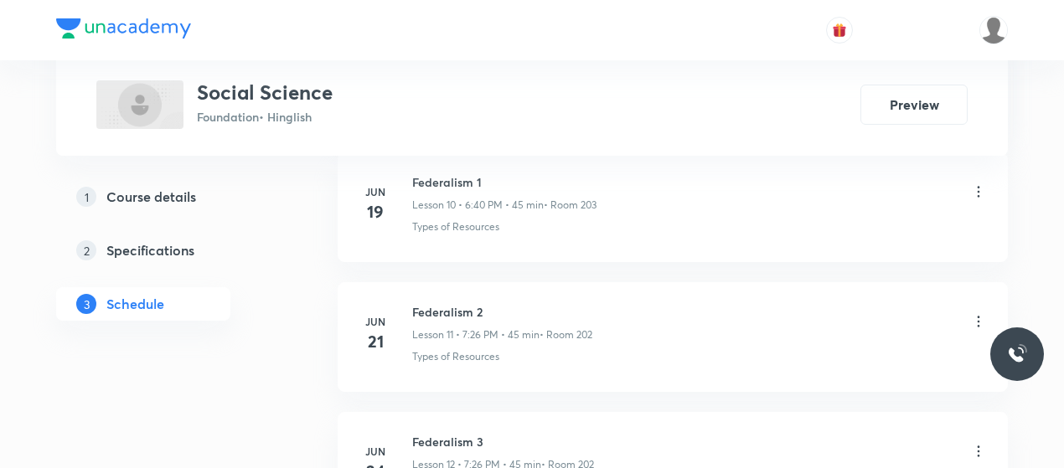
scroll to position [4492, 0]
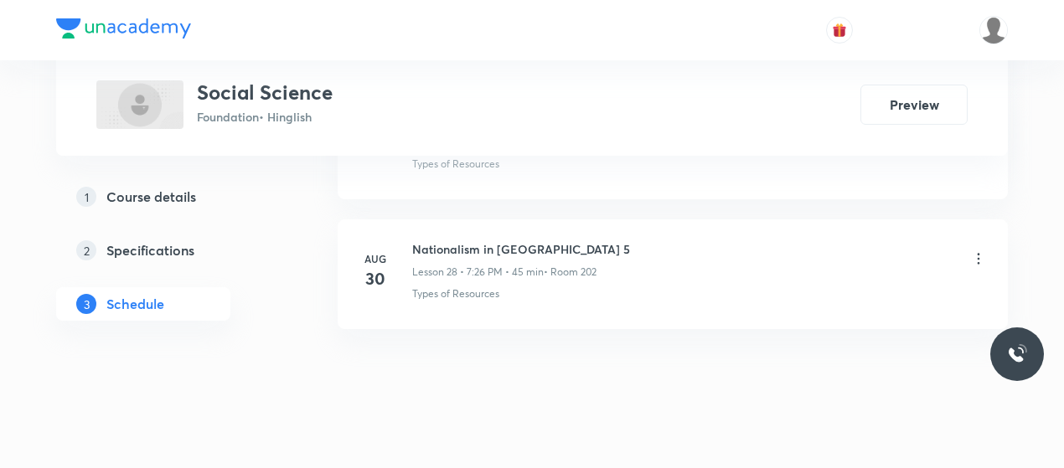
click at [471, 240] on h6 "Nationalism in [GEOGRAPHIC_DATA] 5" at bounding box center [521, 249] width 218 height 18
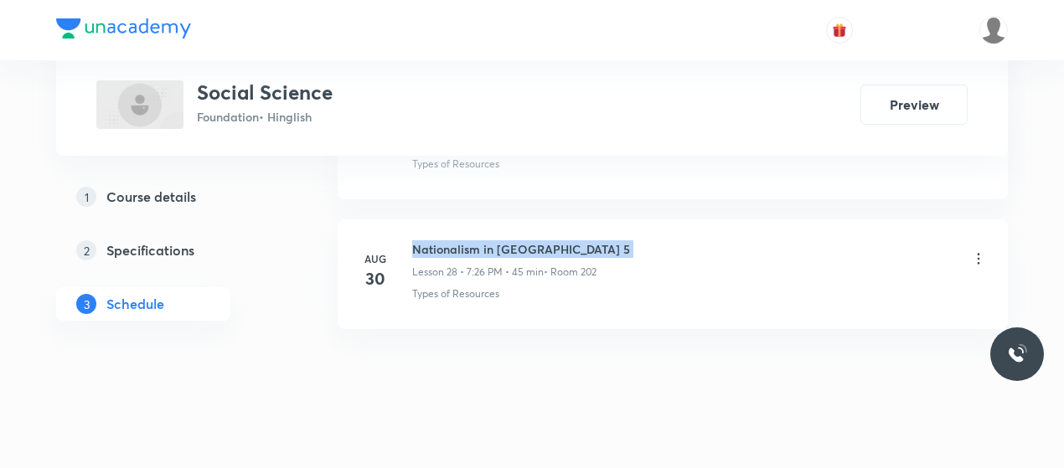
click at [471, 240] on h6 "Nationalism in [GEOGRAPHIC_DATA] 5" at bounding box center [521, 249] width 218 height 18
copy h6 "Nationalism in [GEOGRAPHIC_DATA] 5"
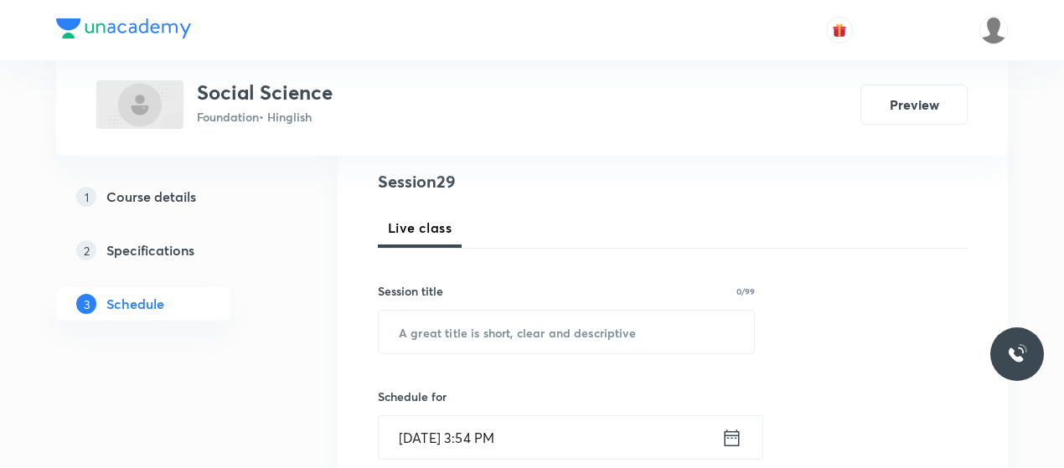
scroll to position [200, 0]
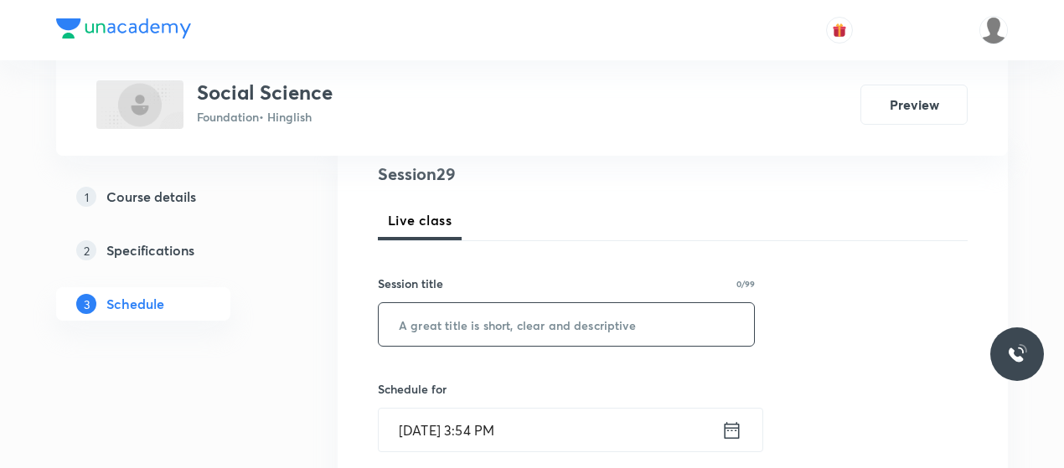
click at [476, 319] on input "text" at bounding box center [566, 324] width 375 height 43
paste input "Nationalism in [GEOGRAPHIC_DATA] 5"
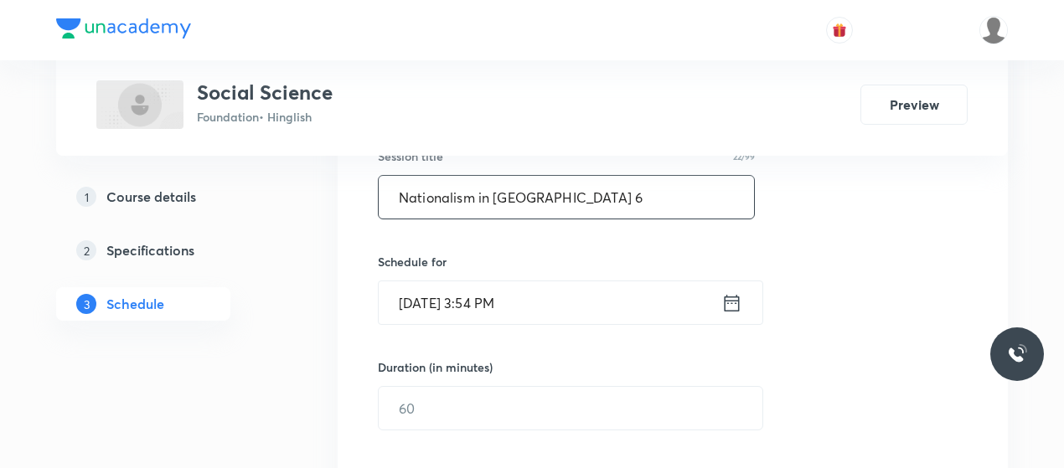
scroll to position [330, 0]
type input "Nationalism in [GEOGRAPHIC_DATA] 6"
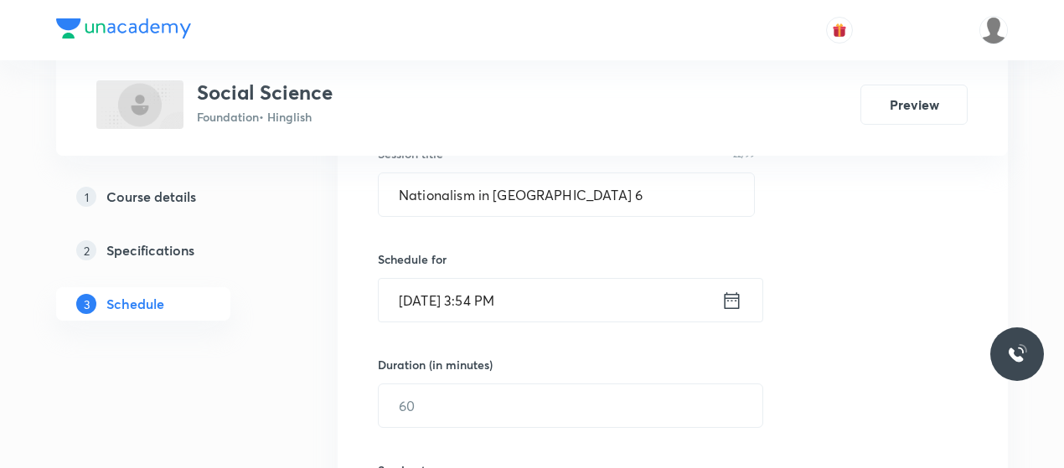
click at [489, 284] on input "[DATE] 3:54 PM" at bounding box center [550, 300] width 343 height 43
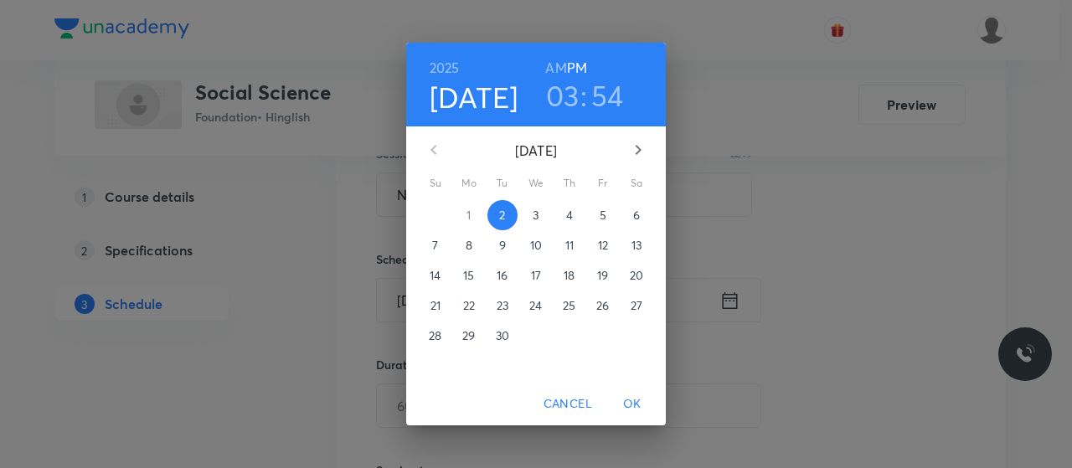
click at [573, 111] on h3 "03" at bounding box center [563, 95] width 34 height 35
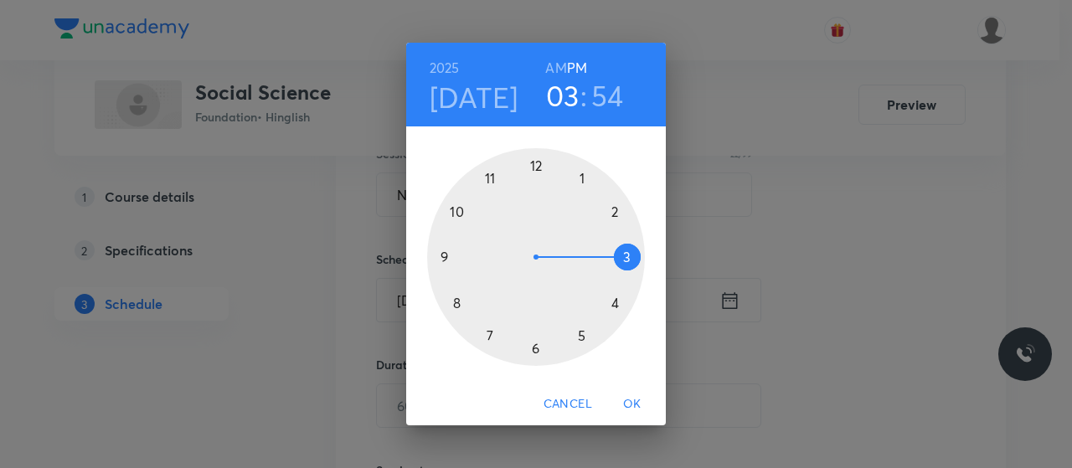
click at [536, 349] on div at bounding box center [536, 257] width 218 height 218
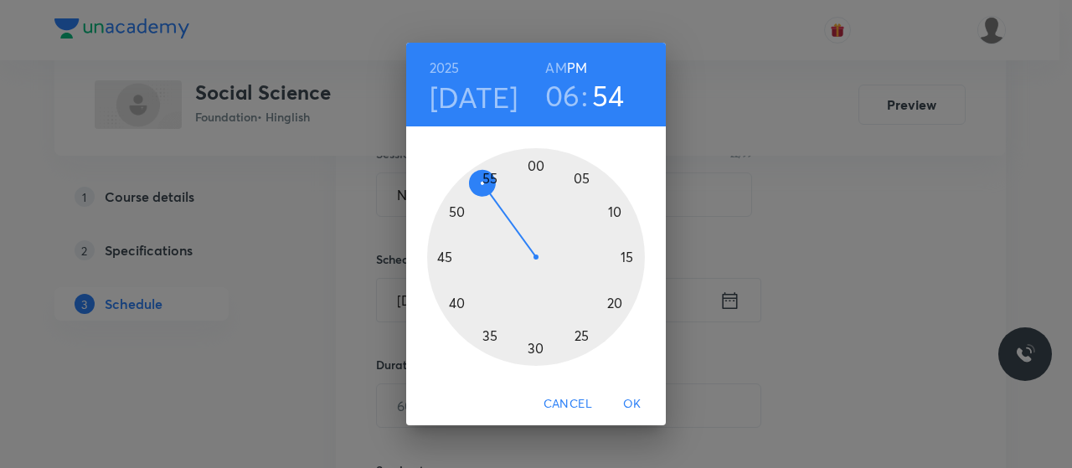
click at [457, 304] on div at bounding box center [536, 257] width 218 height 218
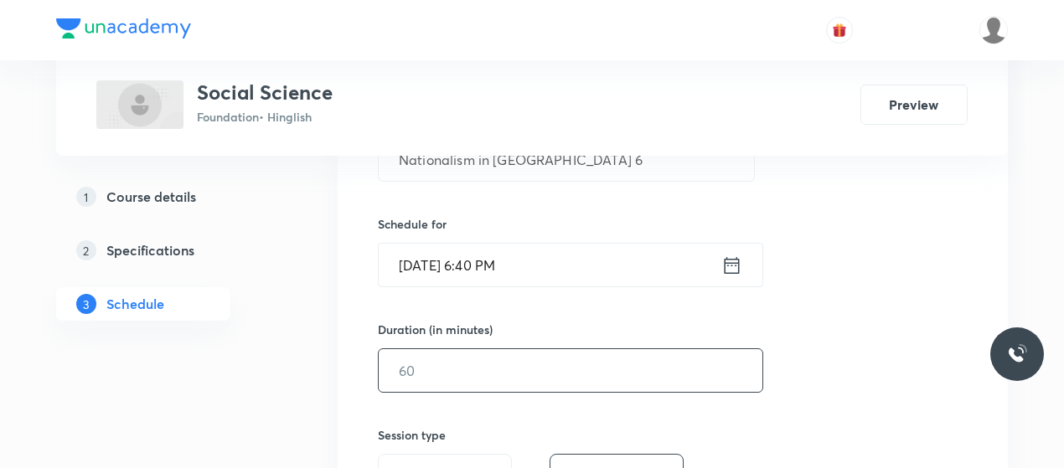
scroll to position [375, 0]
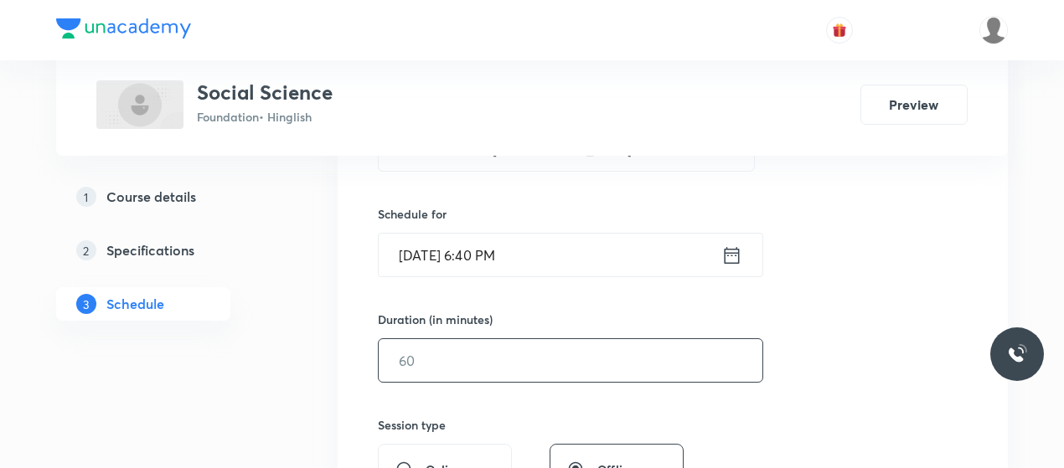
click at [505, 368] on input "text" at bounding box center [571, 360] width 384 height 43
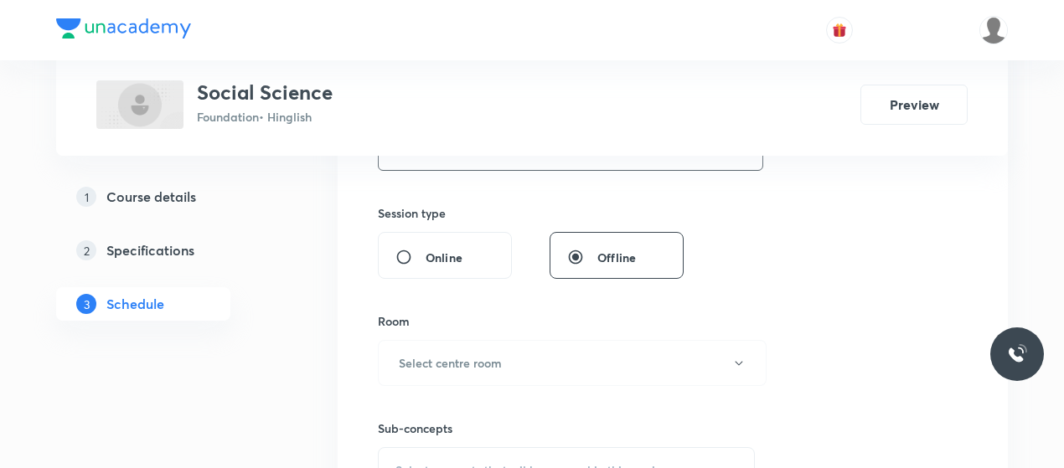
scroll to position [592, 0]
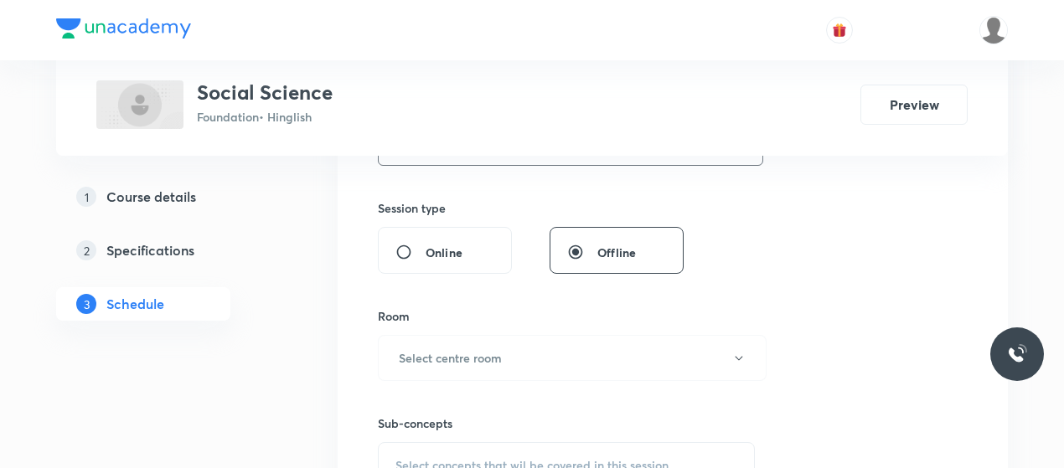
type input "45"
click at [505, 368] on button "Select centre room" at bounding box center [572, 358] width 389 height 46
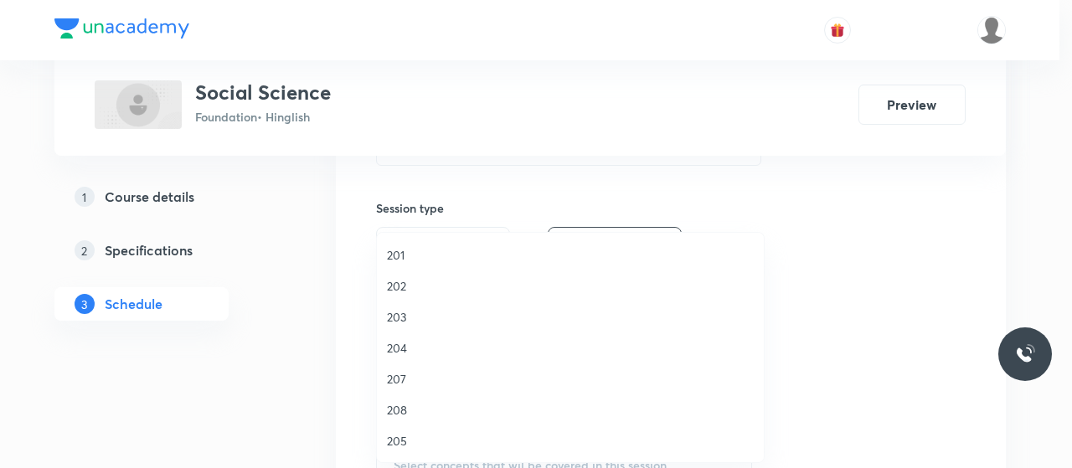
click at [394, 318] on span "203" at bounding box center [570, 317] width 367 height 18
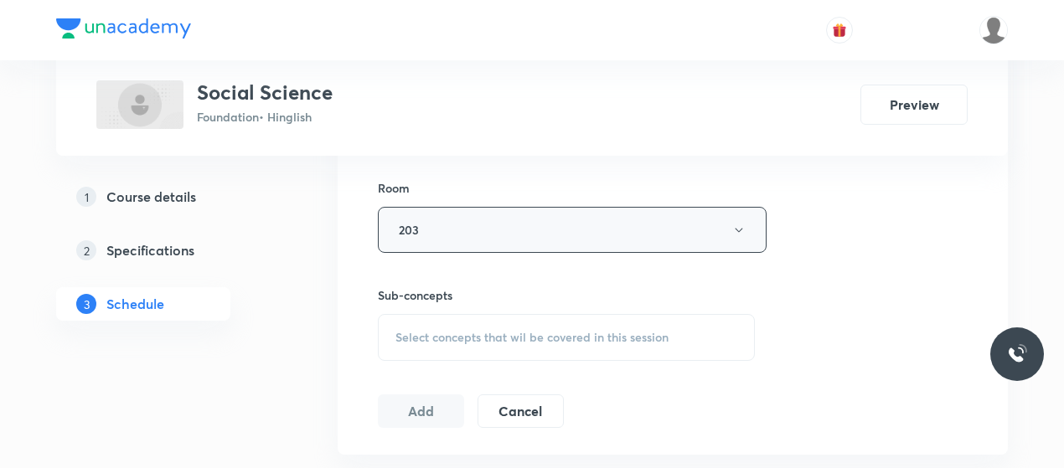
scroll to position [721, 0]
click at [445, 325] on div "Select concepts that wil be covered in this session" at bounding box center [566, 336] width 377 height 47
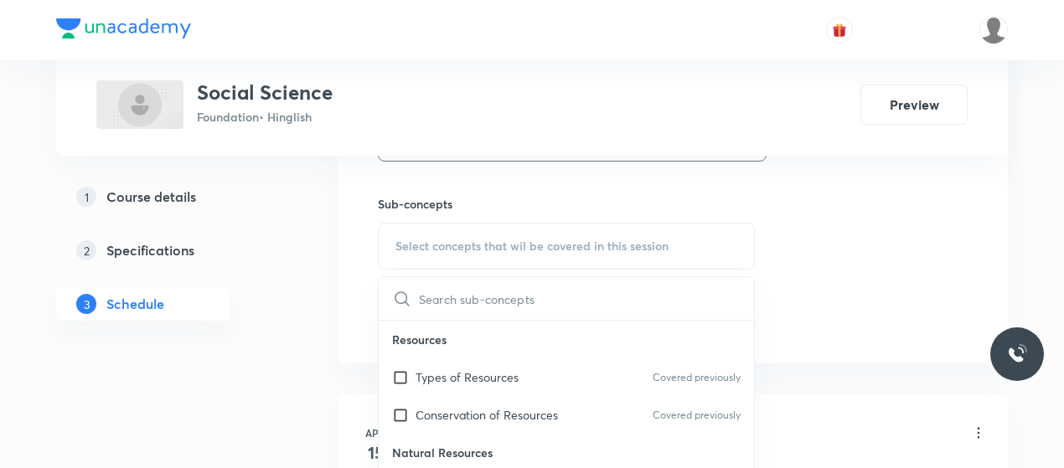
scroll to position [820, 0]
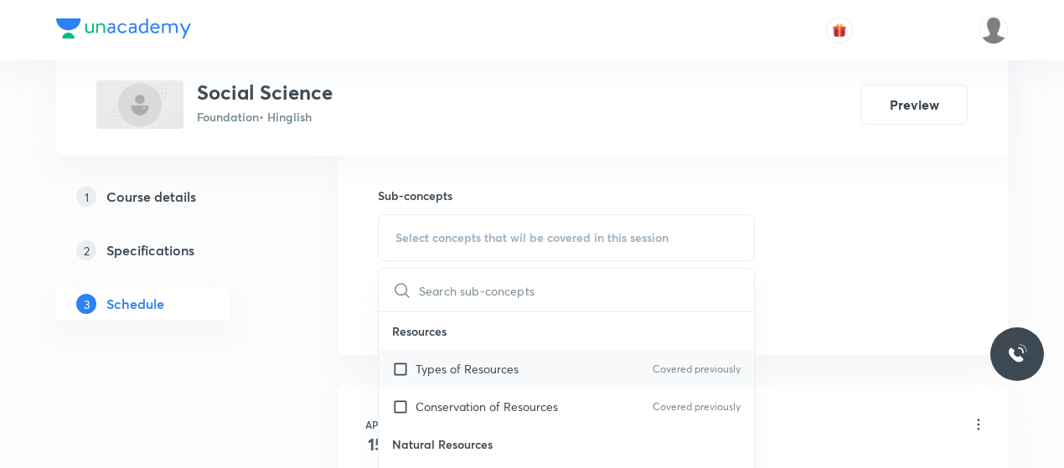
click at [454, 376] on div "Types of Resources Covered previously" at bounding box center [566, 369] width 375 height 38
checkbox input "true"
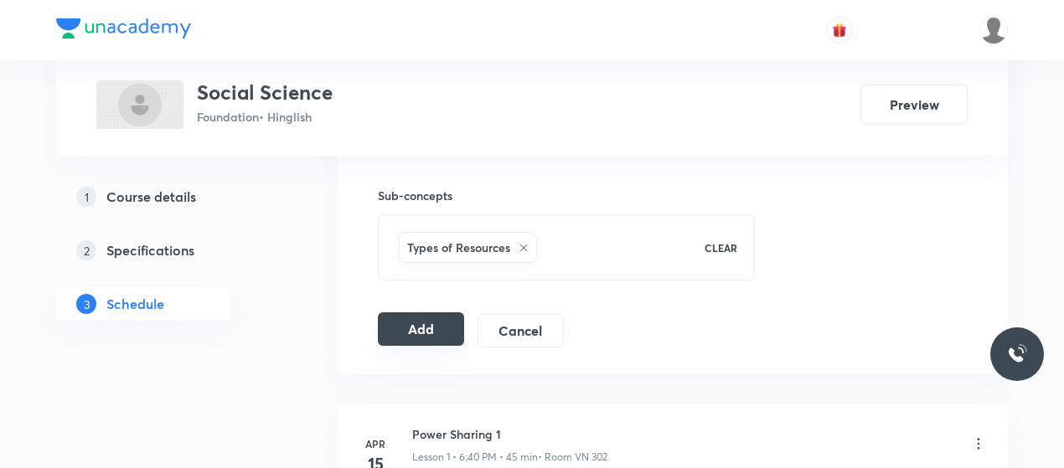
click at [411, 313] on button "Add" at bounding box center [421, 329] width 86 height 34
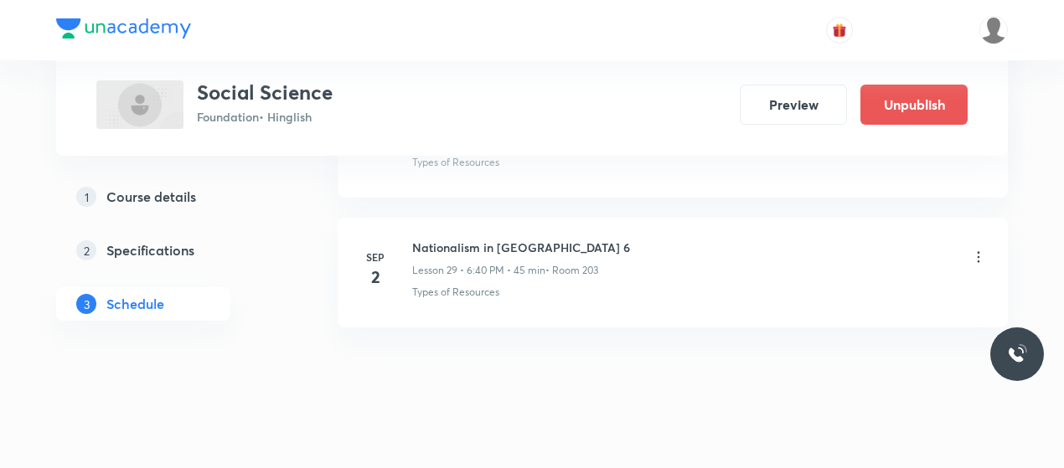
scroll to position [3790, 0]
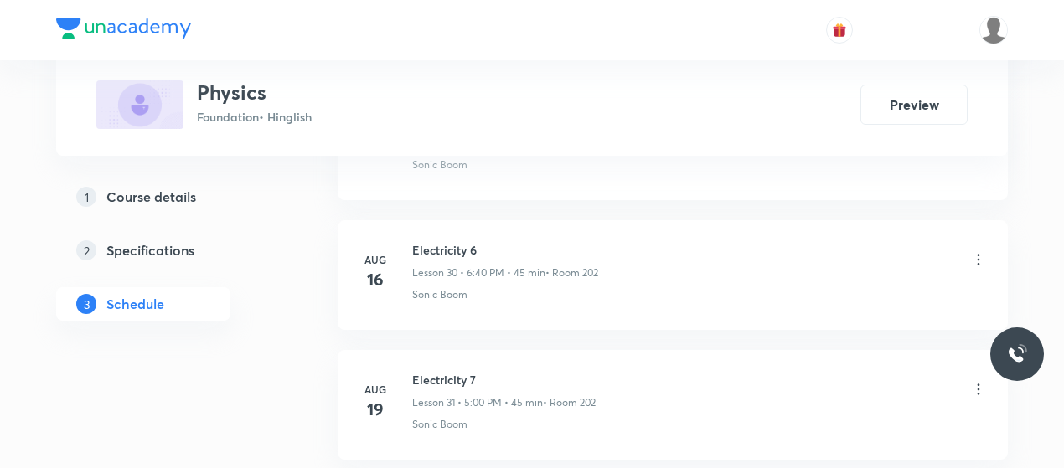
scroll to position [5139, 0]
click at [431, 243] on h6 "Electricity 9" at bounding box center [504, 252] width 185 height 18
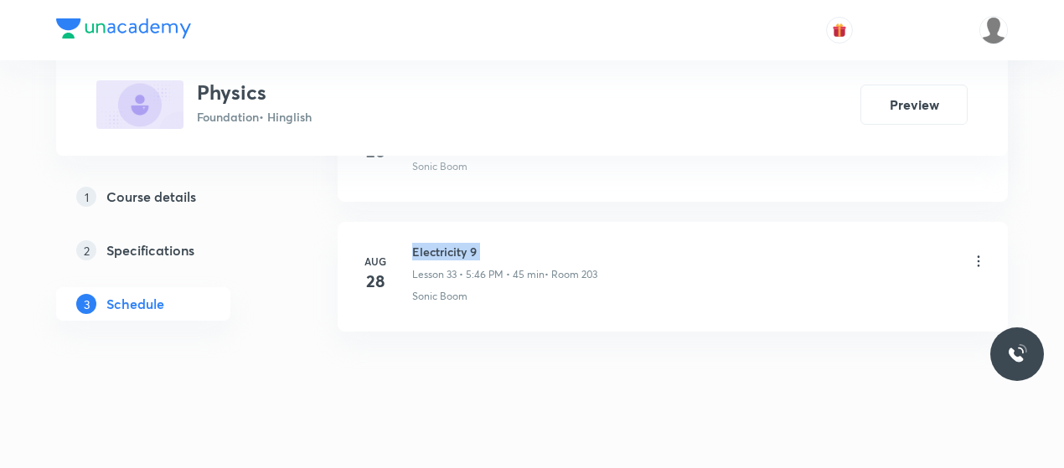
click at [431, 243] on h6 "Electricity 9" at bounding box center [504, 252] width 185 height 18
copy h6 "Electricity 9"
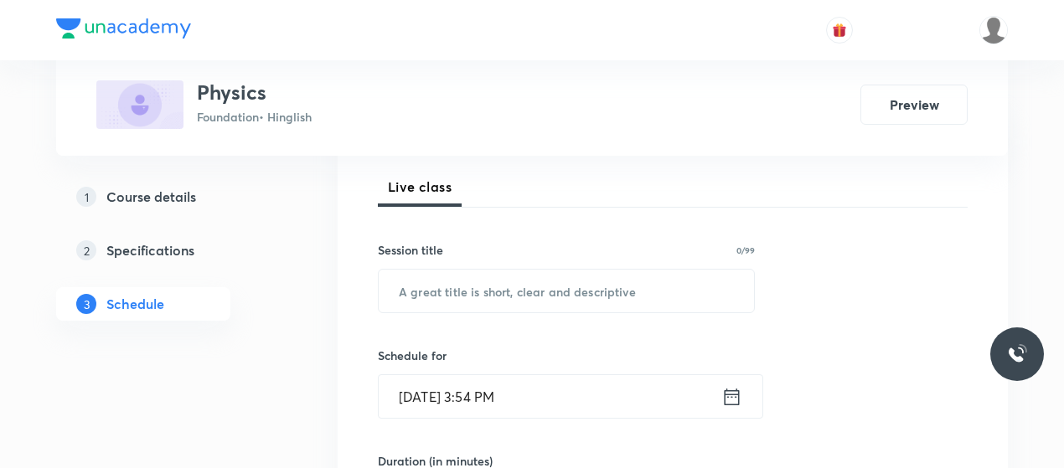
scroll to position [262, 0]
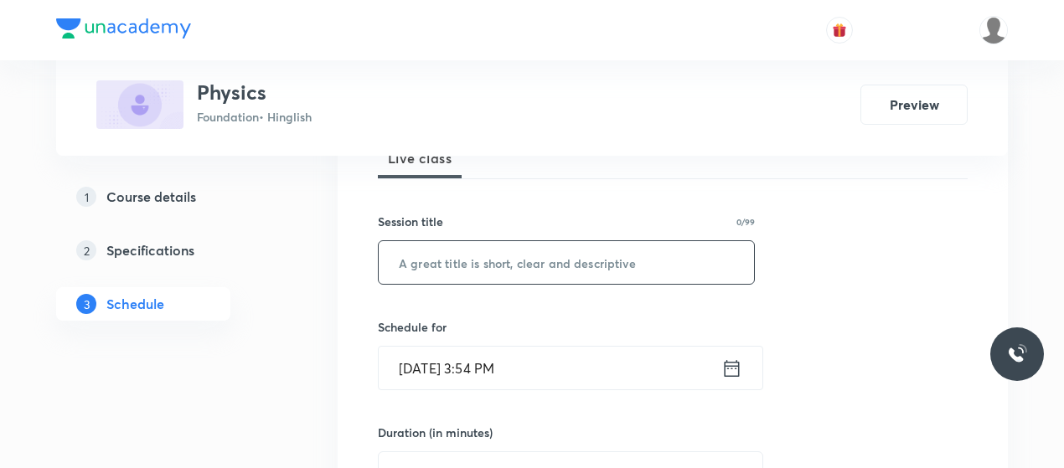
click at [496, 272] on input "text" at bounding box center [566, 262] width 375 height 43
paste input "Electricity 9"
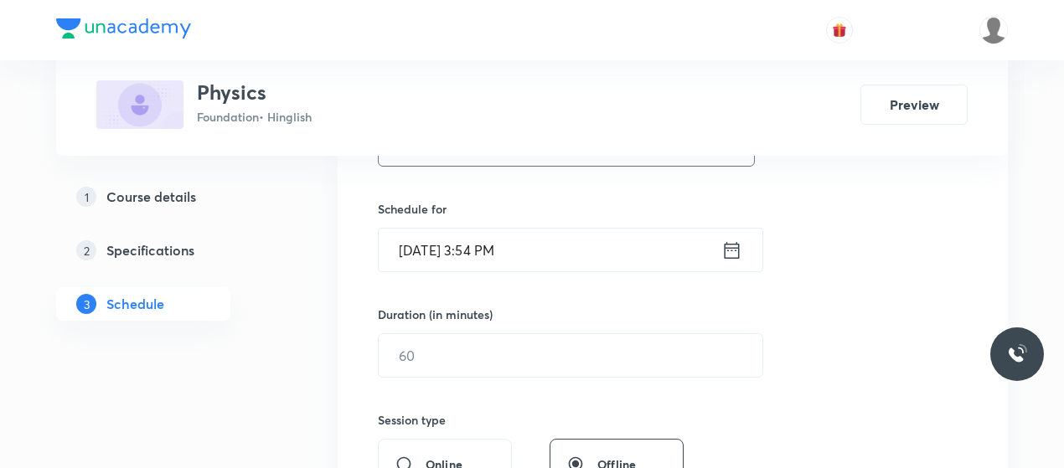
scroll to position [384, 0]
type input "Electricity 10"
click at [486, 237] on input "[DATE] 3:54 PM" at bounding box center [550, 246] width 343 height 43
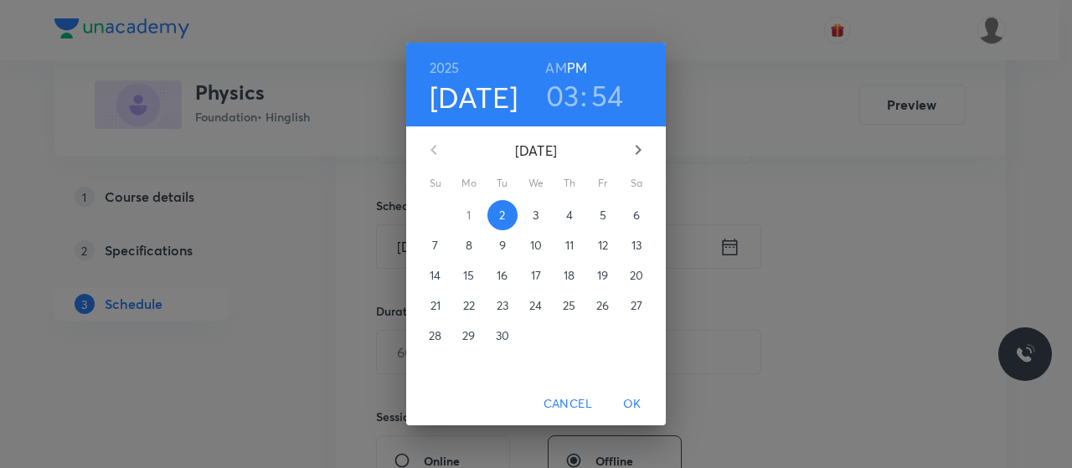
click at [581, 93] on h3 ":" at bounding box center [584, 95] width 7 height 35
click at [565, 105] on h3 "03" at bounding box center [563, 95] width 34 height 35
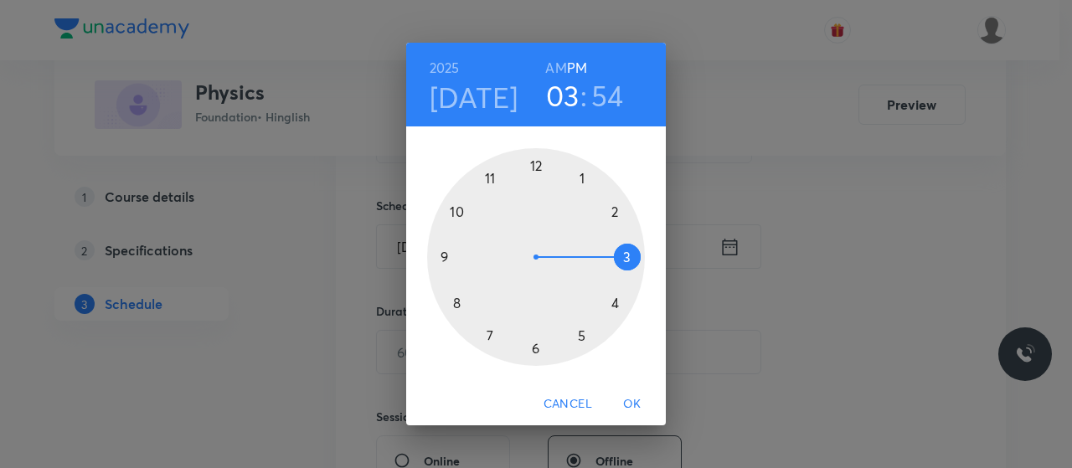
click at [487, 333] on div at bounding box center [536, 257] width 218 height 218
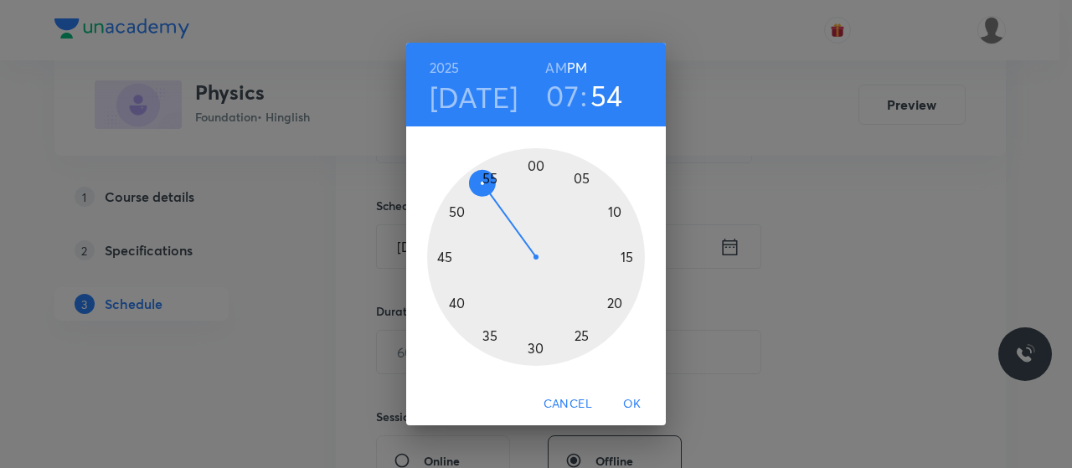
click at [571, 338] on div at bounding box center [536, 257] width 218 height 218
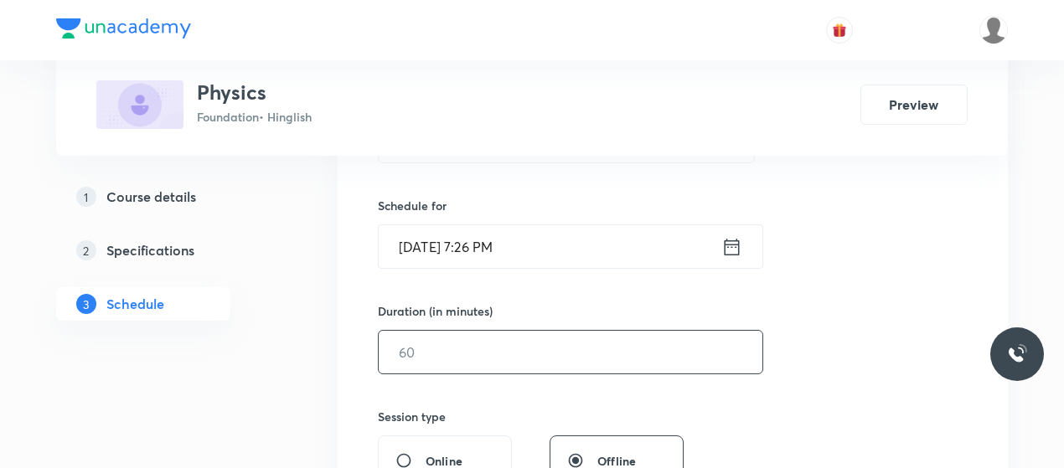
scroll to position [400, 0]
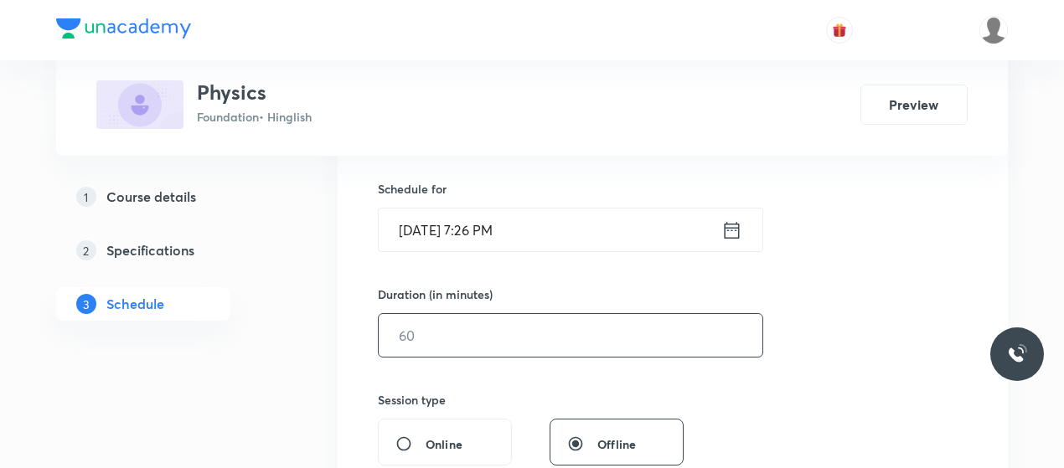
click at [541, 349] on input "text" at bounding box center [571, 335] width 384 height 43
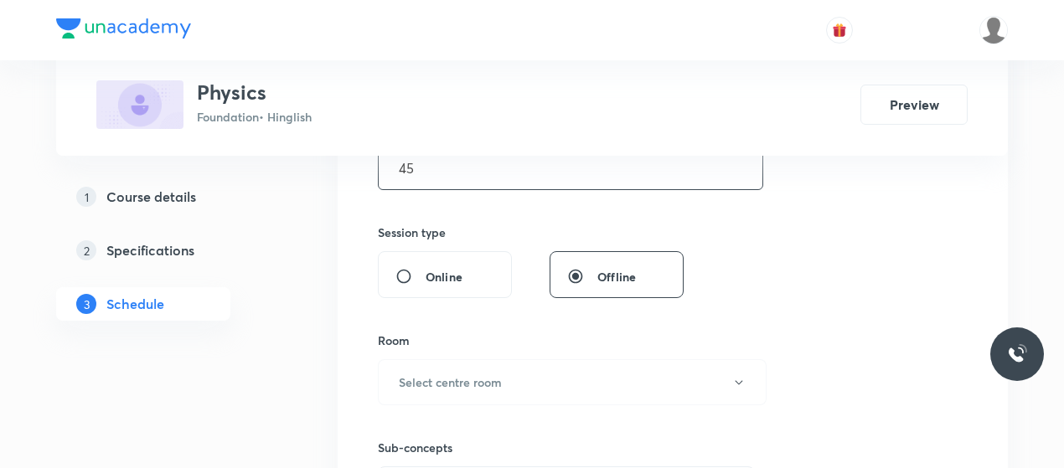
scroll to position [607, 0]
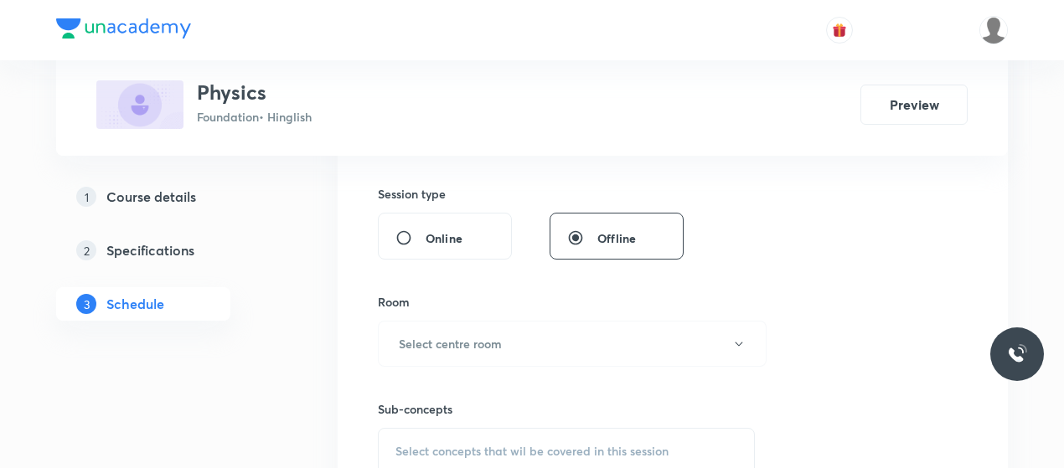
type input "45"
click at [541, 349] on button "Select centre room" at bounding box center [572, 344] width 389 height 46
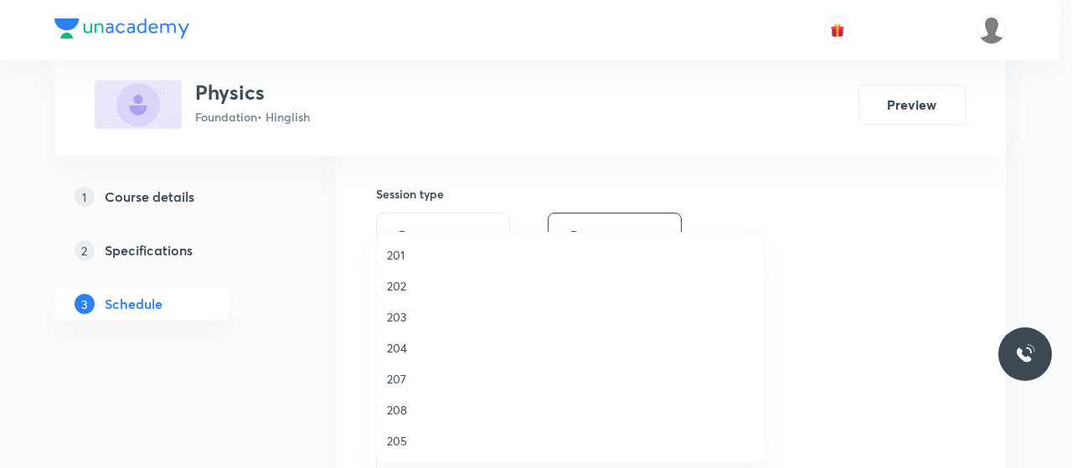
click at [381, 274] on li "202" at bounding box center [570, 286] width 387 height 31
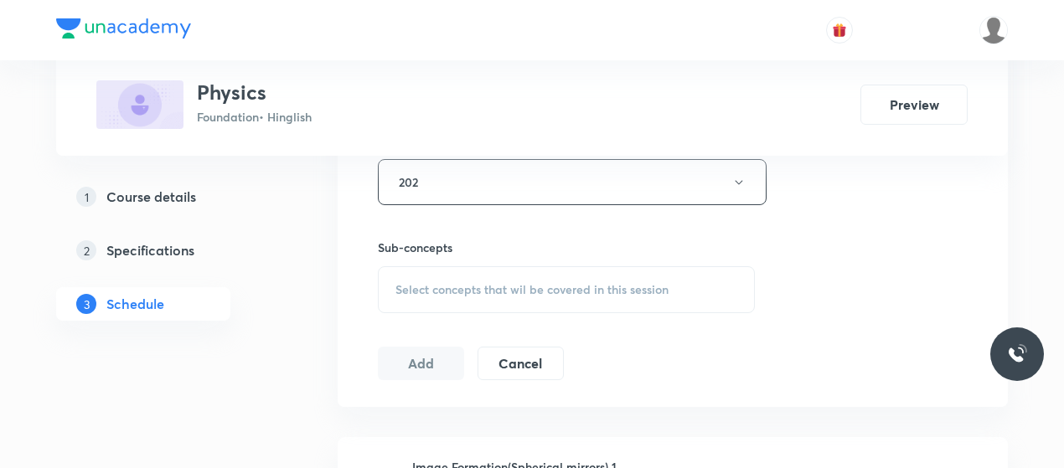
scroll to position [773, 0]
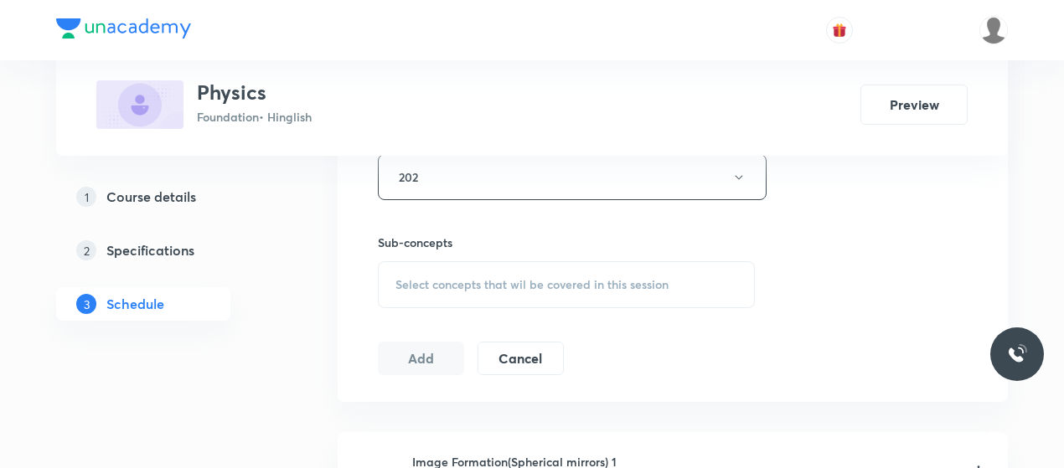
click at [426, 261] on div "Select concepts that wil be covered in this session" at bounding box center [566, 284] width 377 height 47
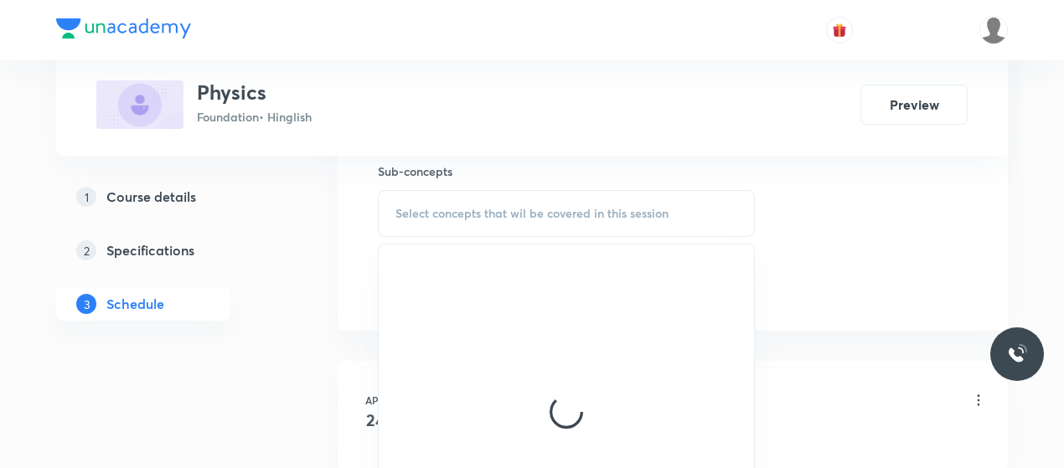
scroll to position [852, 0]
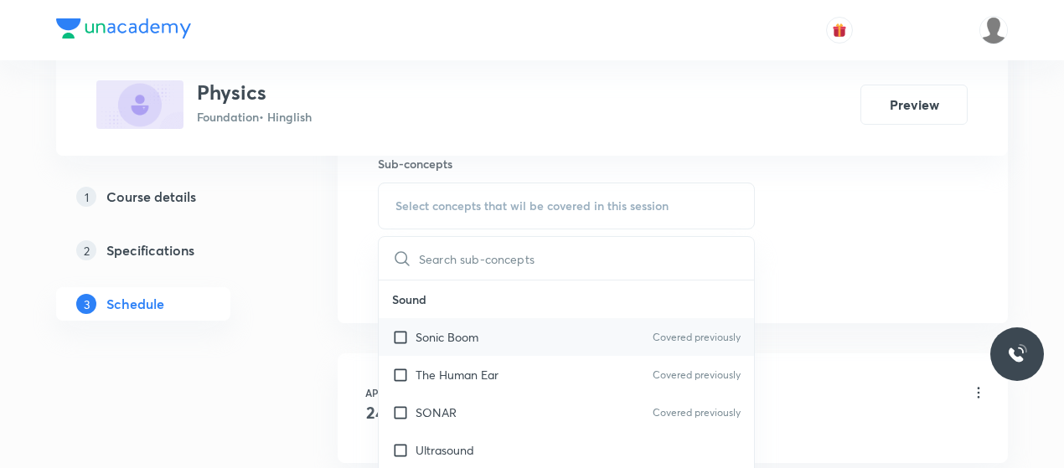
click at [481, 331] on div "Sonic Boom Covered previously" at bounding box center [566, 337] width 375 height 38
checkbox input "true"
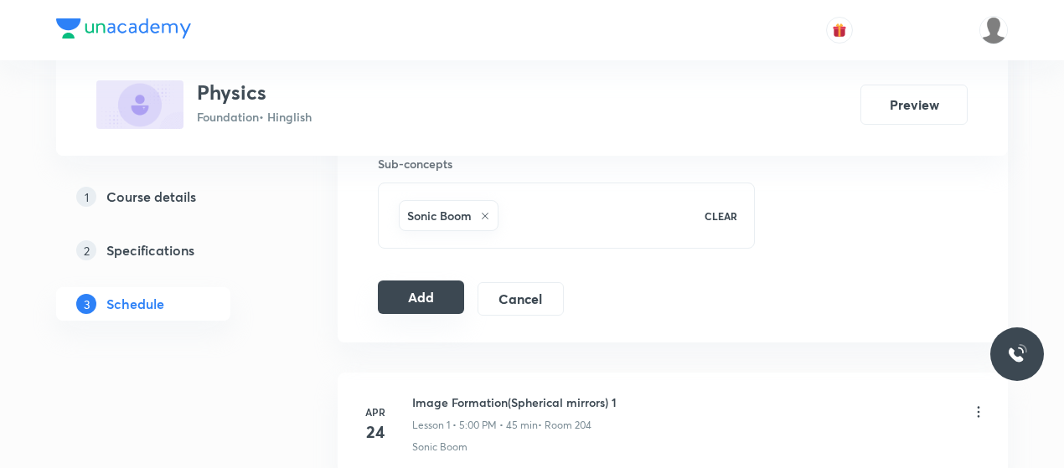
click at [407, 296] on button "Add" at bounding box center [421, 298] width 86 height 34
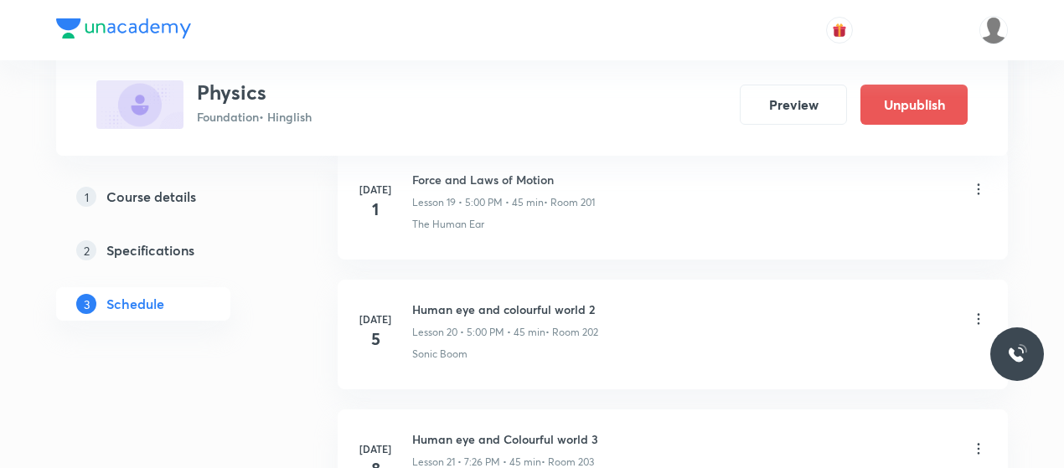
scroll to position [4500, 0]
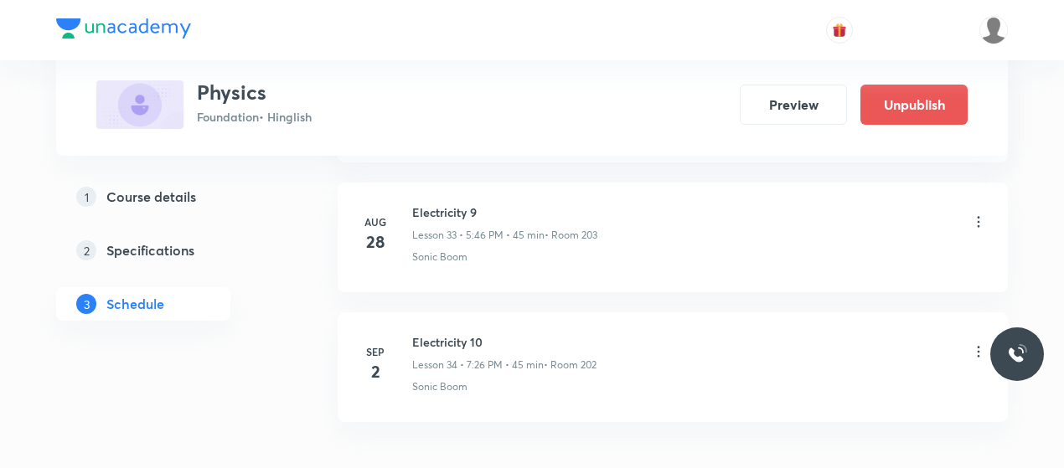
scroll to position [4410, 0]
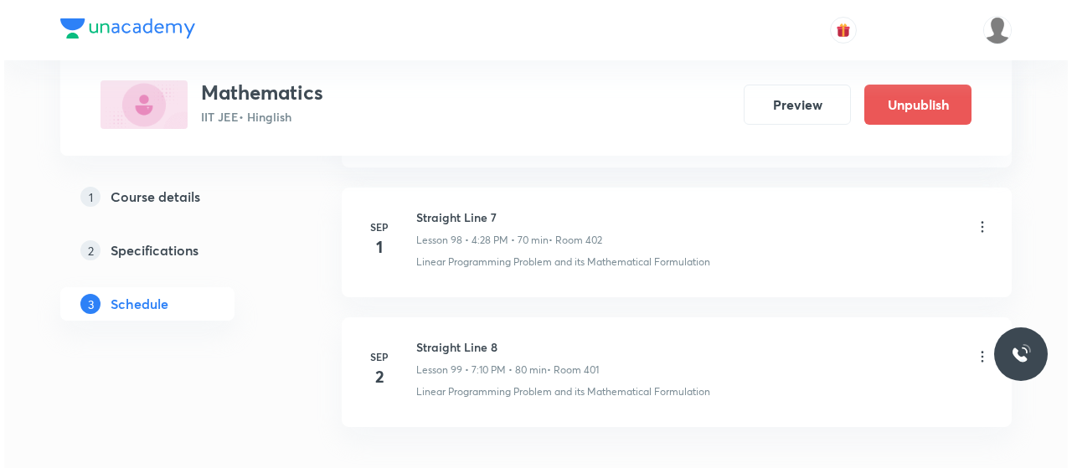
scroll to position [13602, 0]
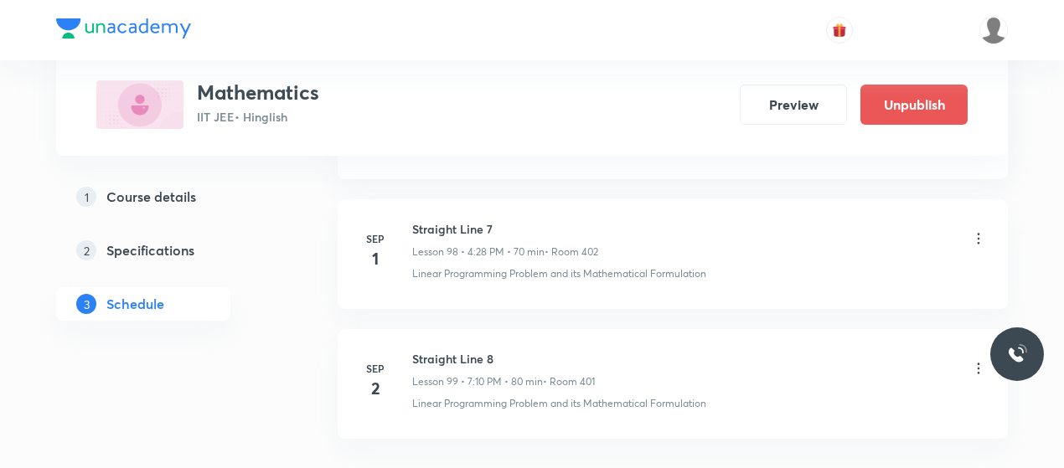
click at [980, 360] on icon at bounding box center [978, 368] width 17 height 17
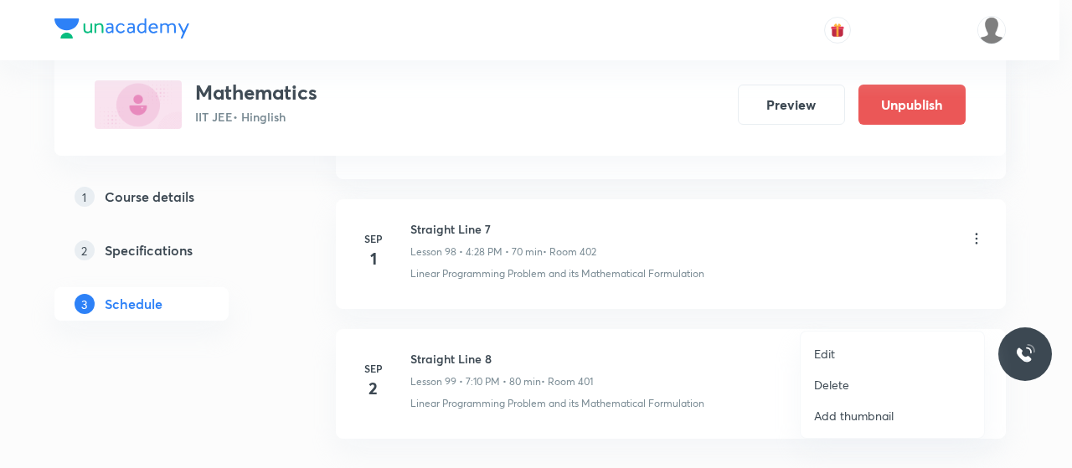
click at [830, 349] on p "Edit" at bounding box center [824, 354] width 21 height 18
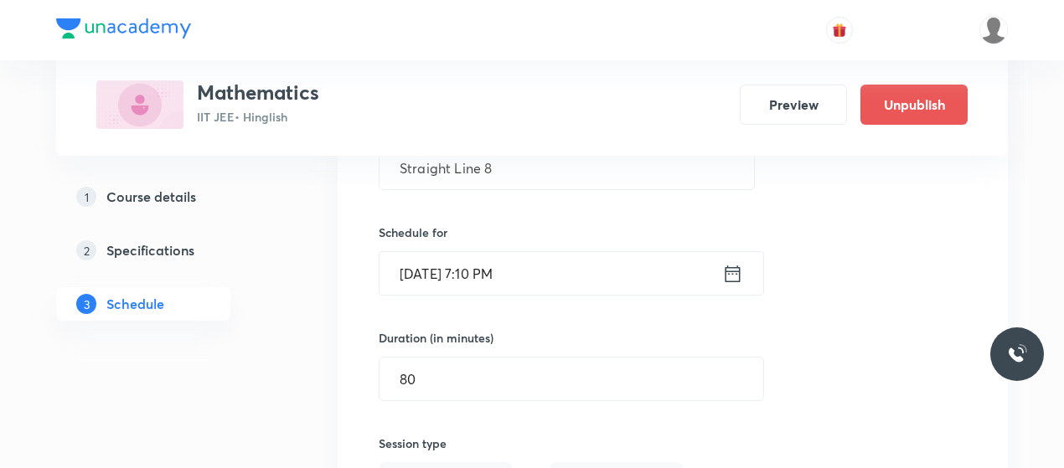
scroll to position [13076, 0]
click at [478, 256] on input "Sep 2, 2025, 7:10 PM" at bounding box center [550, 277] width 343 height 43
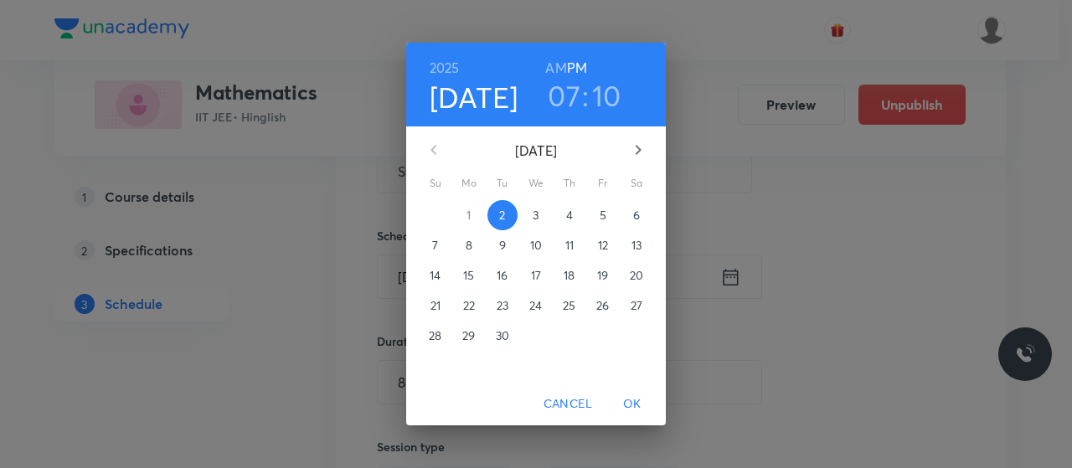
click at [576, 85] on h3 "07" at bounding box center [564, 95] width 33 height 35
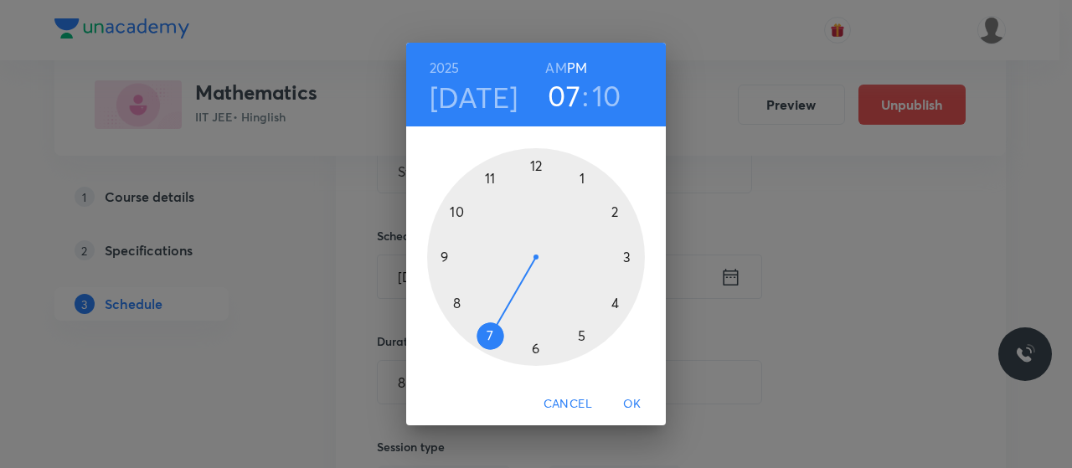
click at [612, 301] on div at bounding box center [536, 257] width 218 height 218
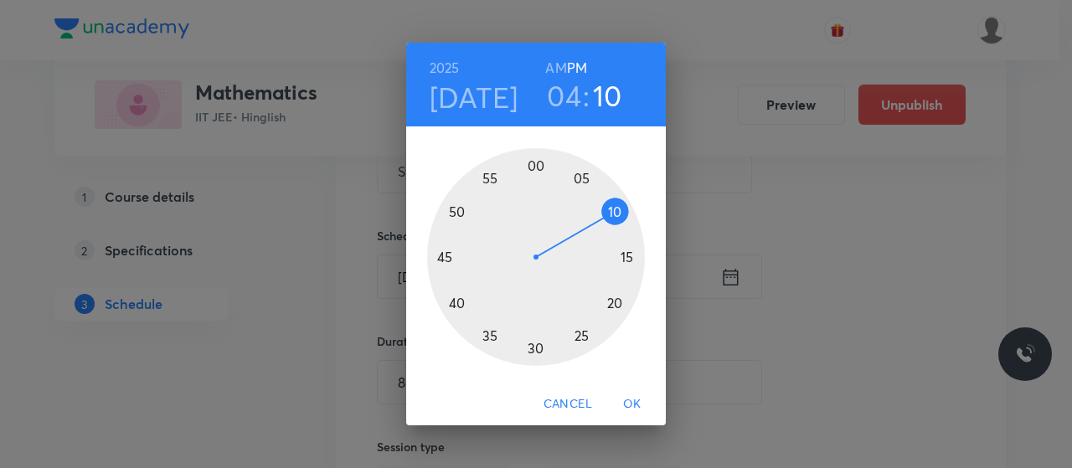
click at [612, 302] on div at bounding box center [536, 257] width 218 height 218
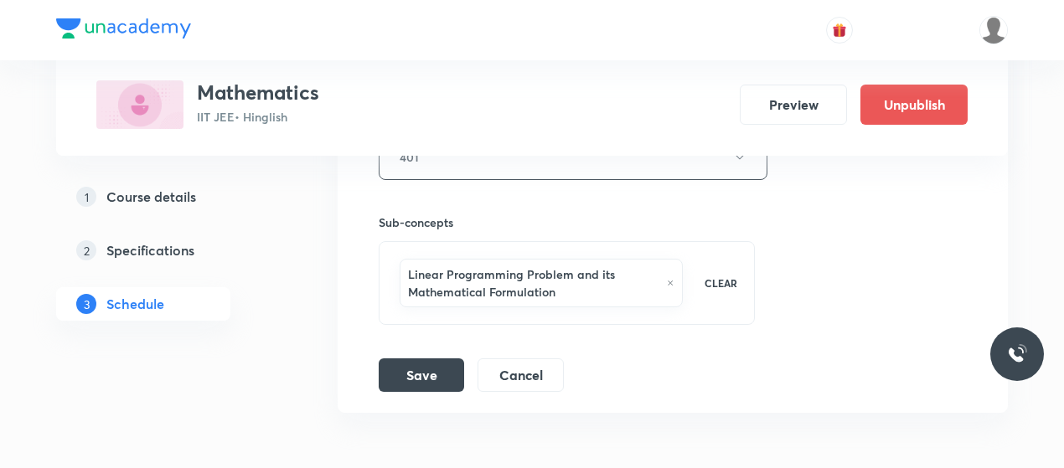
scroll to position [13520, 0]
click at [456, 356] on button "Save" at bounding box center [421, 373] width 85 height 34
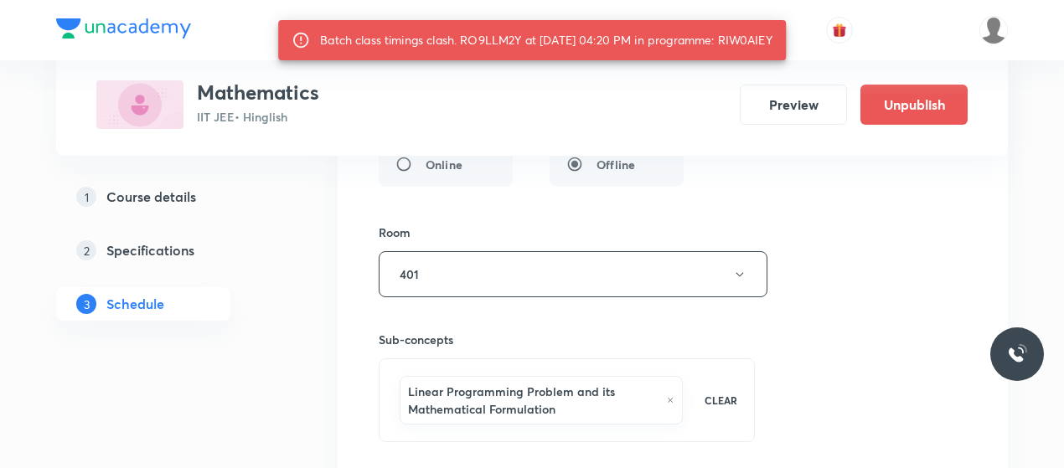
scroll to position [13425, 0]
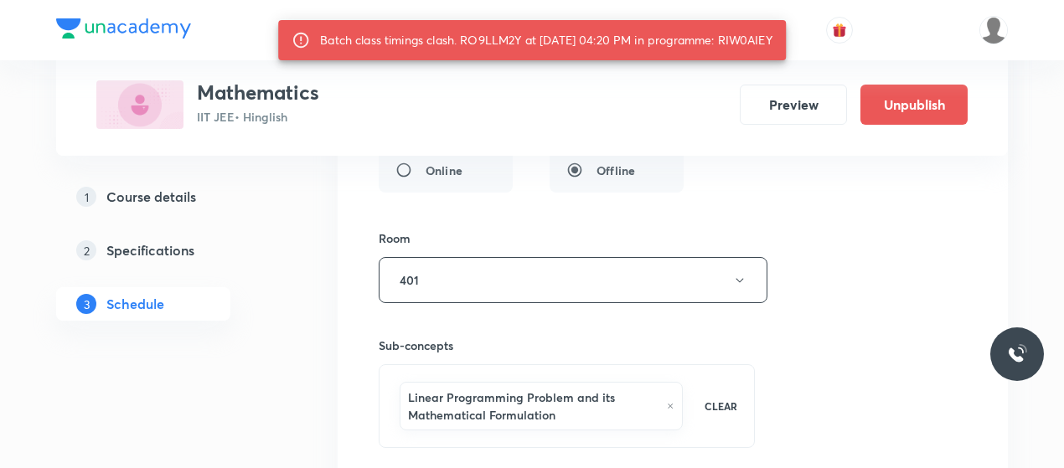
click at [332, 55] on div "Batch class timings clash. RO9LLM2Y at 02 Sep 2025 04:20 PM in programme: RIW0A…" at bounding box center [546, 40] width 452 height 30
copy div "RIW0AIEY"
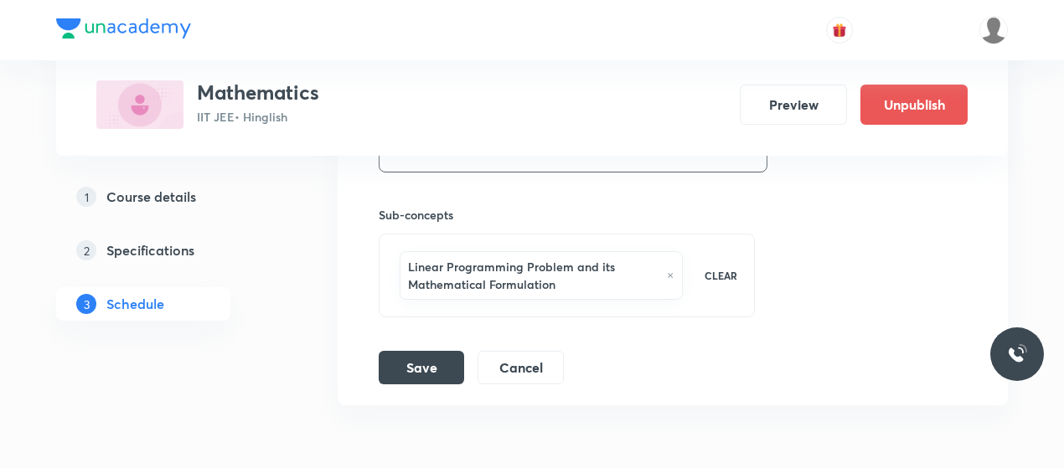
scroll to position [13592, 0]
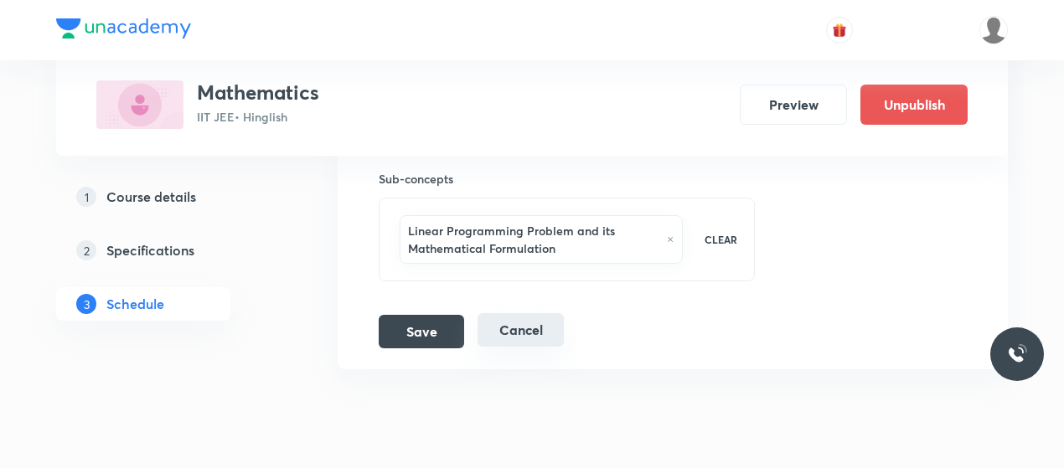
click at [541, 313] on button "Cancel" at bounding box center [521, 330] width 86 height 34
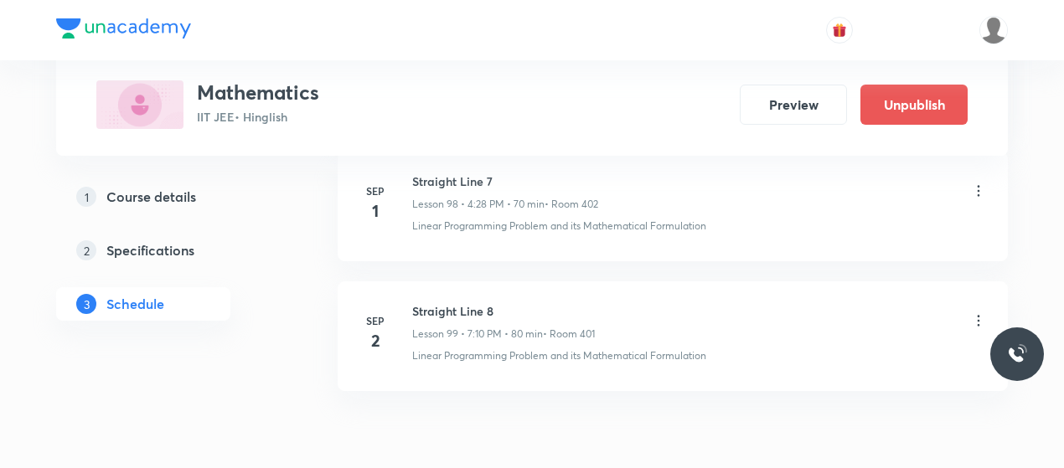
scroll to position [12878, 0]
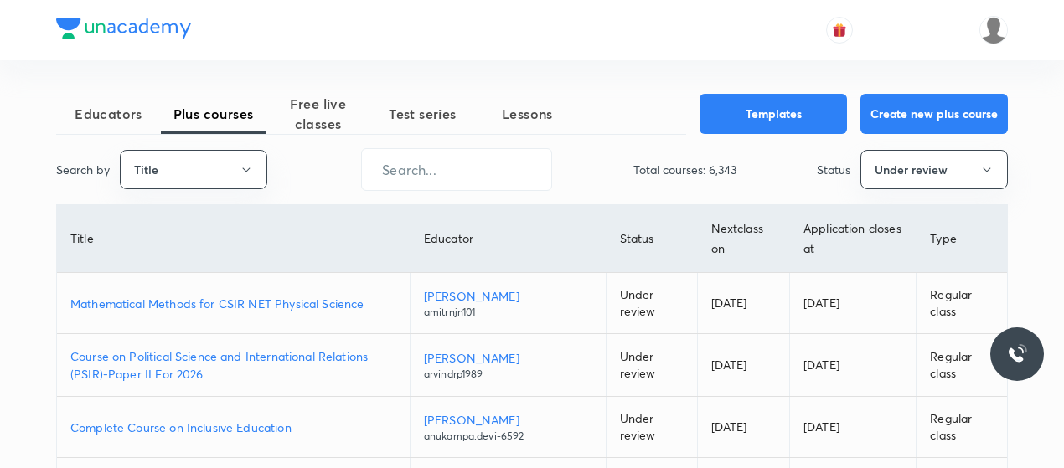
click at [277, 301] on p "Mathematical Methods for CSIR NET Physical Science" at bounding box center [233, 304] width 326 height 18
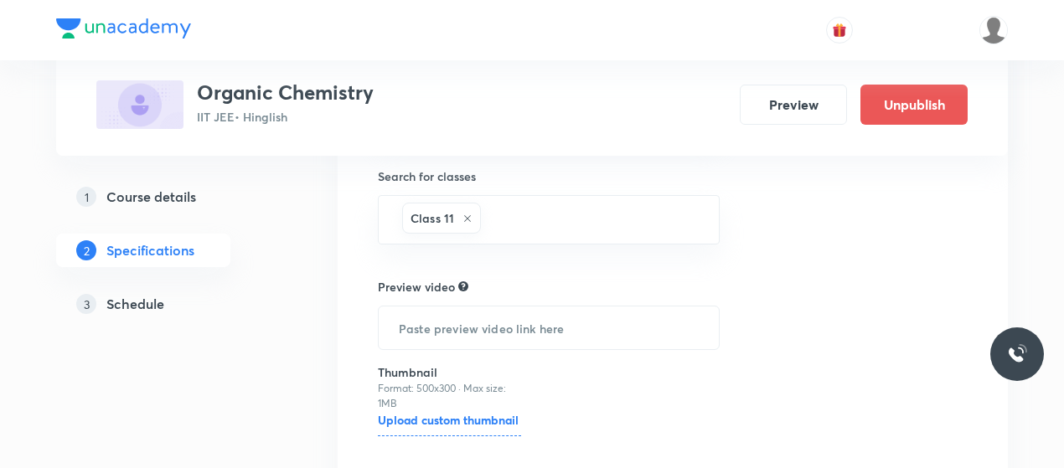
scroll to position [605, 0]
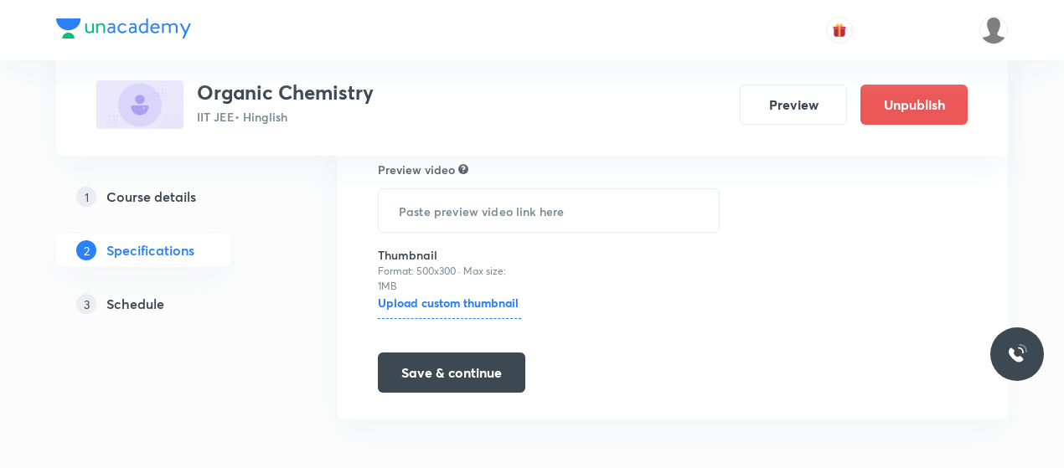
click at [141, 297] on h5 "Schedule" at bounding box center [135, 304] width 58 height 20
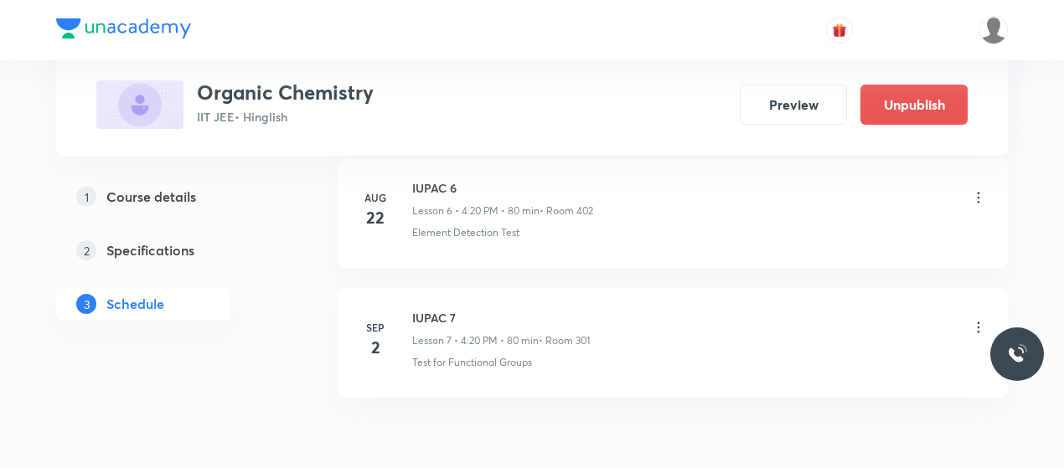
scroll to position [1691, 0]
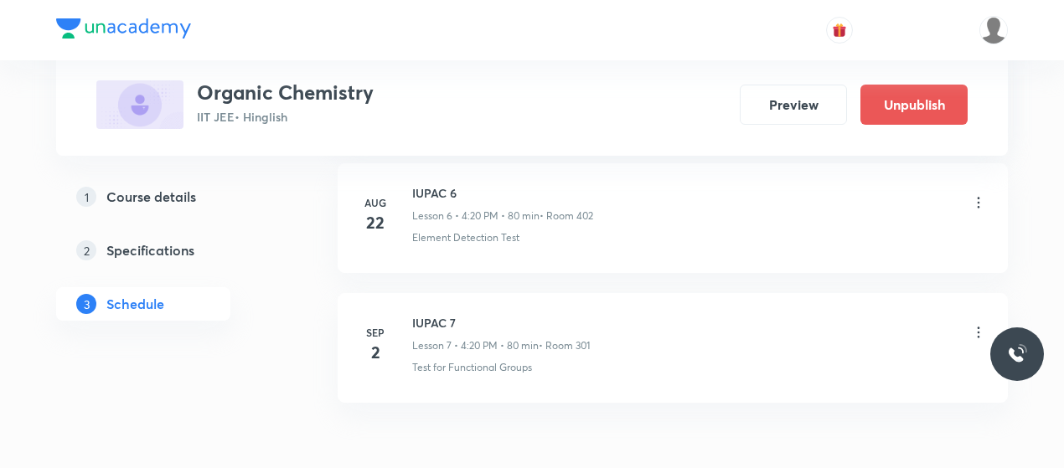
click at [979, 327] on icon at bounding box center [979, 332] width 3 height 11
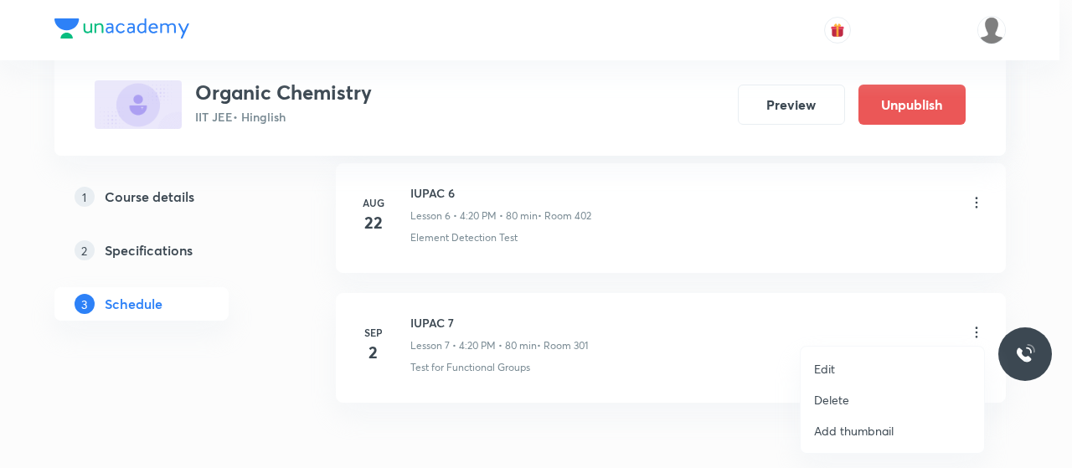
click at [596, 428] on div at bounding box center [536, 234] width 1072 height 468
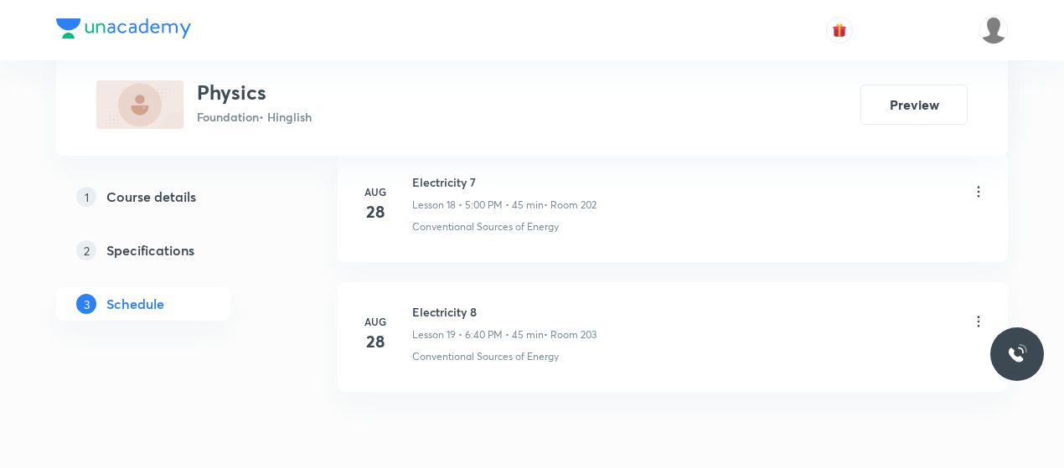
scroll to position [3328, 0]
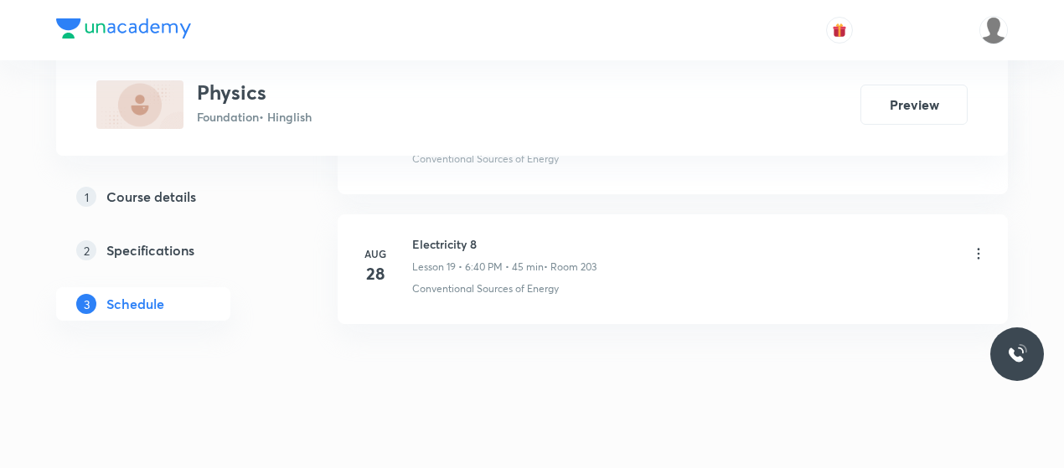
click at [425, 235] on h6 "Electricity 8" at bounding box center [504, 244] width 184 height 18
copy h6 "Electricity 8"
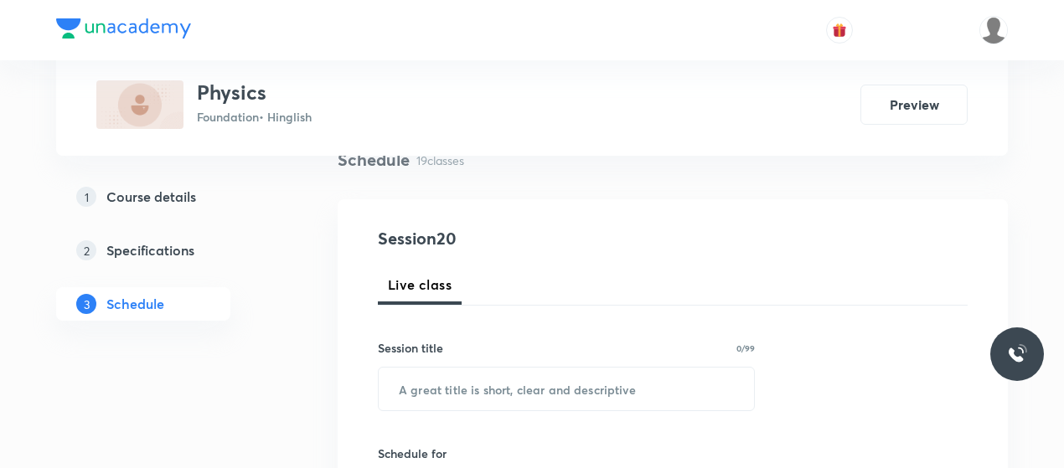
scroll to position [151, 0]
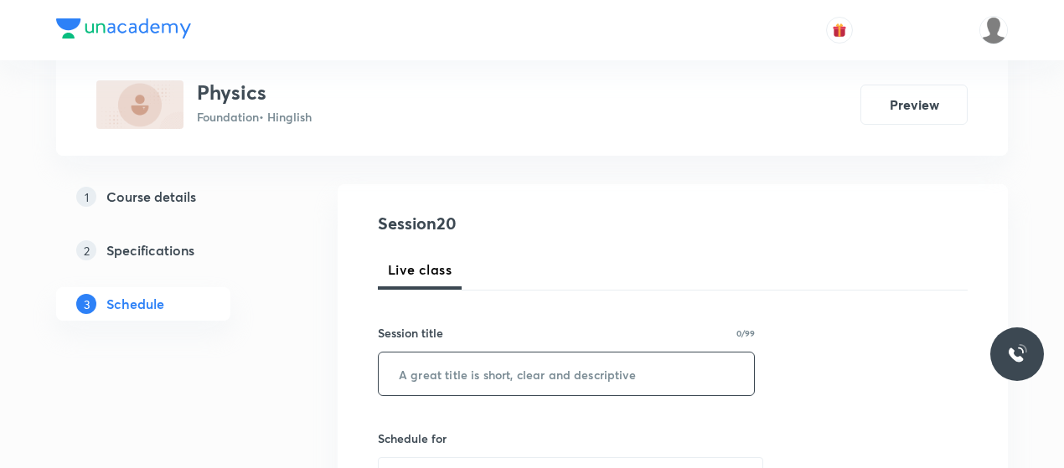
click at [484, 382] on input "text" at bounding box center [566, 374] width 375 height 43
paste input "Electricity 8"
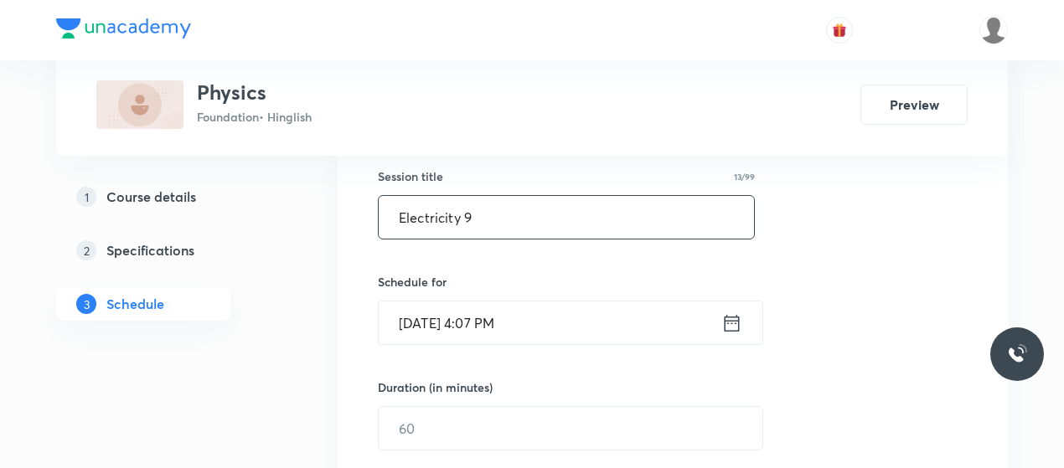
scroll to position [308, 0]
type input "Electricity 9"
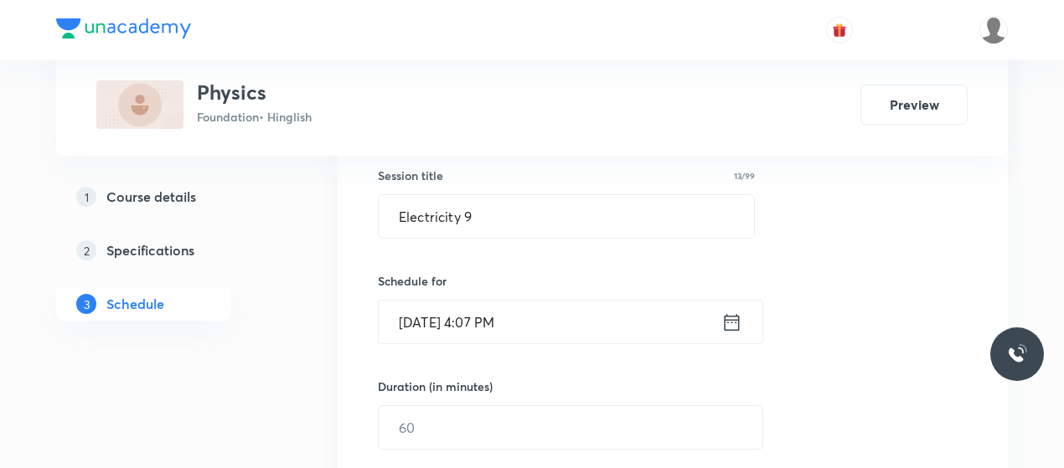
click at [483, 311] on input "[DATE] 4:07 PM" at bounding box center [550, 322] width 343 height 43
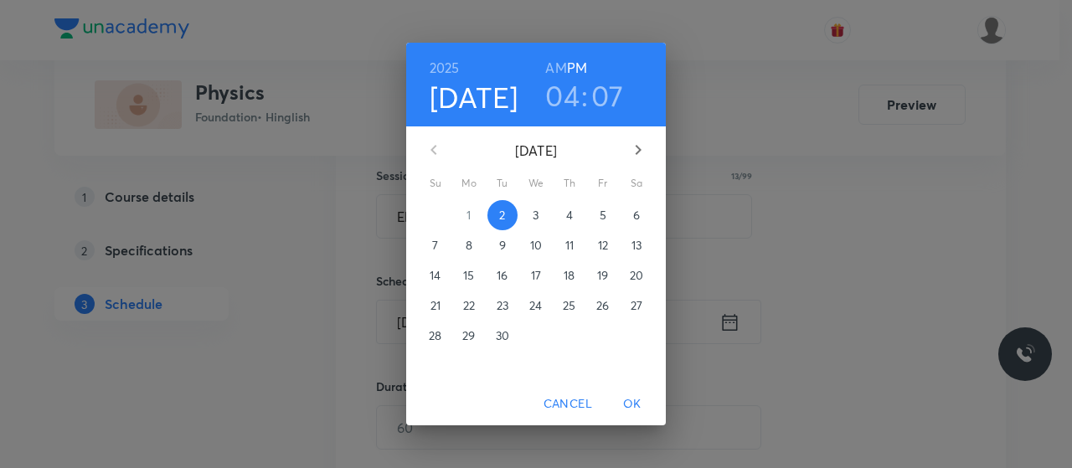
click at [576, 96] on h3 "04" at bounding box center [562, 95] width 34 height 35
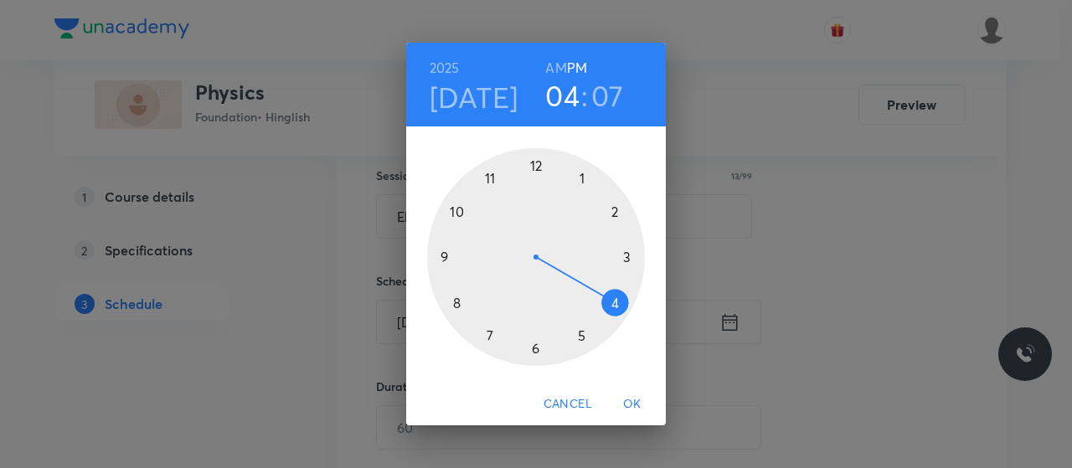
click at [581, 335] on div at bounding box center [536, 257] width 218 height 218
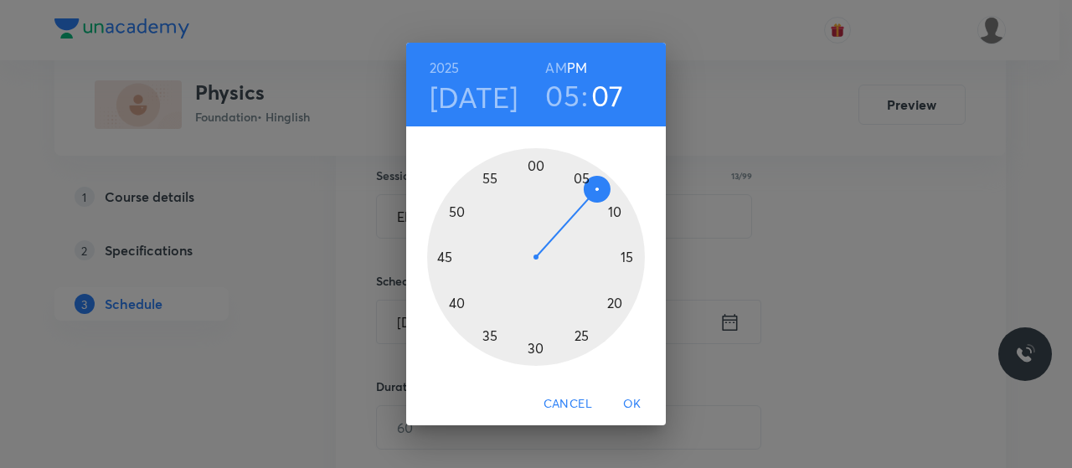
click at [538, 168] on div at bounding box center [536, 257] width 218 height 218
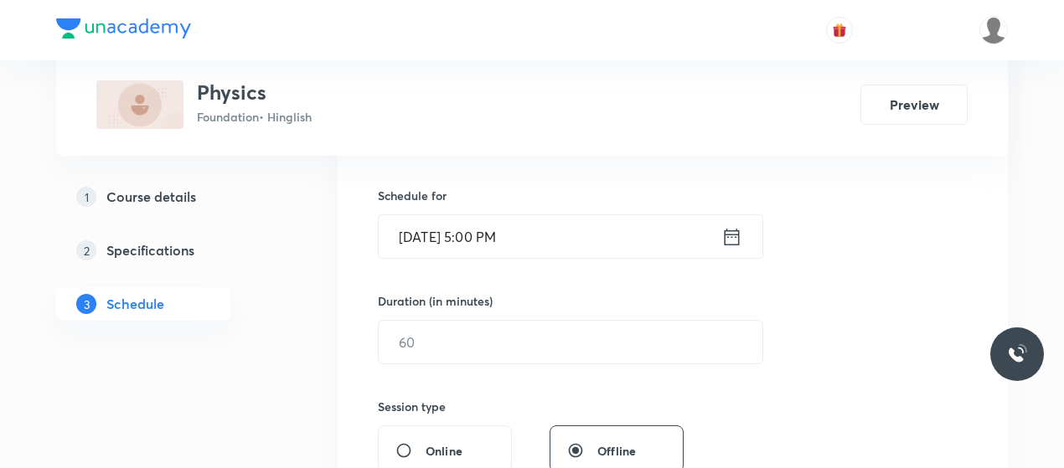
scroll to position [411, 0]
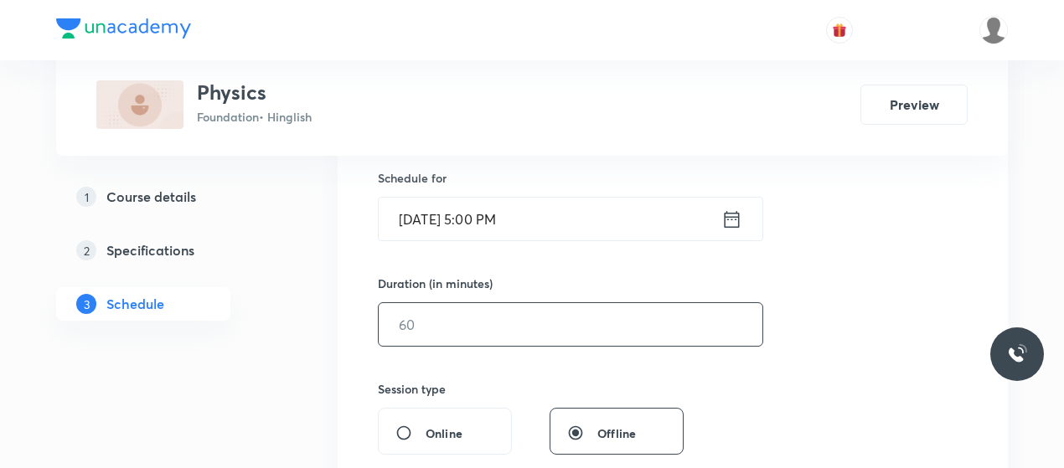
click at [491, 313] on input "text" at bounding box center [571, 324] width 384 height 43
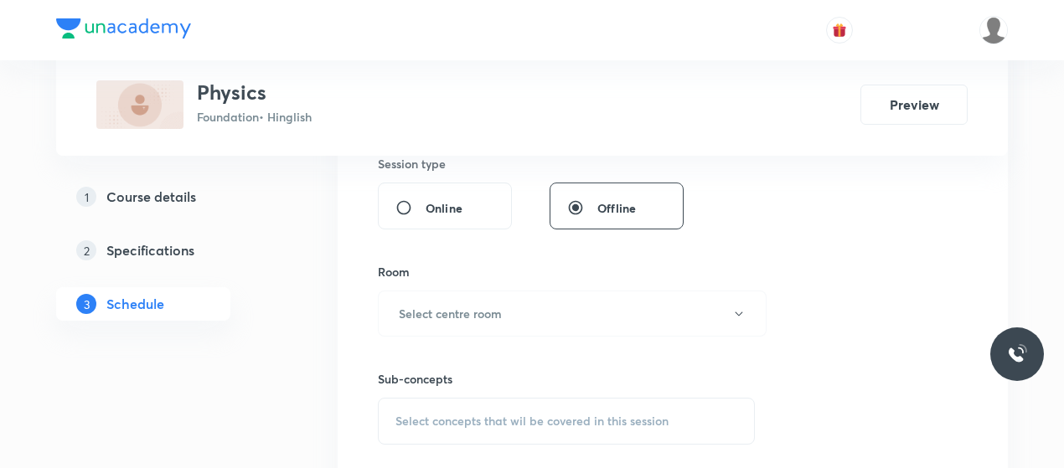
scroll to position [645, 0]
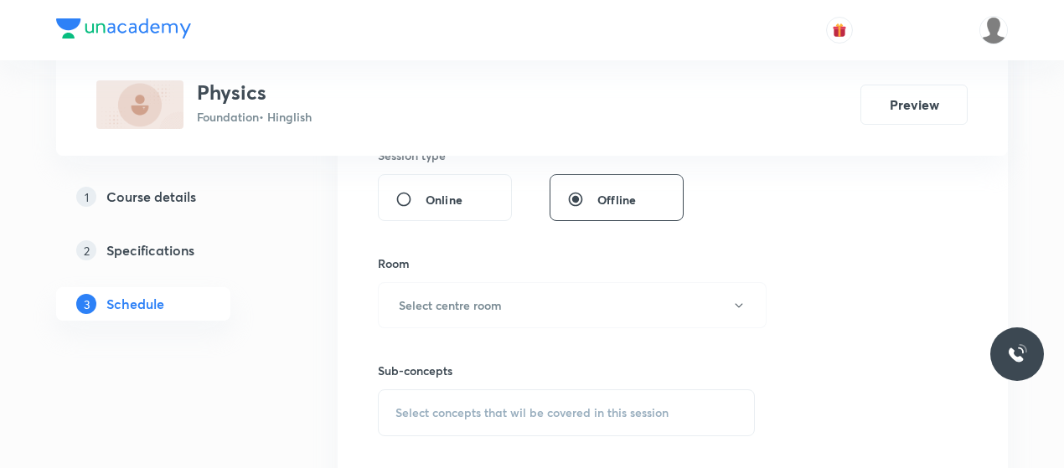
type input "45"
click at [491, 313] on button "Select centre room" at bounding box center [572, 305] width 389 height 46
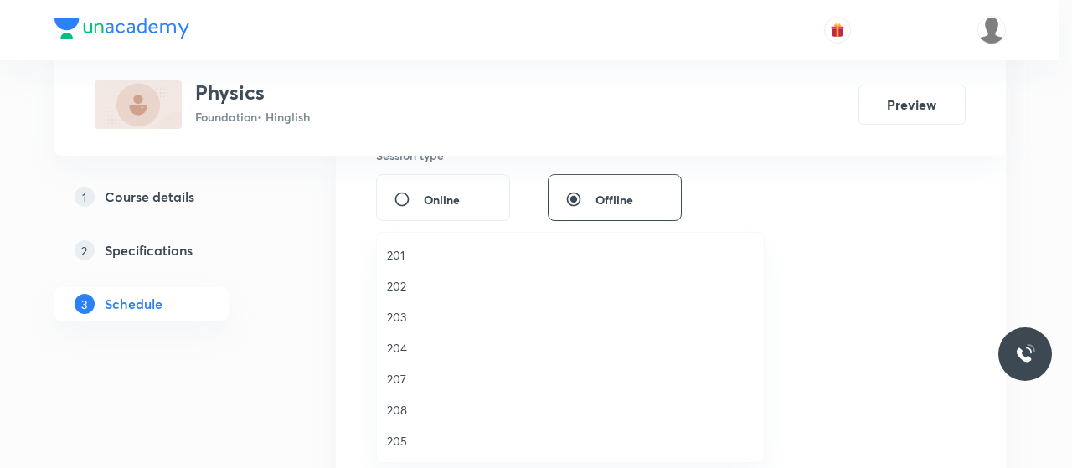
click at [401, 303] on li "203" at bounding box center [570, 317] width 387 height 31
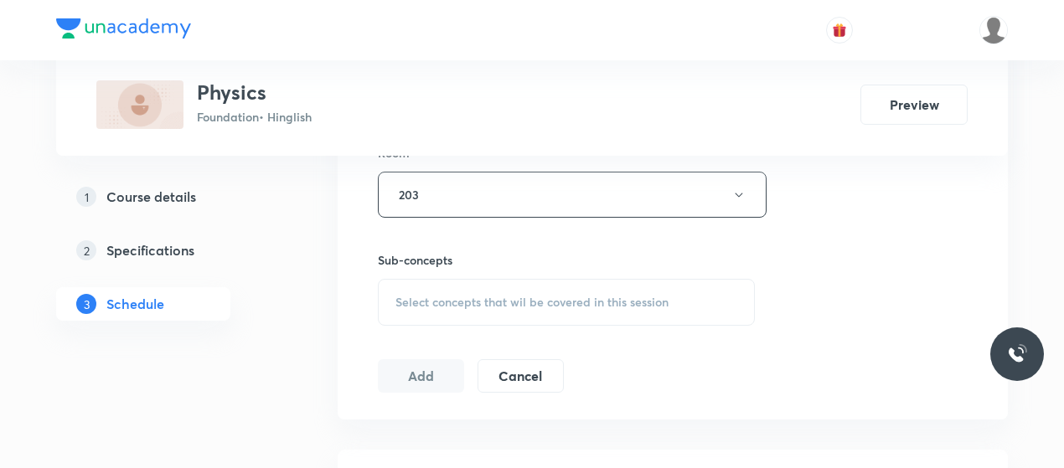
scroll to position [762, 0]
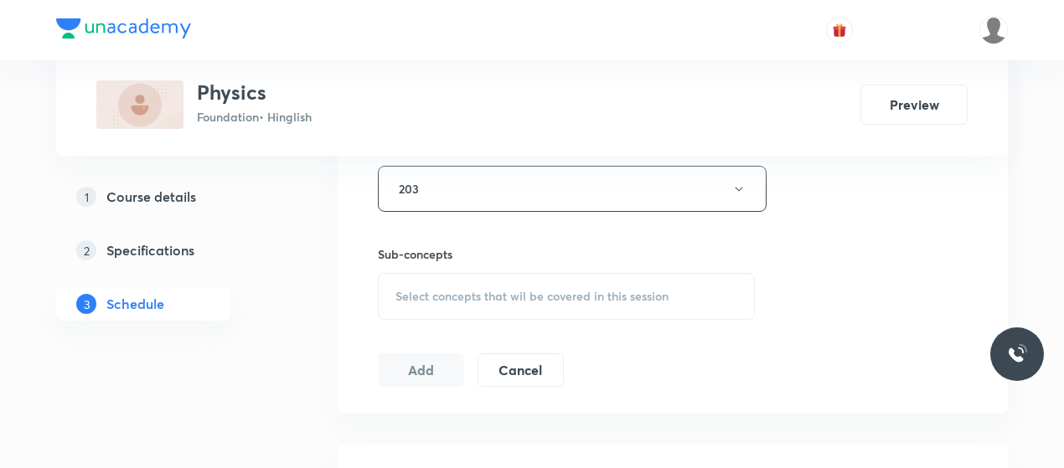
click at [461, 284] on div "Select concepts that wil be covered in this session" at bounding box center [566, 296] width 377 height 47
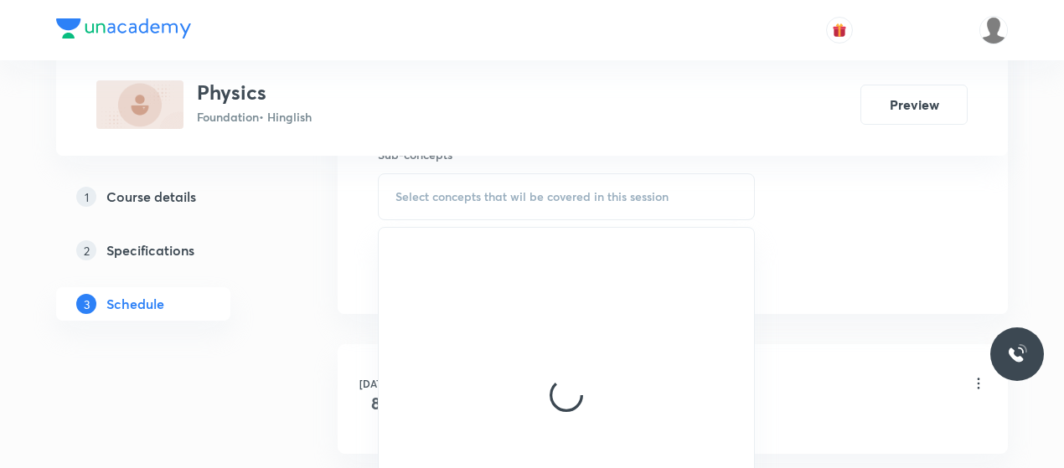
scroll to position [862, 0]
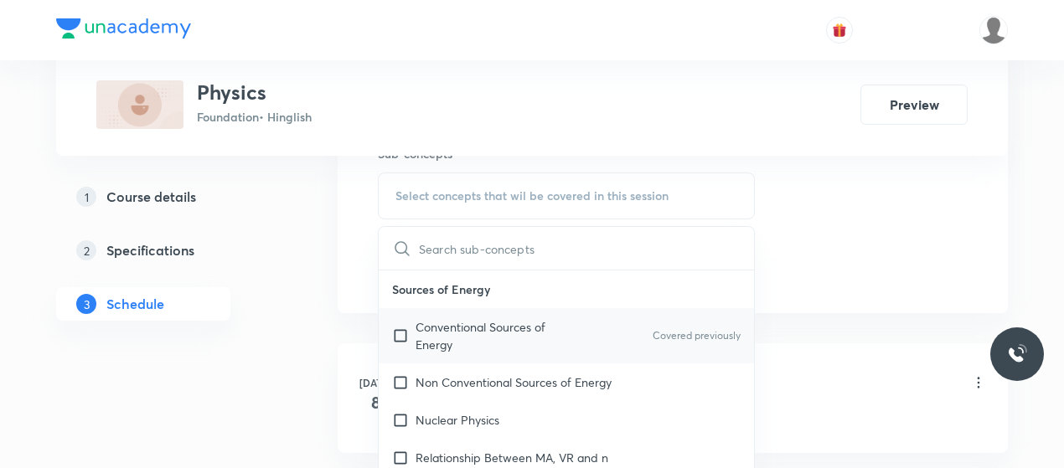
click at [506, 318] on p "Conventional Sources of Energy" at bounding box center [500, 335] width 169 height 35
checkbox input "true"
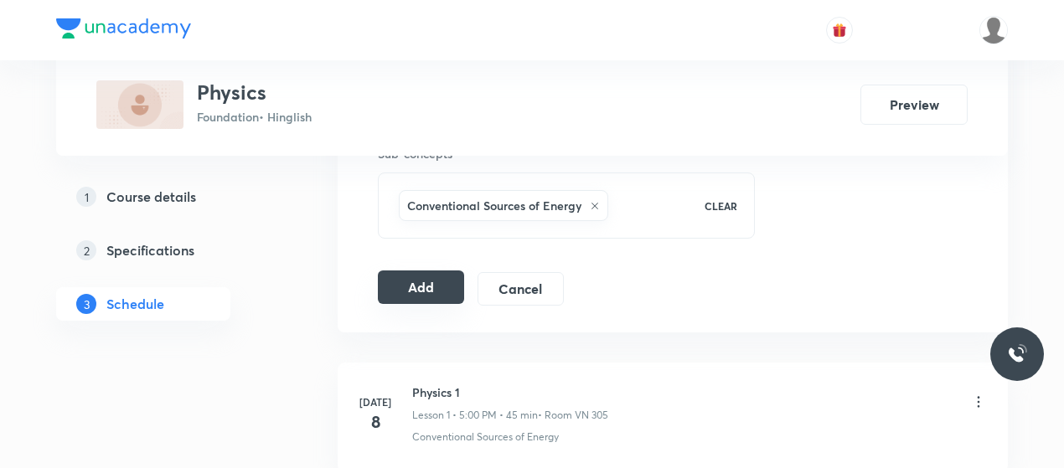
click at [409, 281] on button "Add" at bounding box center [421, 288] width 86 height 34
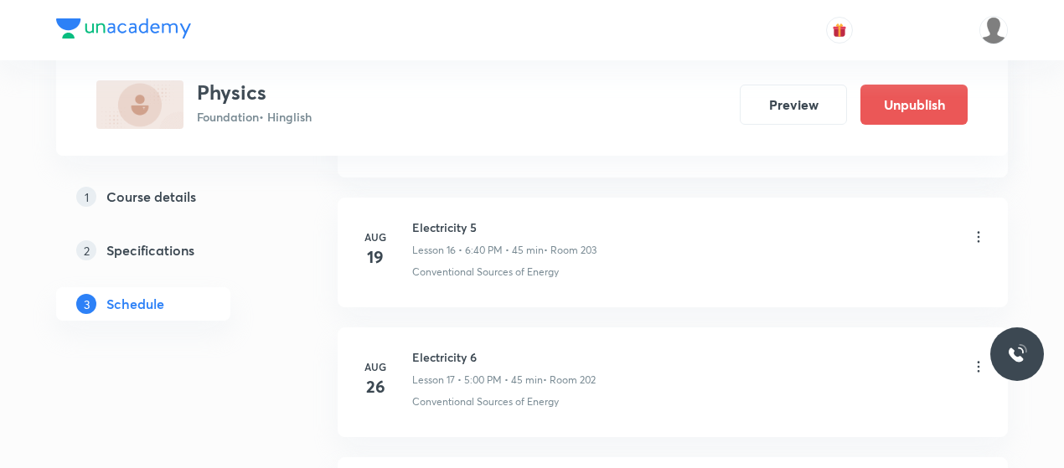
scroll to position [2690, 0]
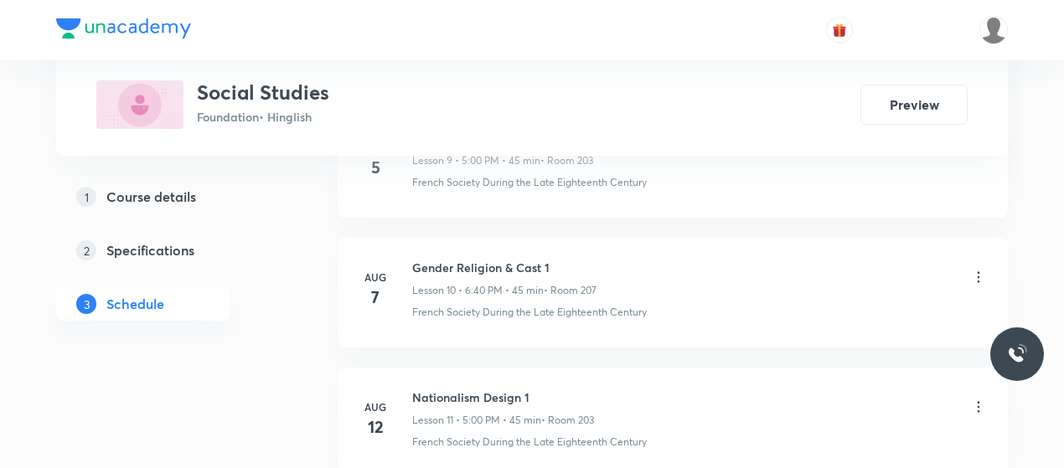
scroll to position [2940, 0]
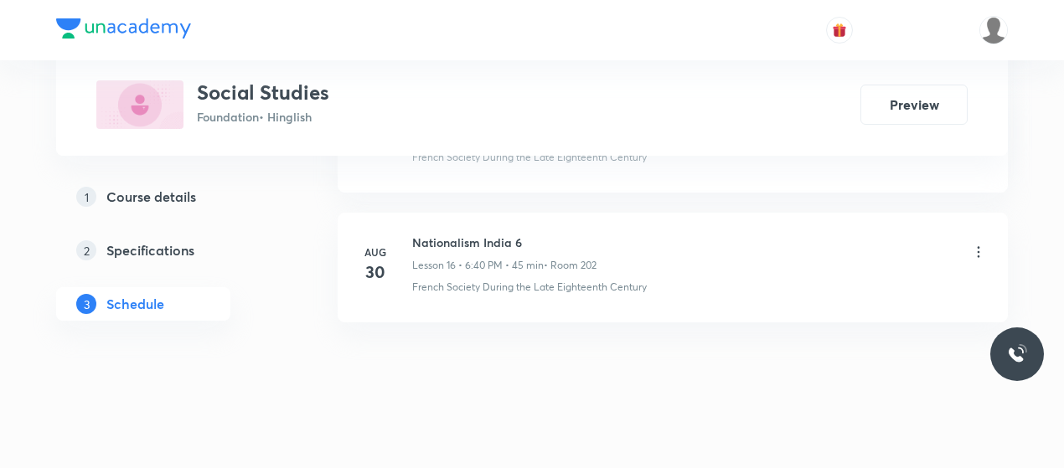
click at [488, 234] on h6 "Nationalism India 6" at bounding box center [504, 243] width 184 height 18
copy h6 "Nationalism India 6"
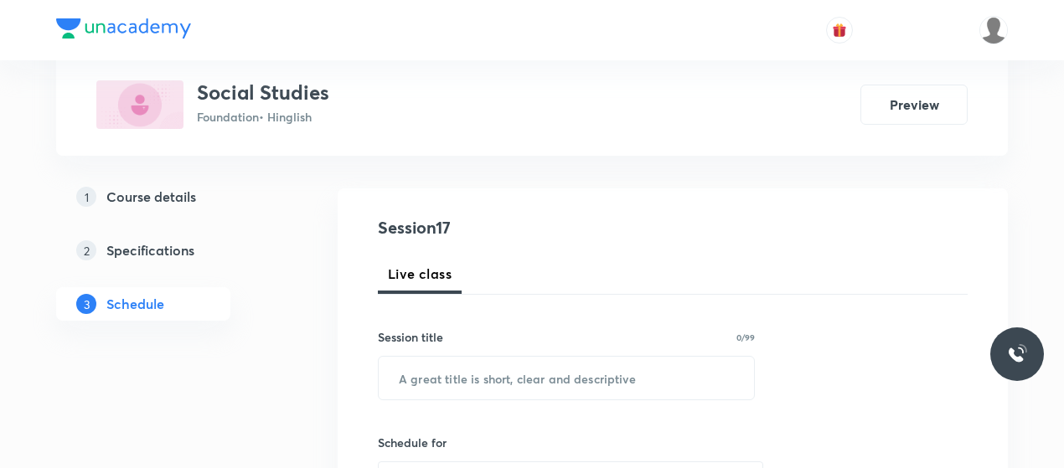
scroll to position [147, 0]
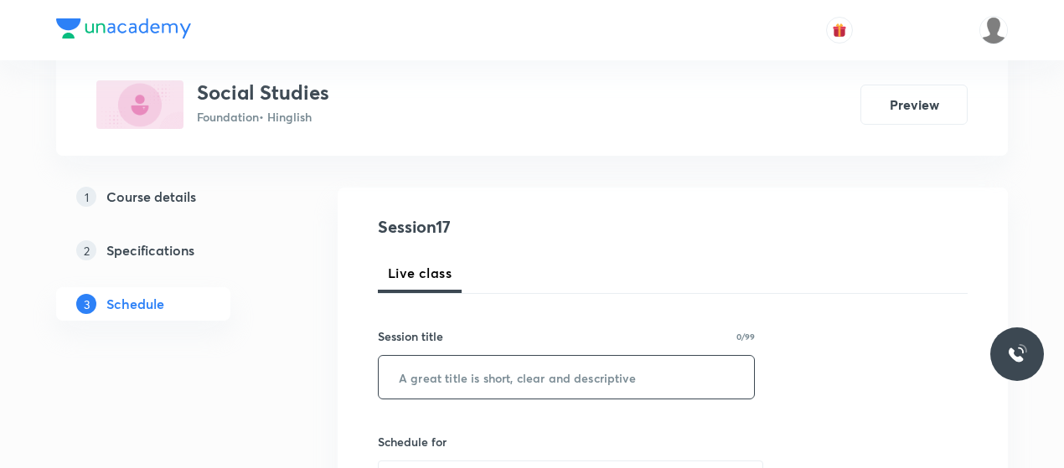
click at [461, 376] on input "text" at bounding box center [566, 377] width 375 height 43
paste input "Nationalism India 6"
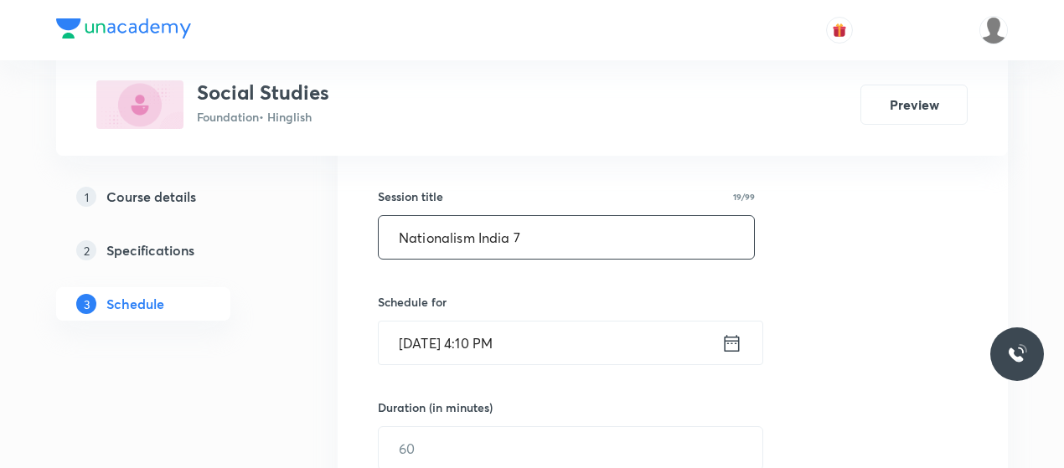
scroll to position [292, 0]
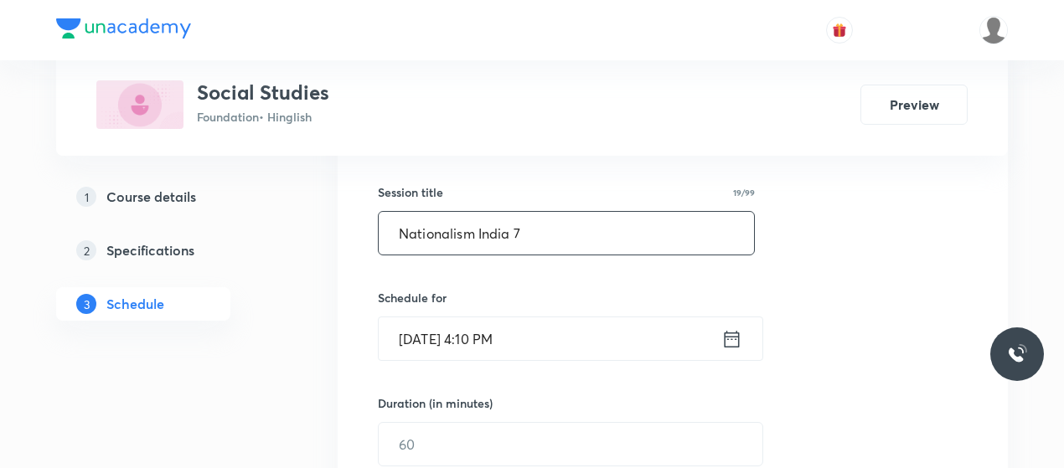
type input "Nationalism India 7"
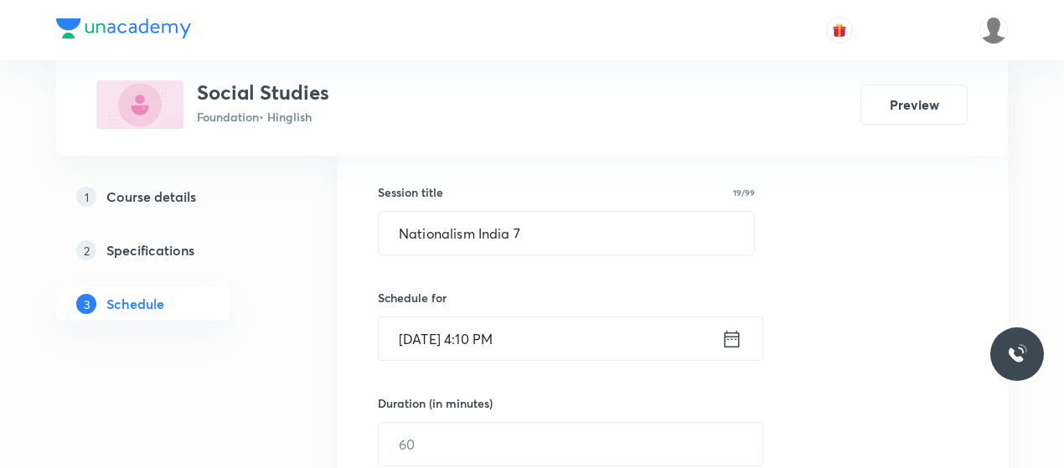
click at [478, 338] on input "[DATE] 4:10 PM" at bounding box center [550, 339] width 343 height 43
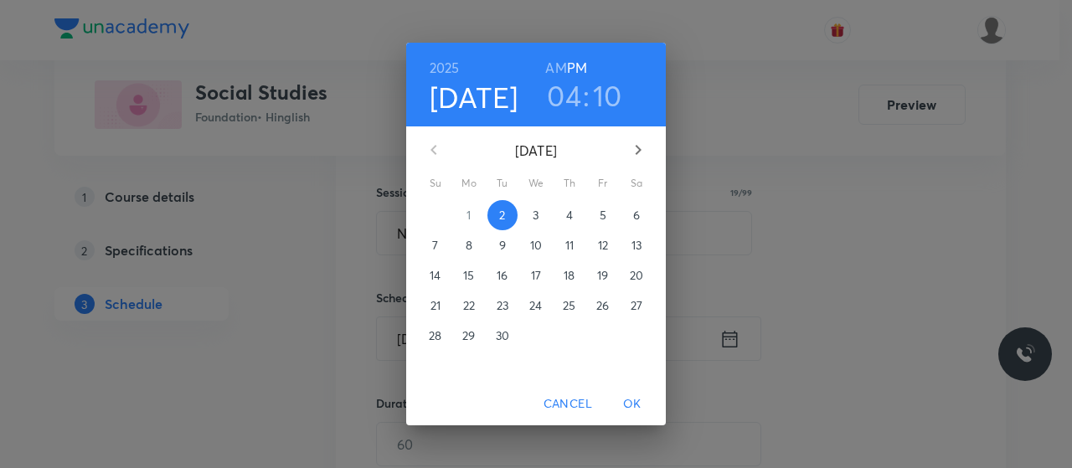
click at [570, 106] on h3 "04" at bounding box center [564, 95] width 34 height 35
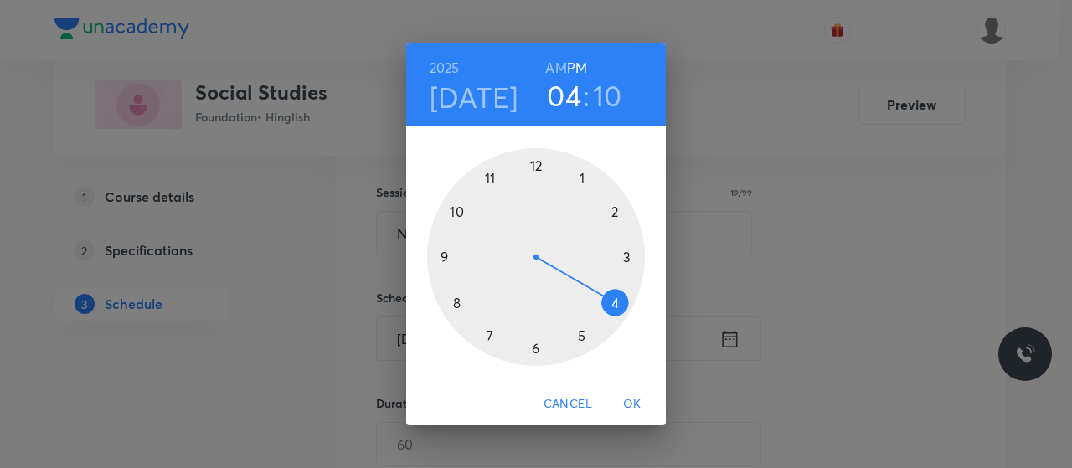
click at [581, 339] on div at bounding box center [536, 257] width 218 height 218
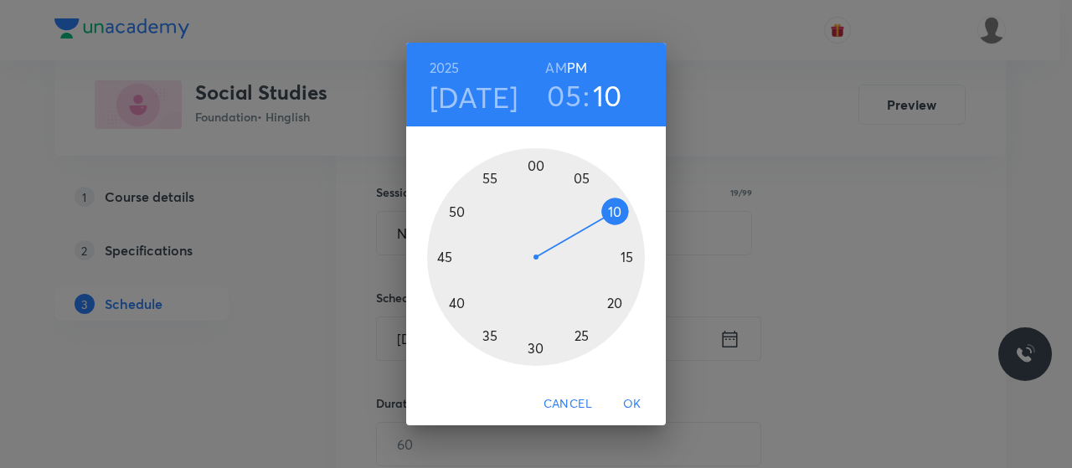
click at [442, 249] on div at bounding box center [536, 257] width 218 height 218
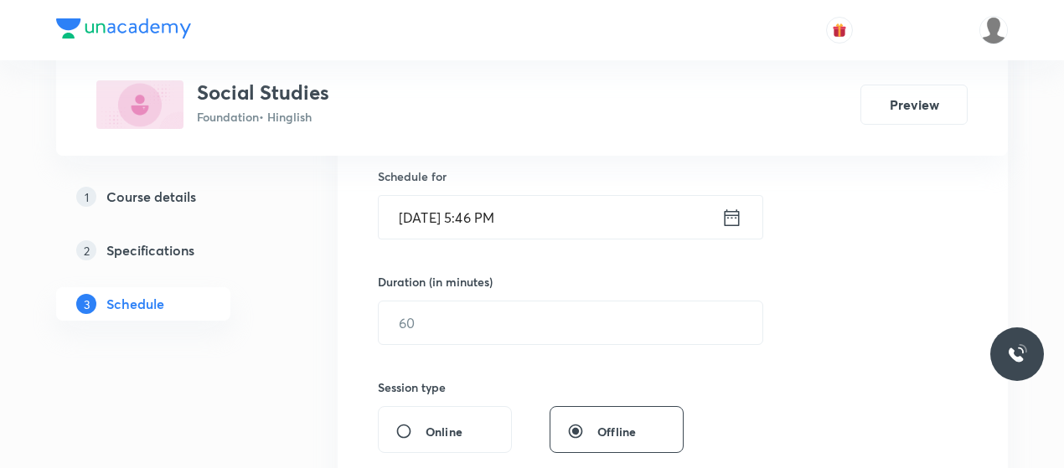
scroll to position [414, 0]
click at [529, 317] on input "text" at bounding box center [571, 322] width 384 height 43
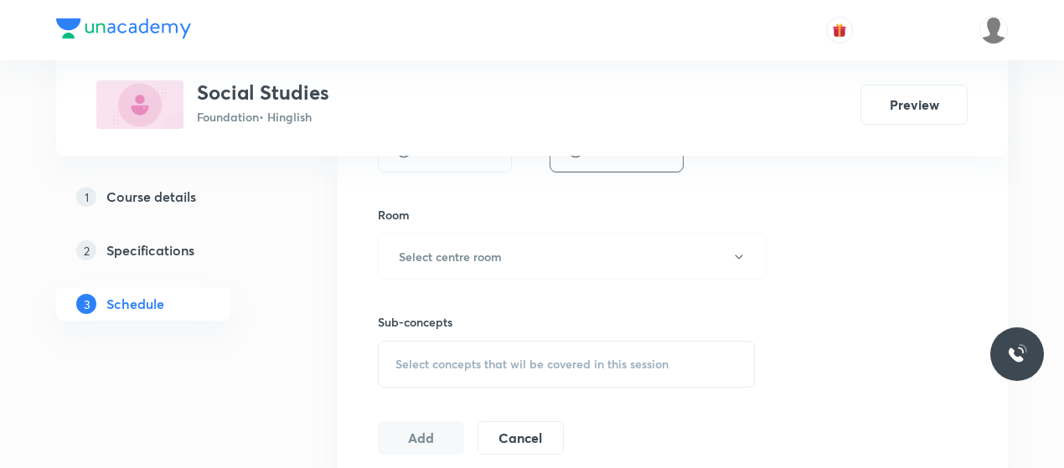
scroll to position [694, 0]
type input "45"
click at [557, 257] on button "Select centre room" at bounding box center [572, 256] width 389 height 46
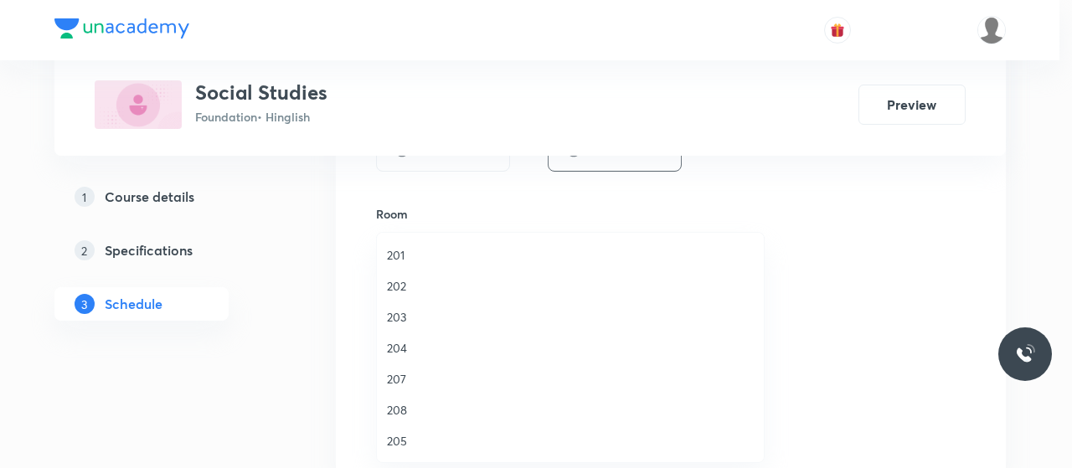
click at [405, 307] on li "203" at bounding box center [570, 317] width 387 height 31
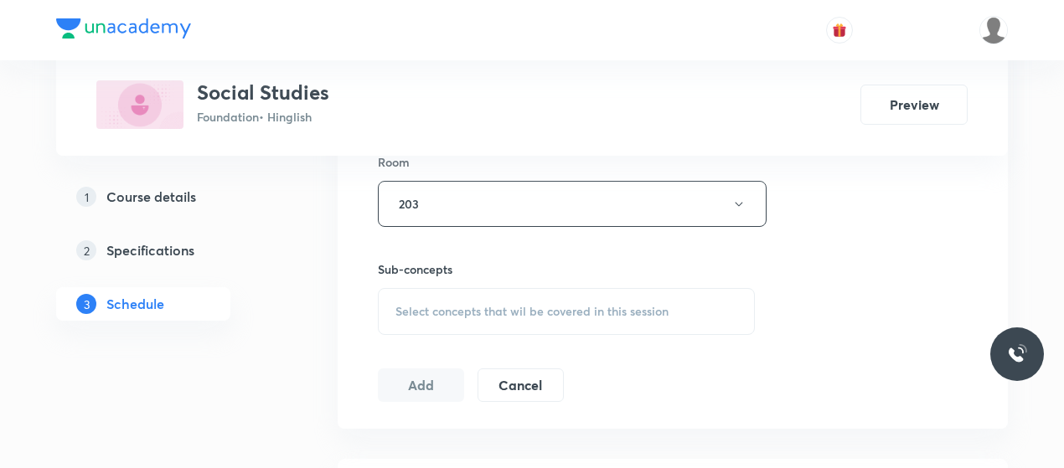
click at [568, 323] on div "Select concepts that wil be covered in this session" at bounding box center [566, 311] width 377 height 47
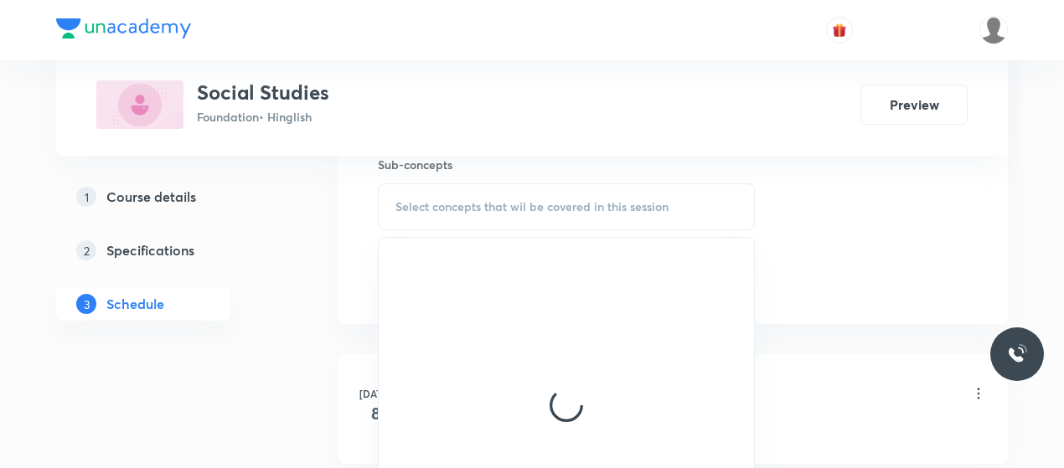
scroll to position [856, 0]
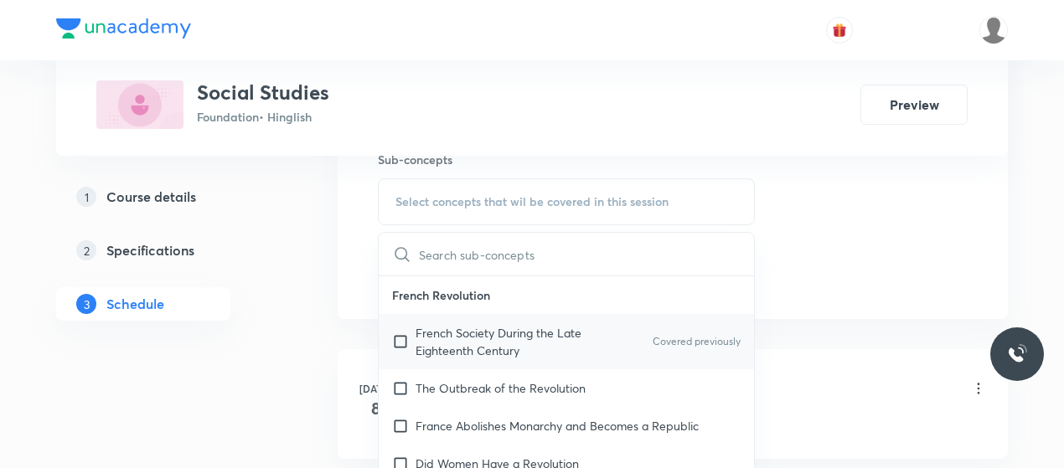
click at [534, 331] on p "French Society During the Late Eighteenth Century" at bounding box center [500, 341] width 169 height 35
checkbox input "true"
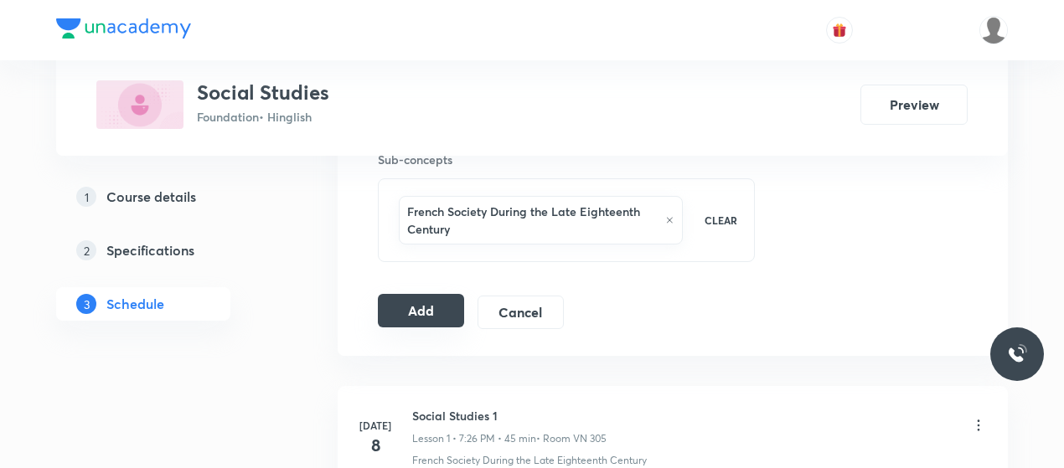
click at [431, 303] on button "Add" at bounding box center [421, 311] width 86 height 34
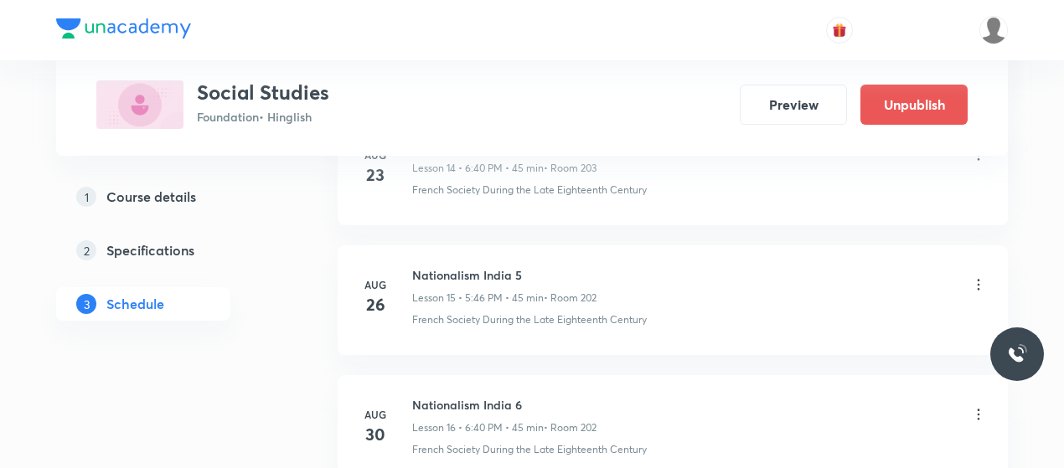
scroll to position [2302, 0]
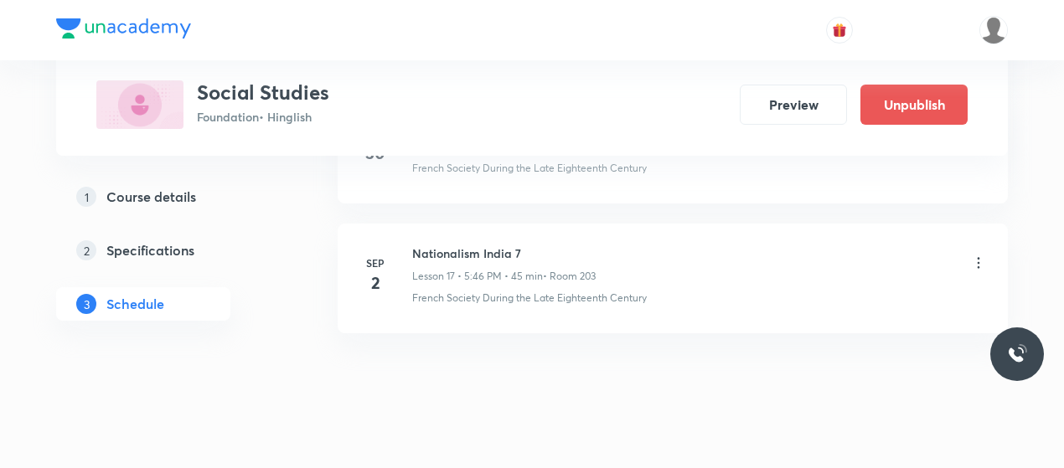
scroll to position [2290, 0]
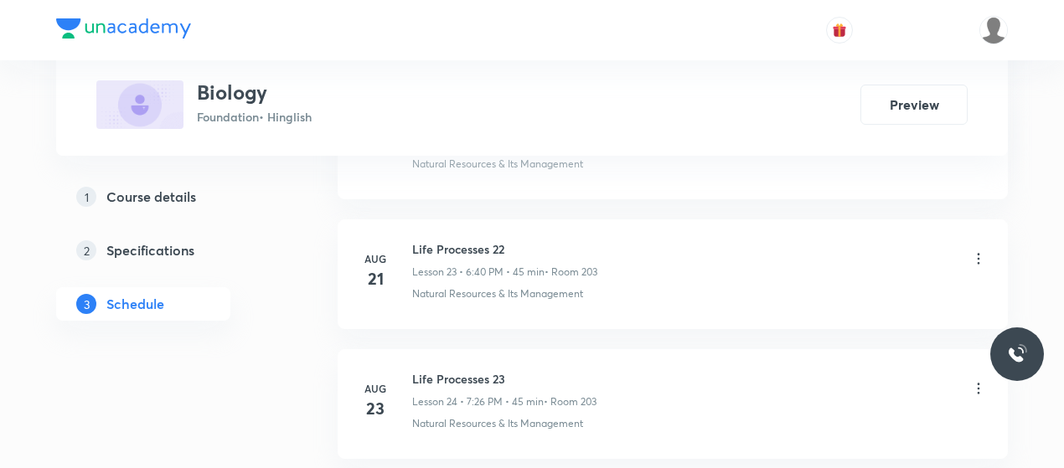
scroll to position [4104, 0]
click at [439, 239] on h6 "Life Processes 24" at bounding box center [505, 248] width 186 height 18
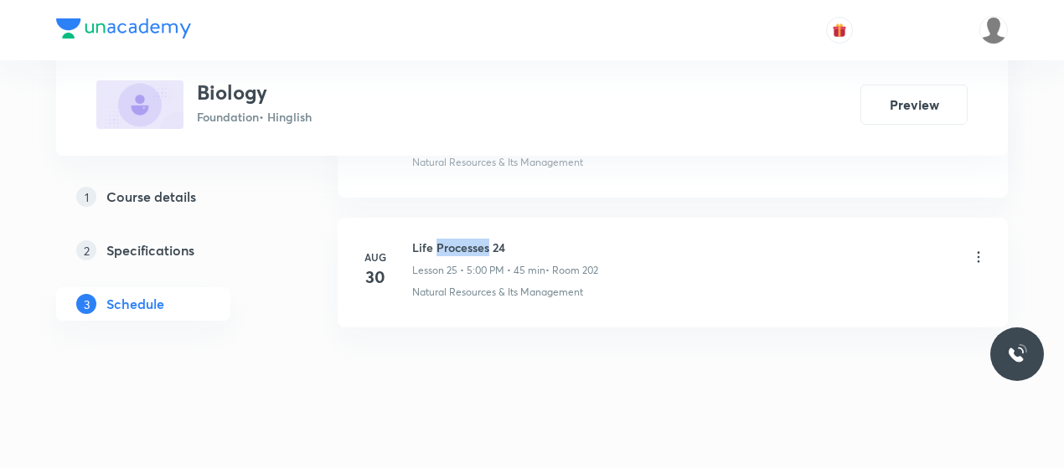
click at [439, 239] on h6 "Life Processes 24" at bounding box center [505, 248] width 186 height 18
copy h6 "Life Processes 24"
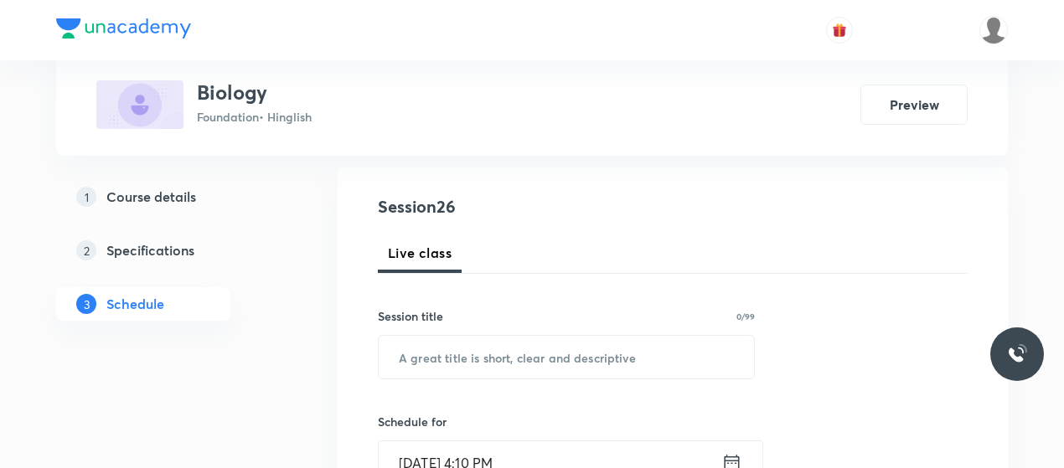
scroll to position [169, 0]
click at [490, 365] on input "text" at bounding box center [566, 355] width 375 height 43
paste input "Life Processes 24"
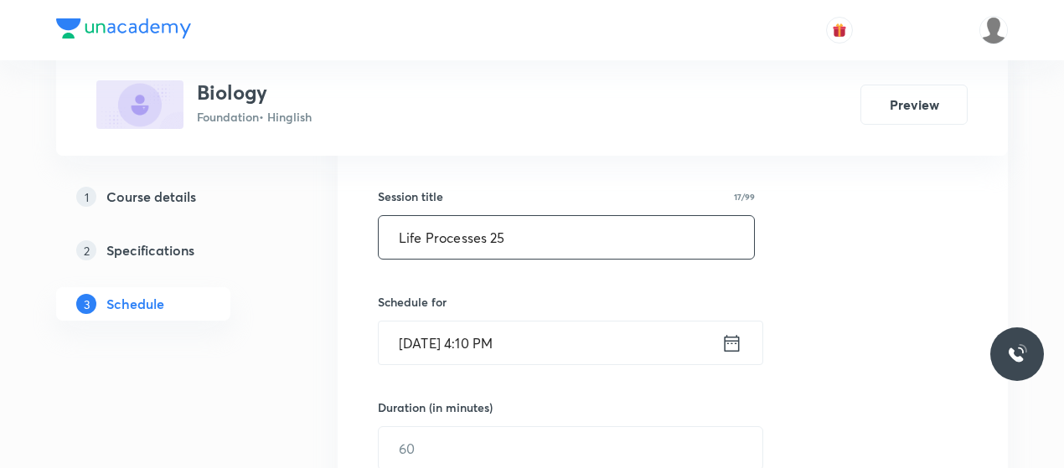
scroll to position [289, 0]
type input "Life Processes 25"
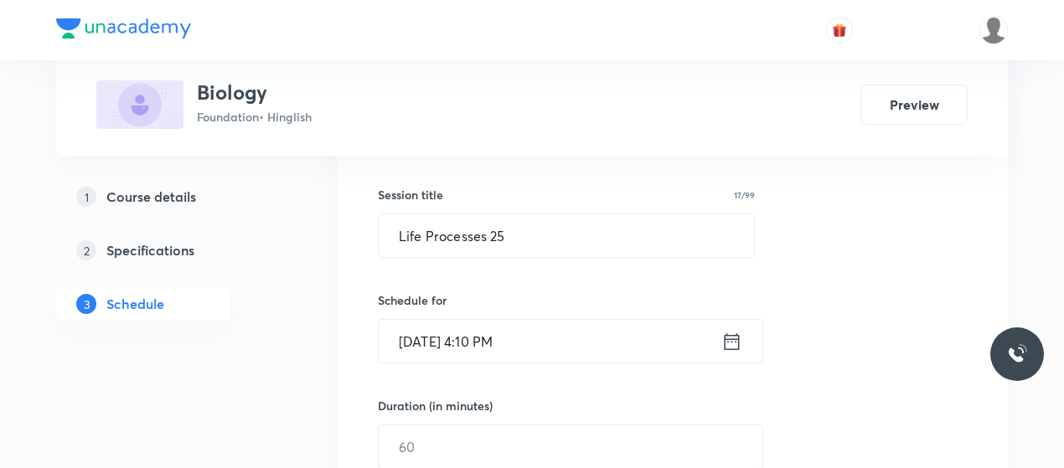
click at [474, 340] on input "[DATE] 4:10 PM" at bounding box center [550, 341] width 343 height 43
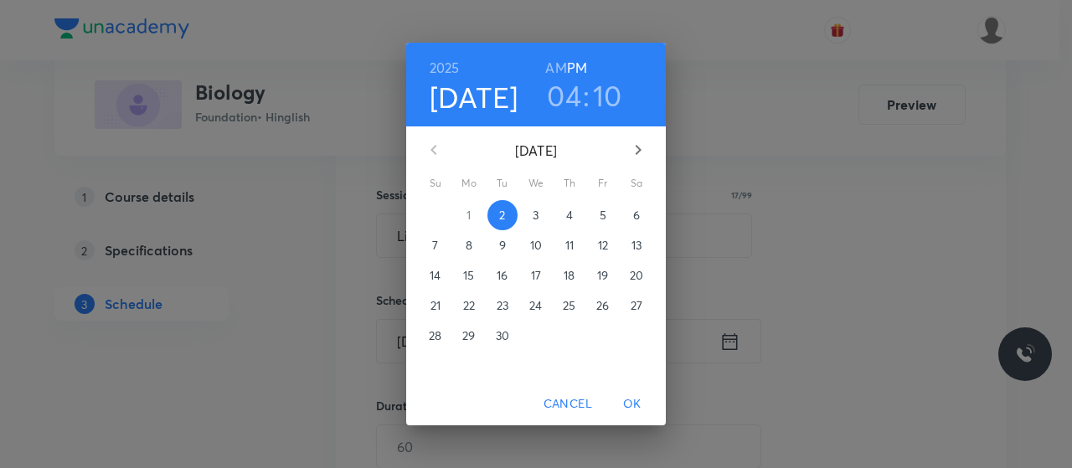
click at [576, 98] on h3 "04" at bounding box center [564, 95] width 34 height 35
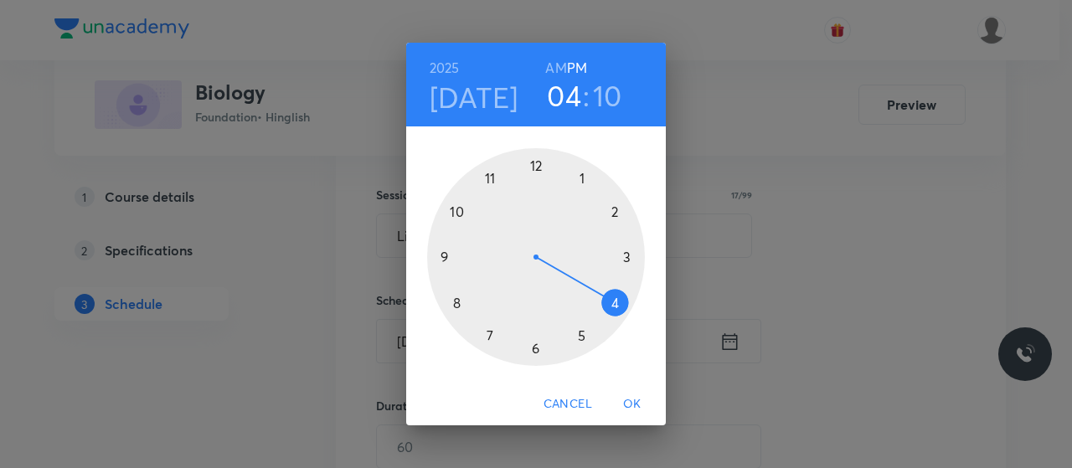
click at [536, 346] on div at bounding box center [536, 257] width 218 height 218
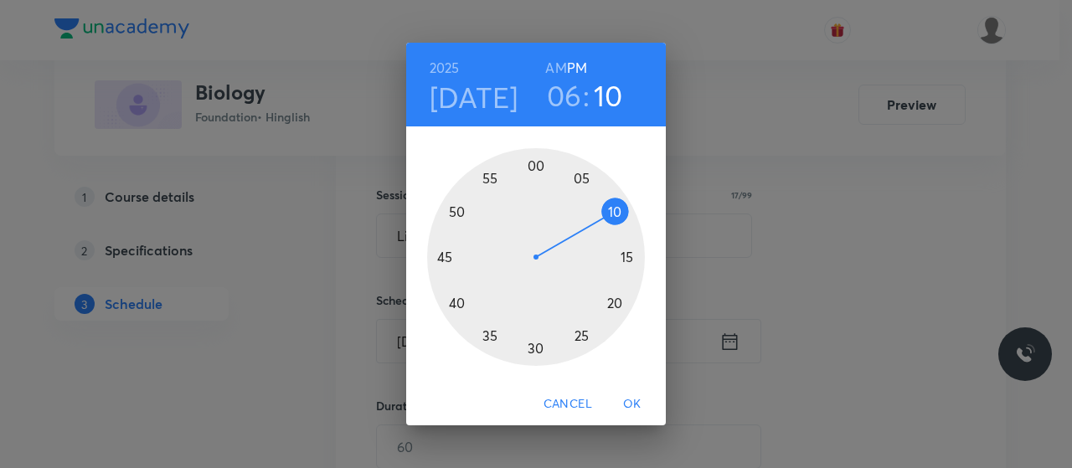
click at [457, 301] on div at bounding box center [536, 257] width 218 height 218
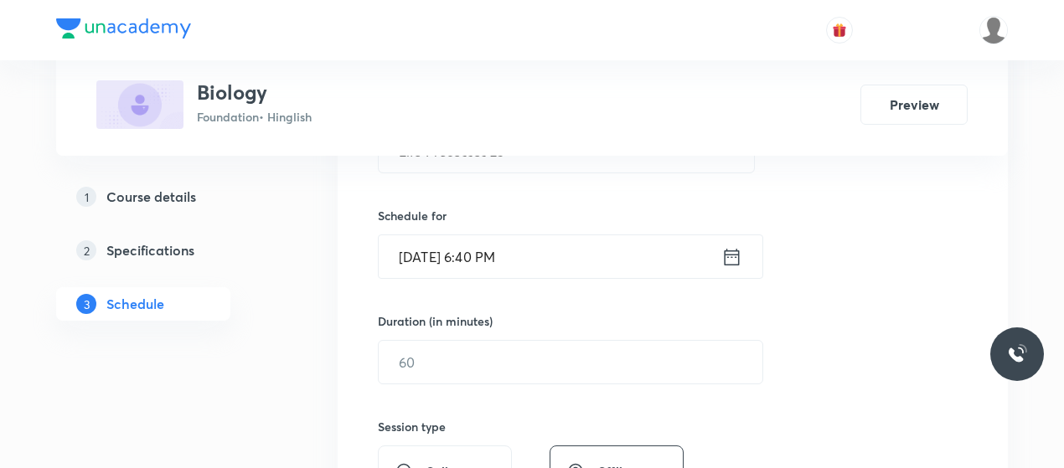
scroll to position [379, 0]
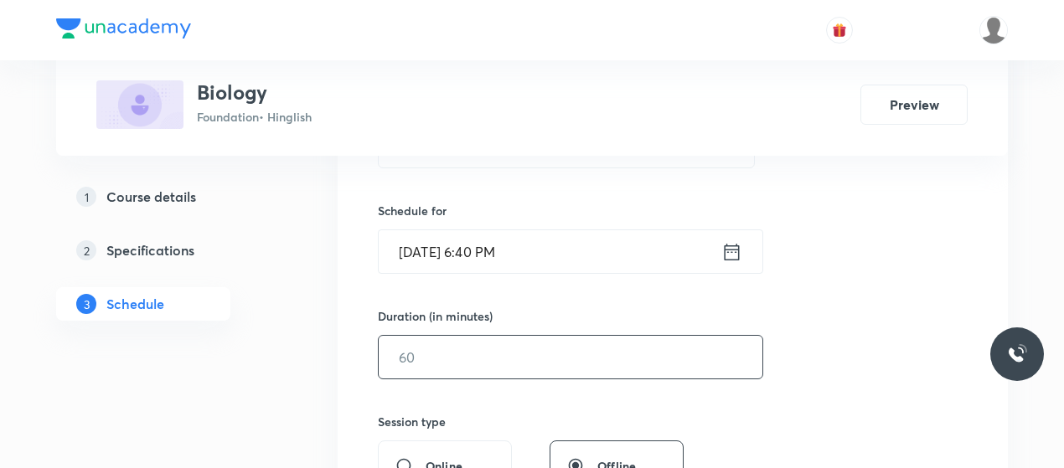
click at [560, 353] on input "text" at bounding box center [571, 357] width 384 height 43
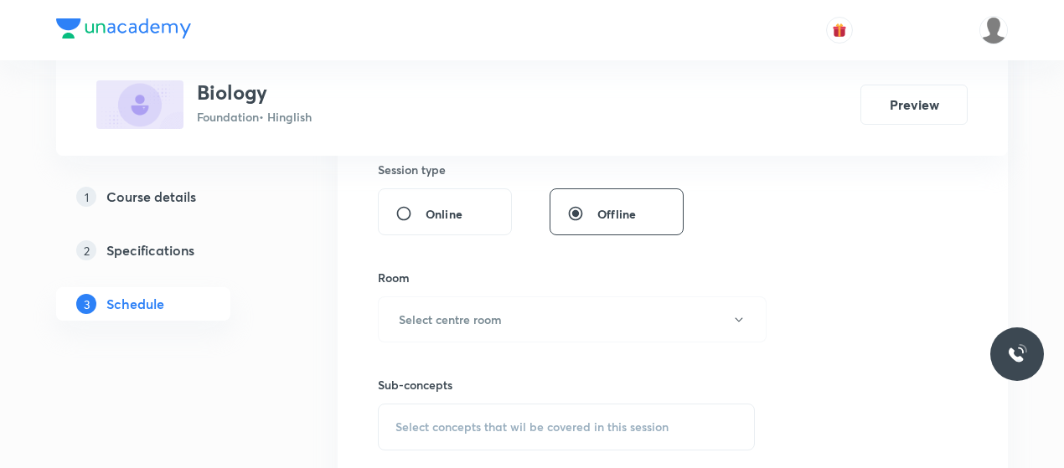
scroll to position [634, 0]
type input "45"
click at [560, 353] on div "Sub-concepts Select concepts that wil be covered in this session" at bounding box center [566, 393] width 377 height 108
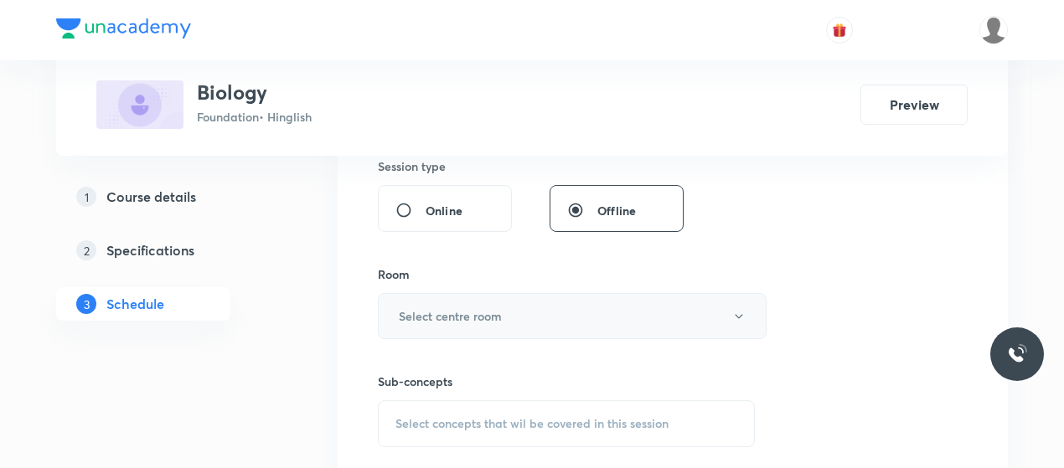
click at [573, 311] on button "Select centre room" at bounding box center [572, 316] width 389 height 46
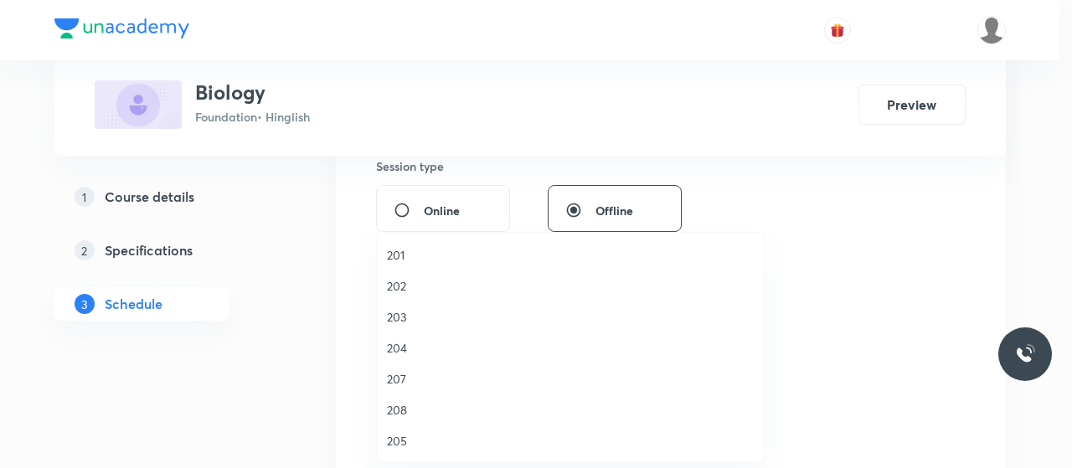
click at [396, 309] on span "203" at bounding box center [570, 317] width 367 height 18
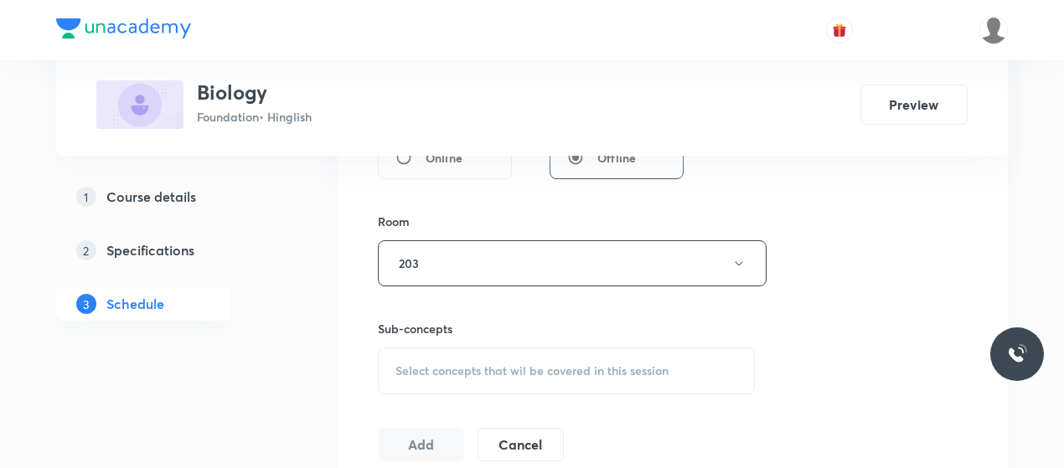
scroll to position [706, 0]
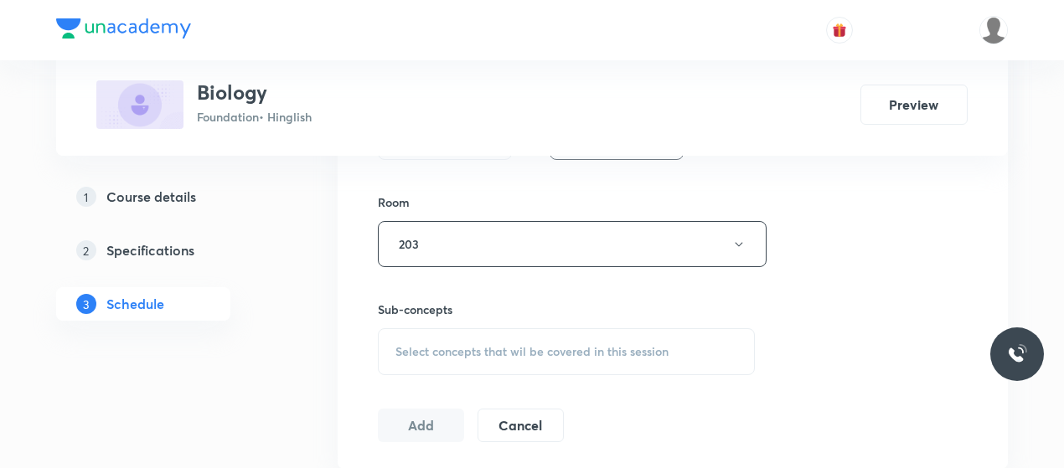
click at [491, 336] on div "Select concepts that wil be covered in this session" at bounding box center [566, 351] width 377 height 47
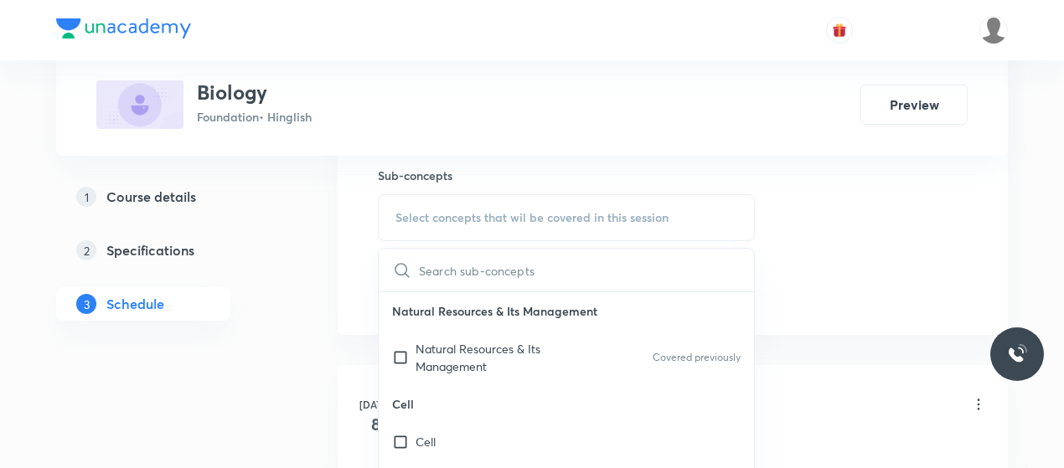
scroll to position [844, 0]
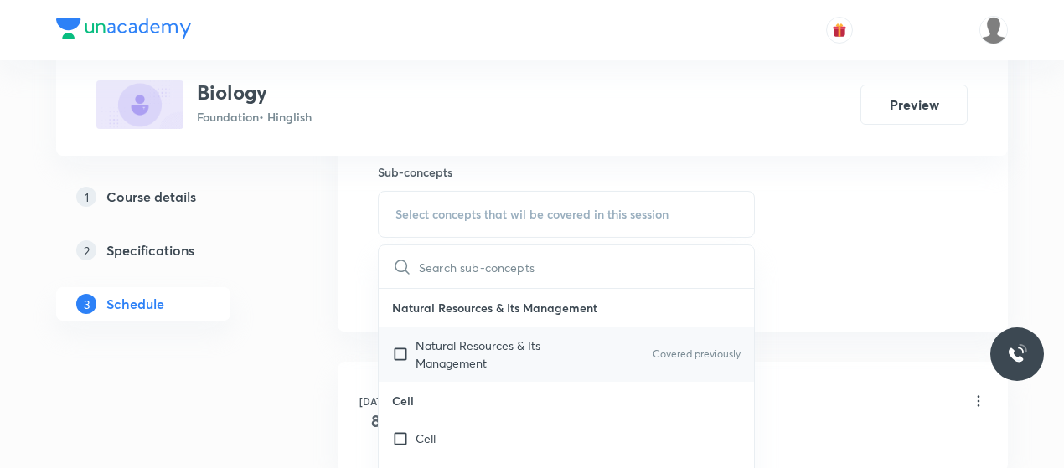
click at [441, 364] on p "Natural Resources & Its Management" at bounding box center [500, 354] width 169 height 35
checkbox input "true"
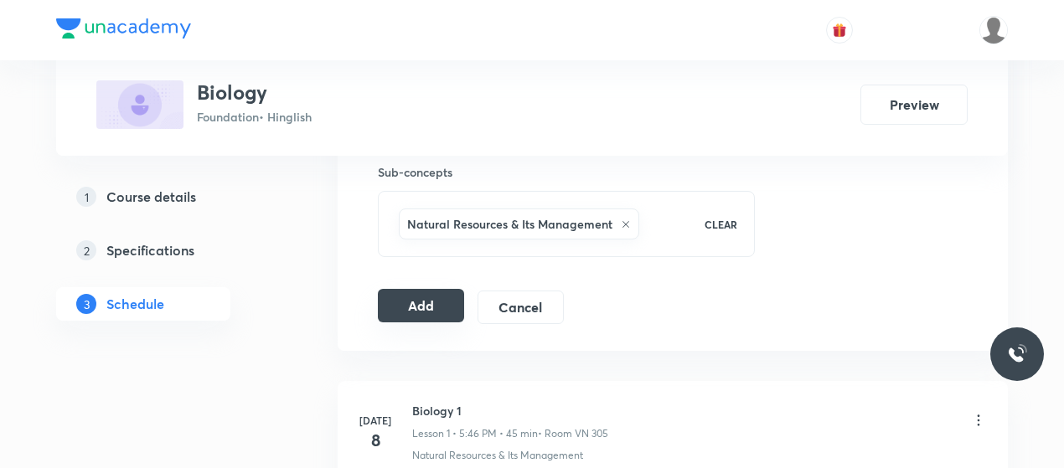
click at [430, 301] on button "Add" at bounding box center [421, 306] width 86 height 34
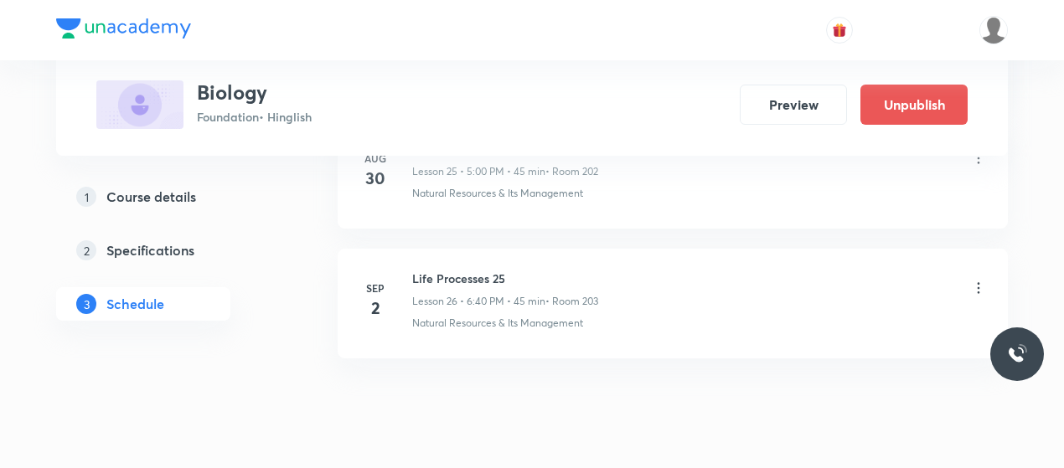
scroll to position [3466, 0]
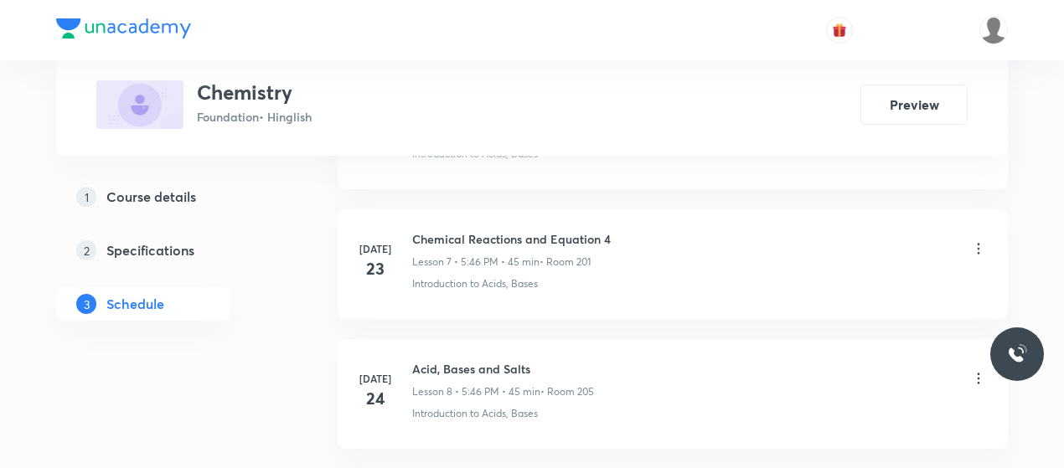
scroll to position [3716, 0]
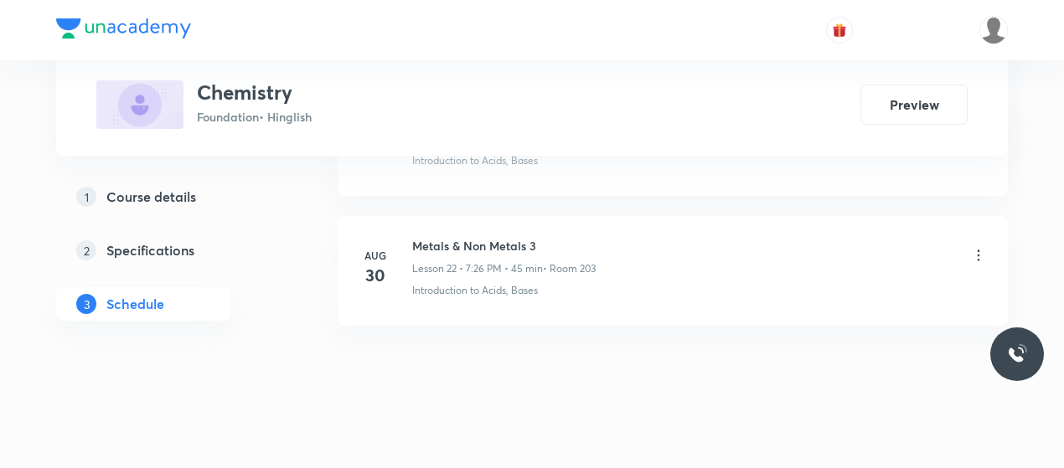
click at [456, 221] on li "[DATE] Metals & Non Metals 3 Lesson 22 • 7:26 PM • 45 min • Room 203 Introducti…" at bounding box center [673, 271] width 670 height 110
copy h6 "Metals & Non Metals 3"
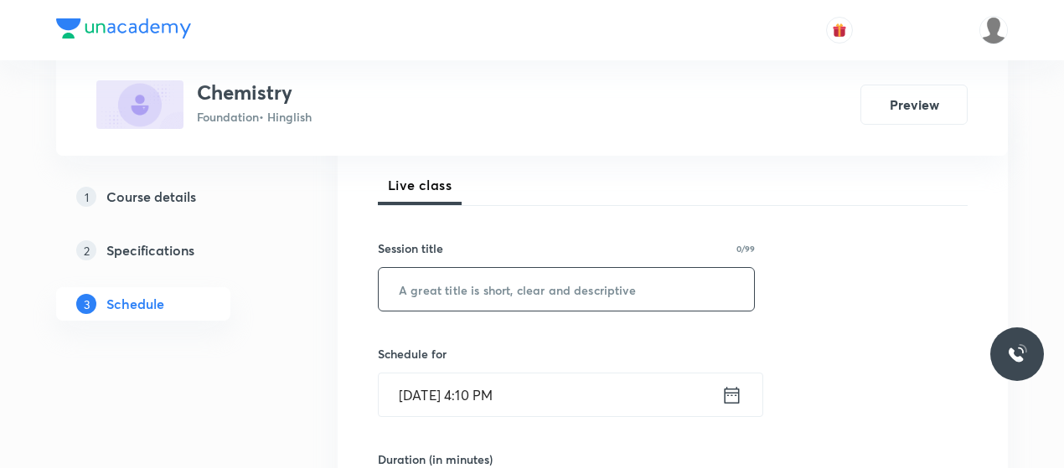
scroll to position [237, 0]
click at [506, 298] on input "text" at bounding box center [566, 287] width 375 height 43
paste input "Metals & Non Metals 3"
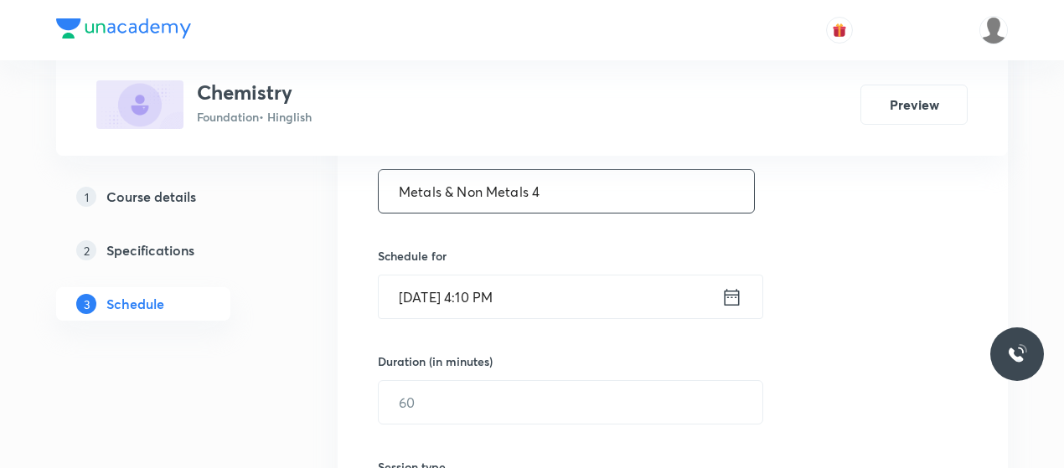
scroll to position [357, 0]
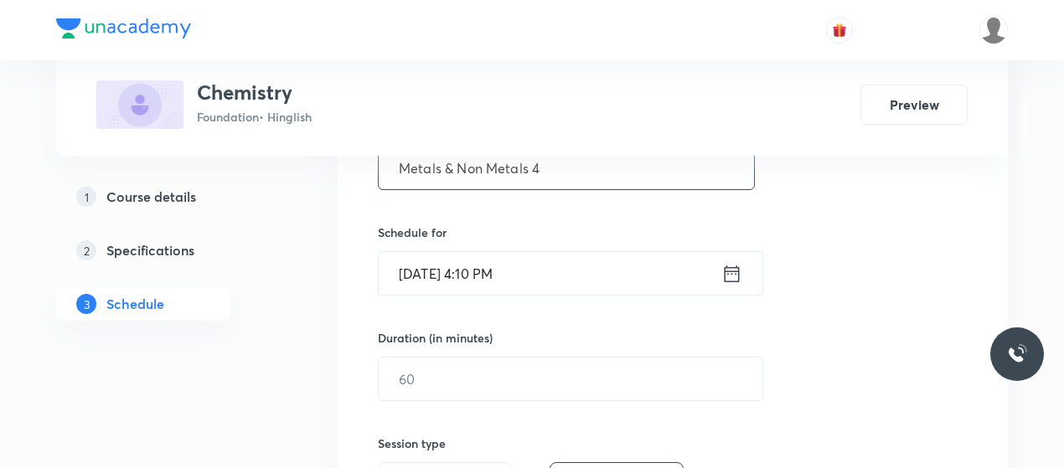
type input "Metals & Non Metals 4"
click at [478, 272] on input "[DATE] 4:10 PM" at bounding box center [550, 273] width 343 height 43
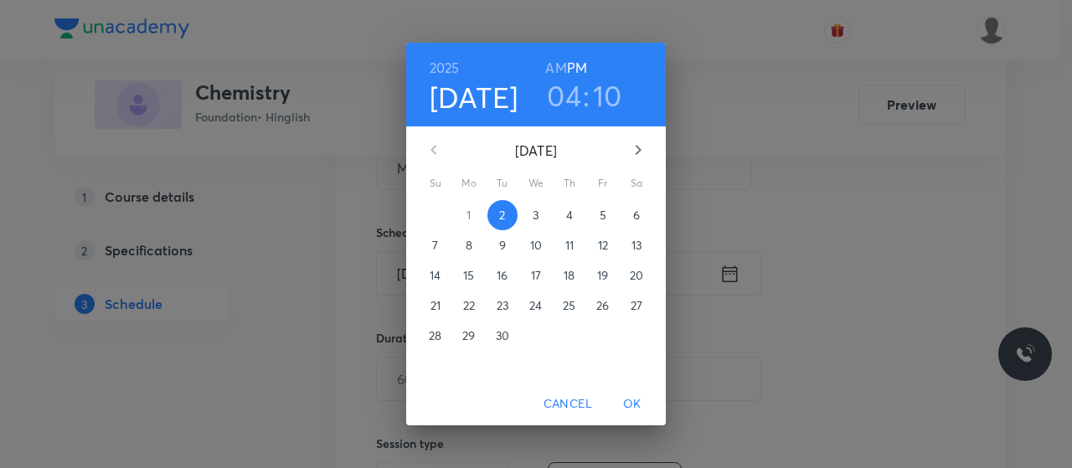
click at [578, 91] on h3 "04" at bounding box center [564, 95] width 34 height 35
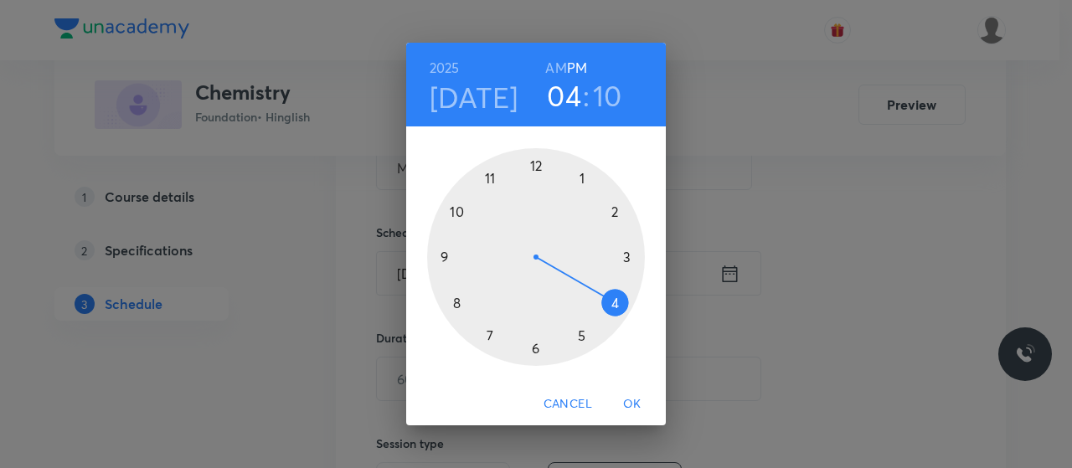
click at [492, 333] on div at bounding box center [536, 257] width 218 height 218
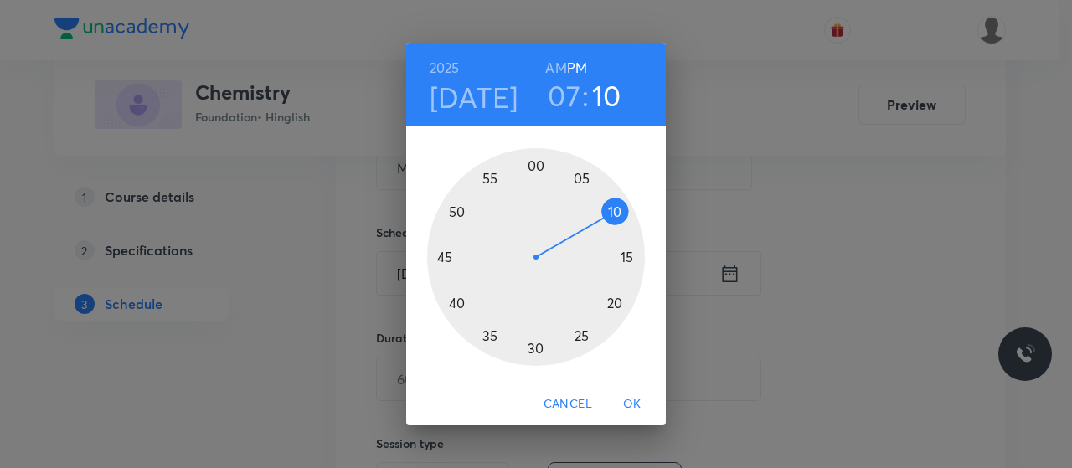
click at [573, 341] on div at bounding box center [536, 257] width 218 height 218
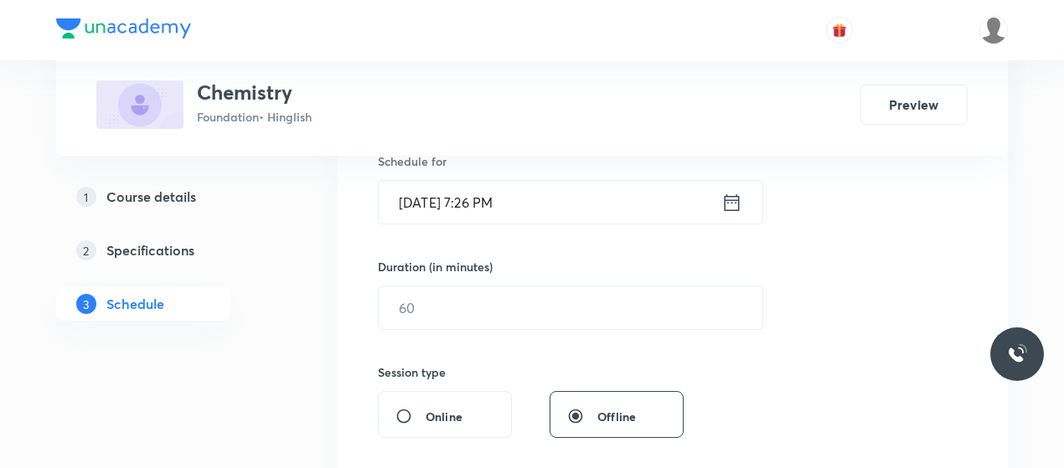
scroll to position [429, 0]
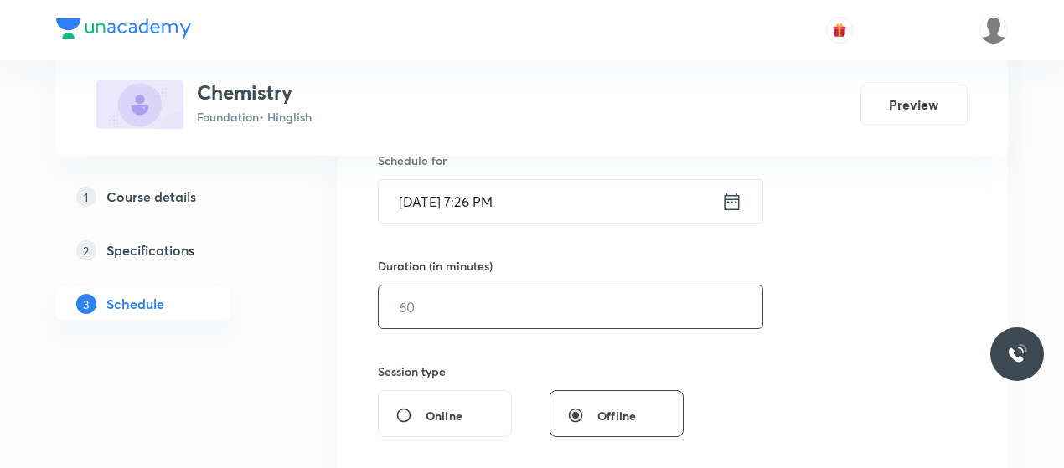
click at [490, 305] on input "text" at bounding box center [571, 307] width 384 height 43
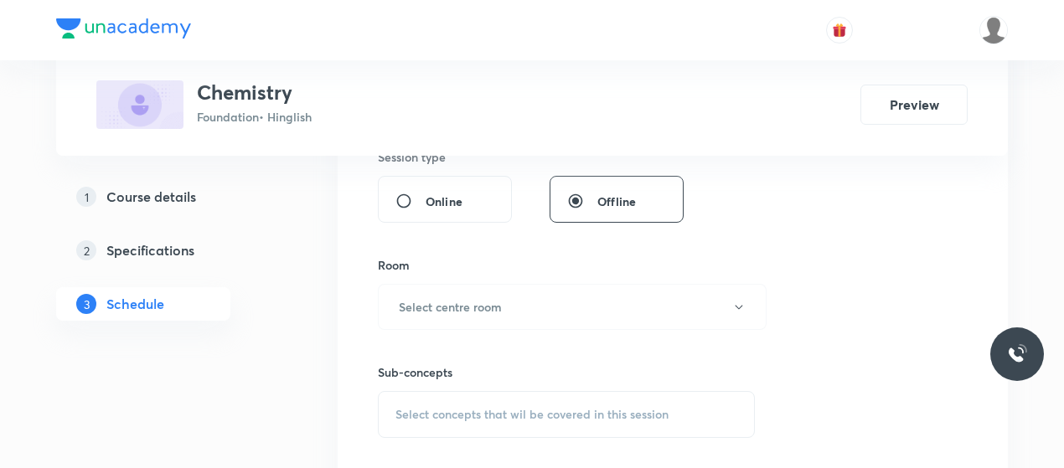
scroll to position [647, 0]
type input "45"
click at [490, 305] on h6 "Select centre room" at bounding box center [450, 304] width 103 height 18
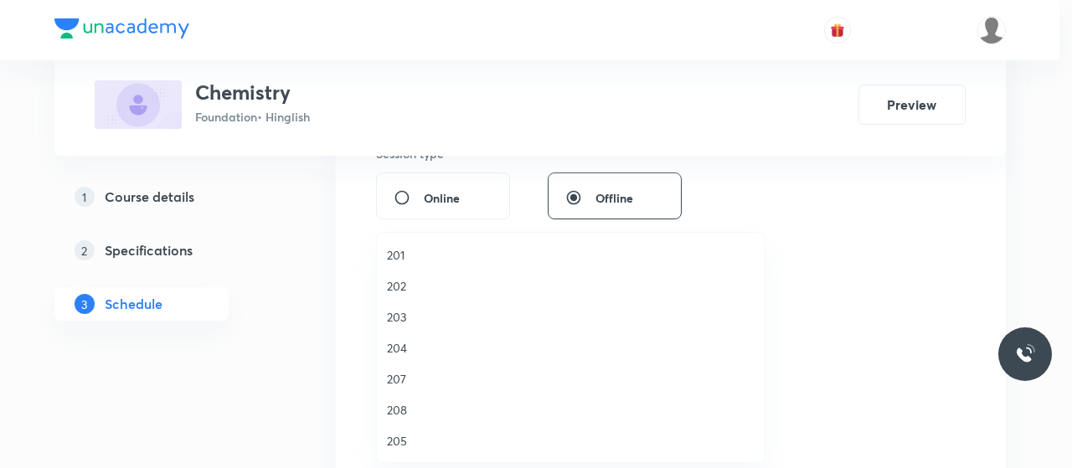
click at [402, 306] on li "203" at bounding box center [570, 317] width 387 height 31
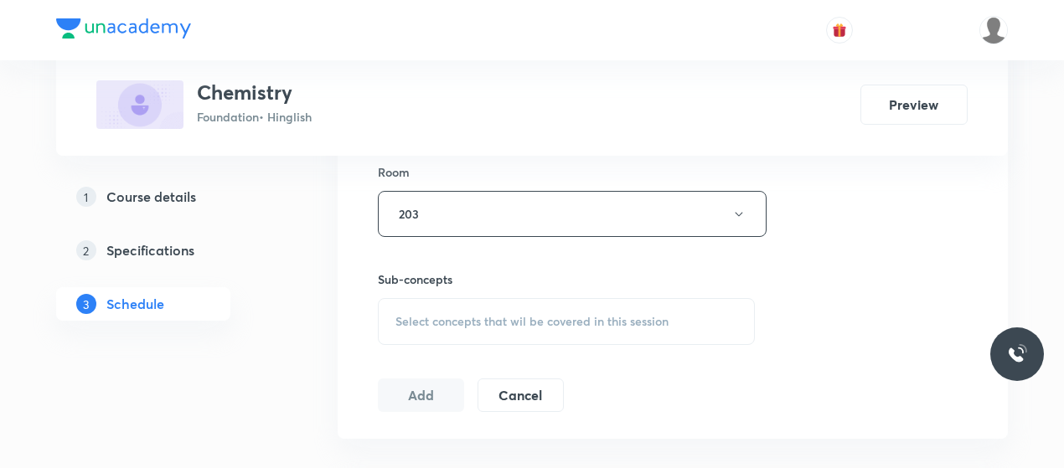
scroll to position [737, 0]
click at [627, 316] on span "Select concepts that wil be covered in this session" at bounding box center [531, 320] width 273 height 13
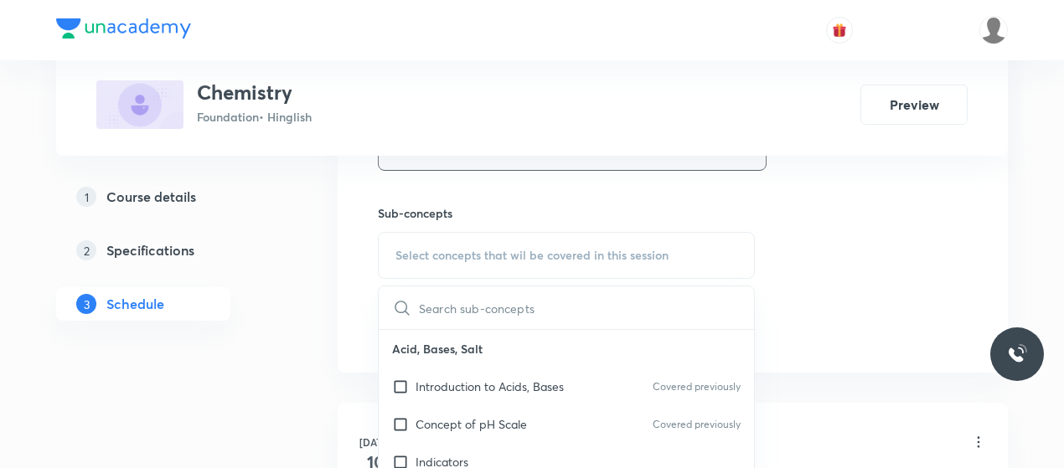
scroll to position [829, 0]
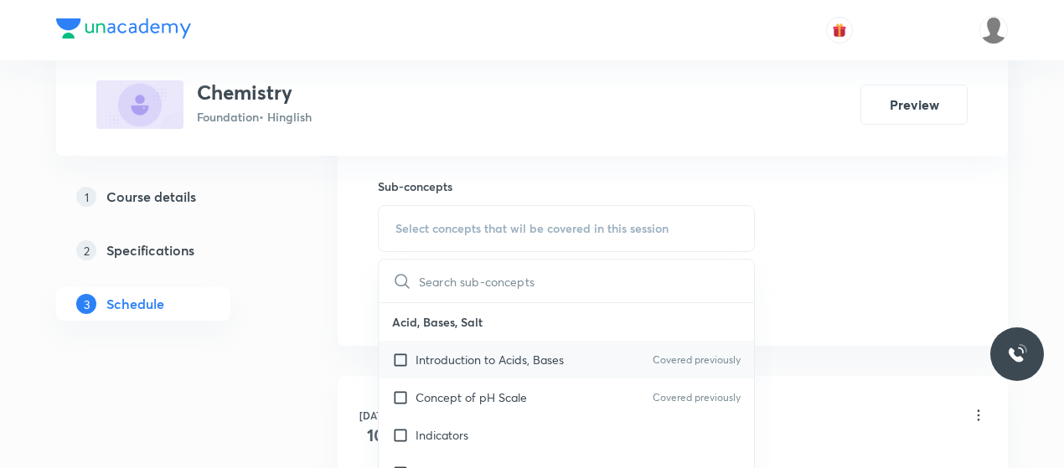
click at [427, 358] on p "Introduction to Acids, Bases" at bounding box center [490, 360] width 148 height 18
checkbox input "true"
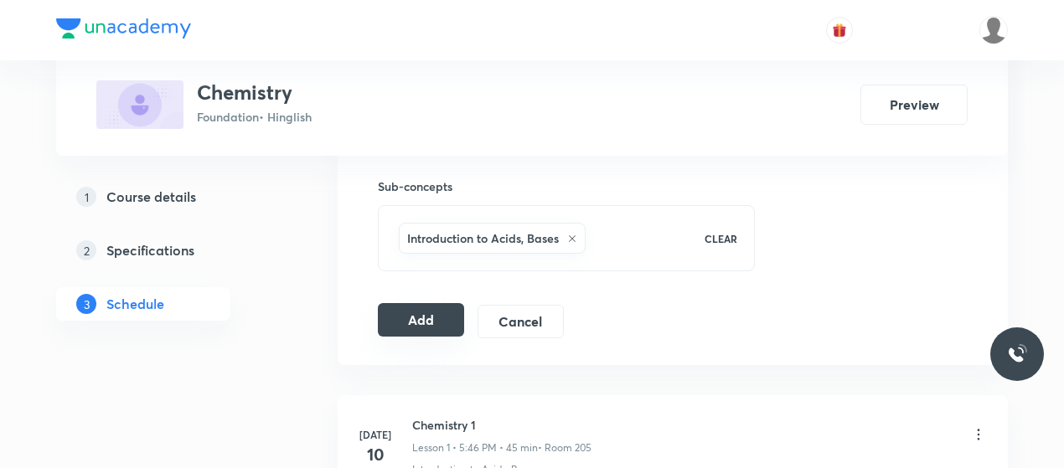
click at [396, 326] on button "Add" at bounding box center [421, 320] width 86 height 34
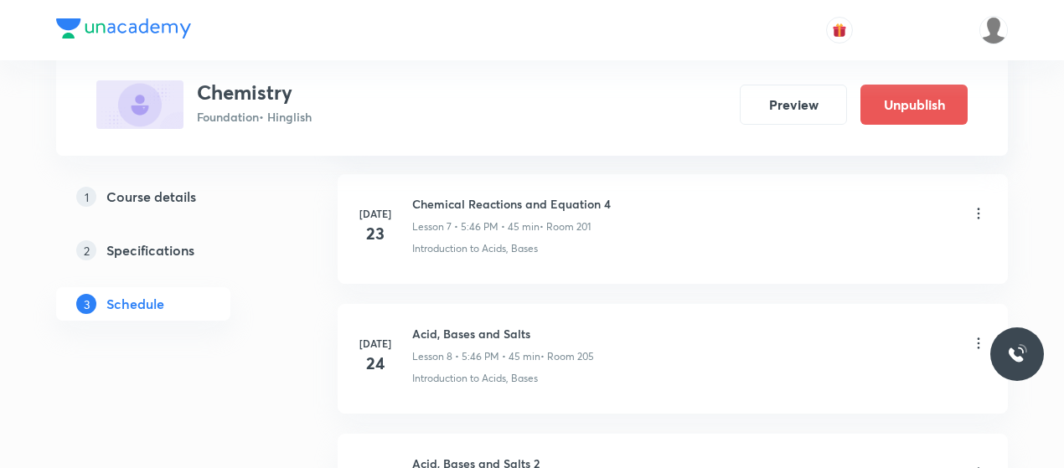
scroll to position [3078, 0]
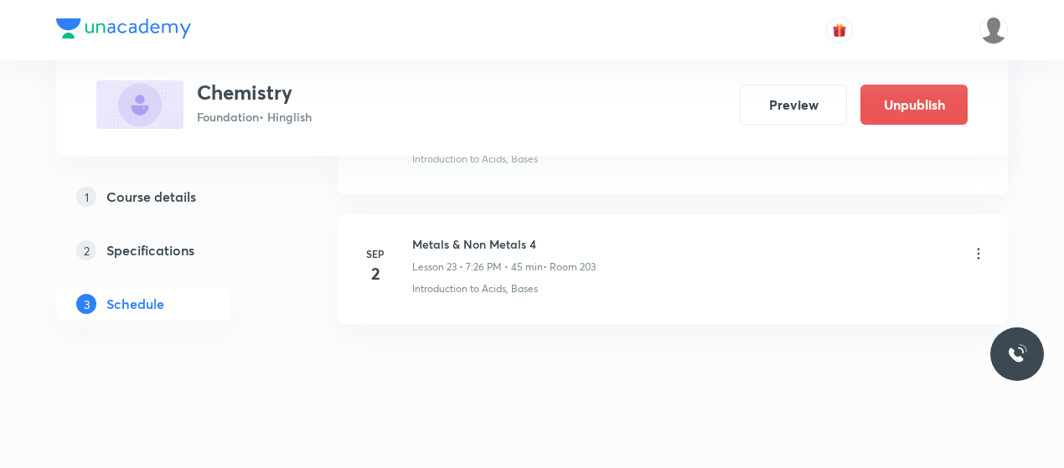
click at [571, 307] on li "[DATE] Metals & Non Metals 4 Lesson 23 • 7:26 PM • 45 min • Room 203 Introducti…" at bounding box center [673, 269] width 670 height 110
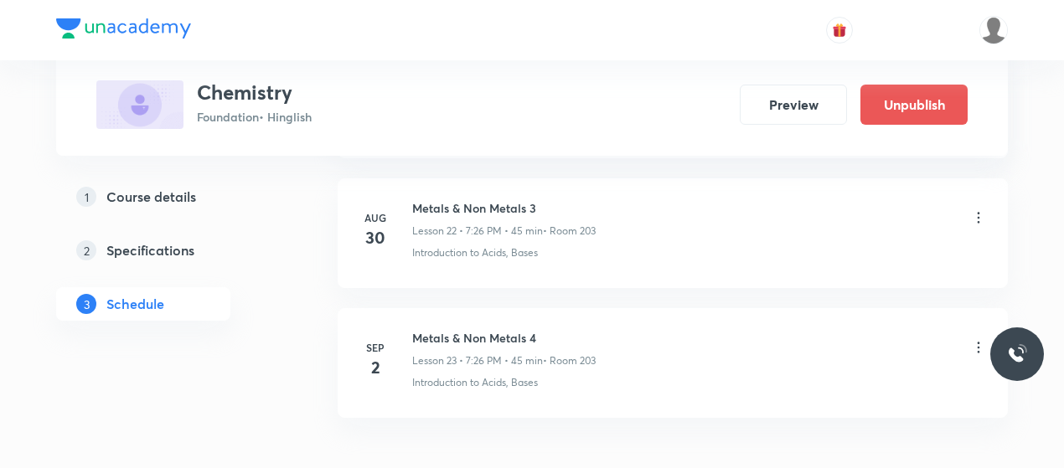
scroll to position [2979, 0]
